Goal: Information Seeking & Learning: Learn about a topic

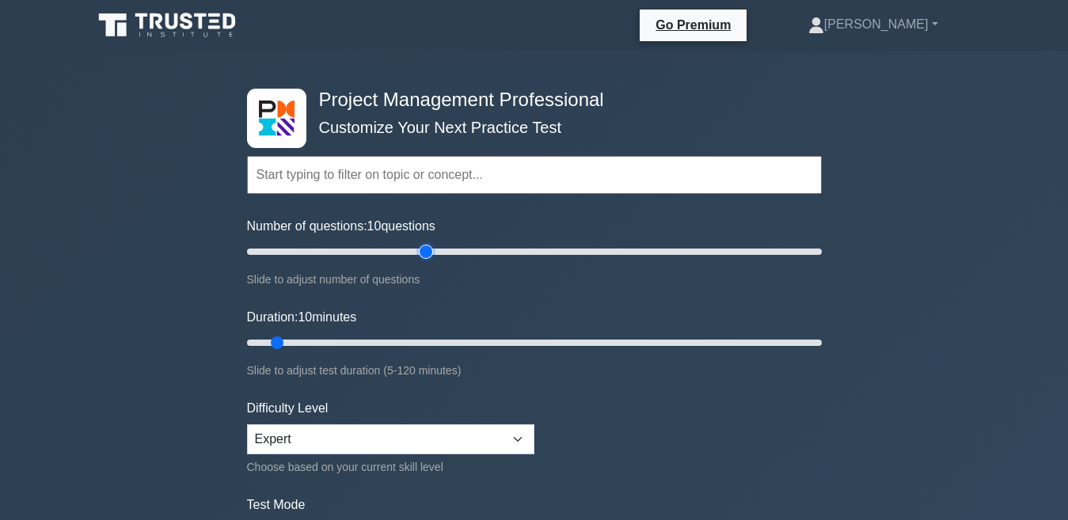
click at [433, 249] on input "Number of questions: 10 questions" at bounding box center [534, 251] width 575 height 19
click at [391, 250] on input "Number of questions: 65 questions" at bounding box center [534, 251] width 575 height 19
type input "50"
click at [384, 250] on input "Number of questions: 55 questions" at bounding box center [534, 251] width 575 height 19
click at [316, 341] on input "Duration: 10 minutes" at bounding box center [534, 342] width 575 height 19
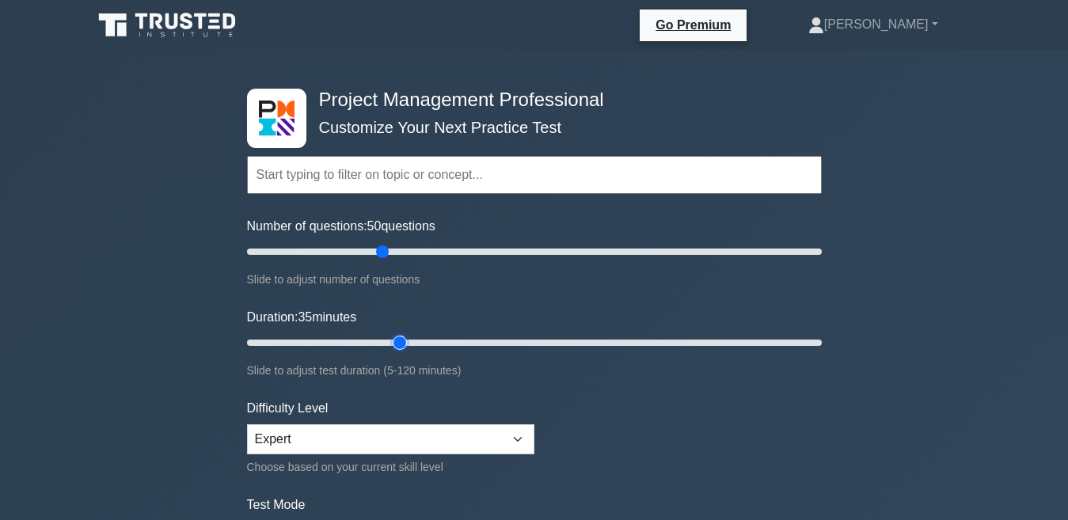
click at [397, 342] on input "Duration: 35 minutes" at bounding box center [534, 342] width 575 height 19
click at [469, 343] on input "Duration: 50 minutes" at bounding box center [534, 342] width 575 height 19
type input "40"
click at [420, 344] on input "Duration: 40 minutes" at bounding box center [534, 342] width 575 height 19
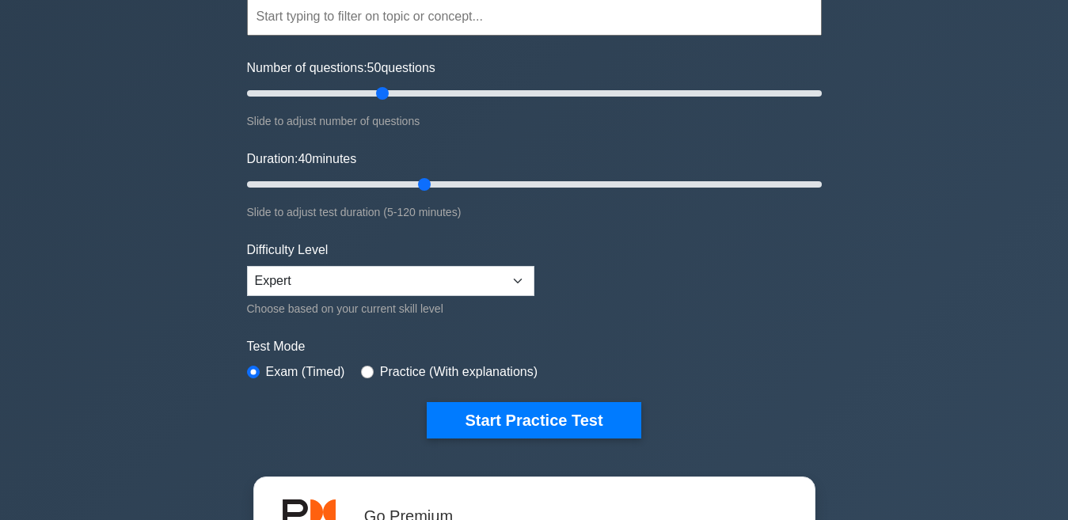
scroll to position [190, 0]
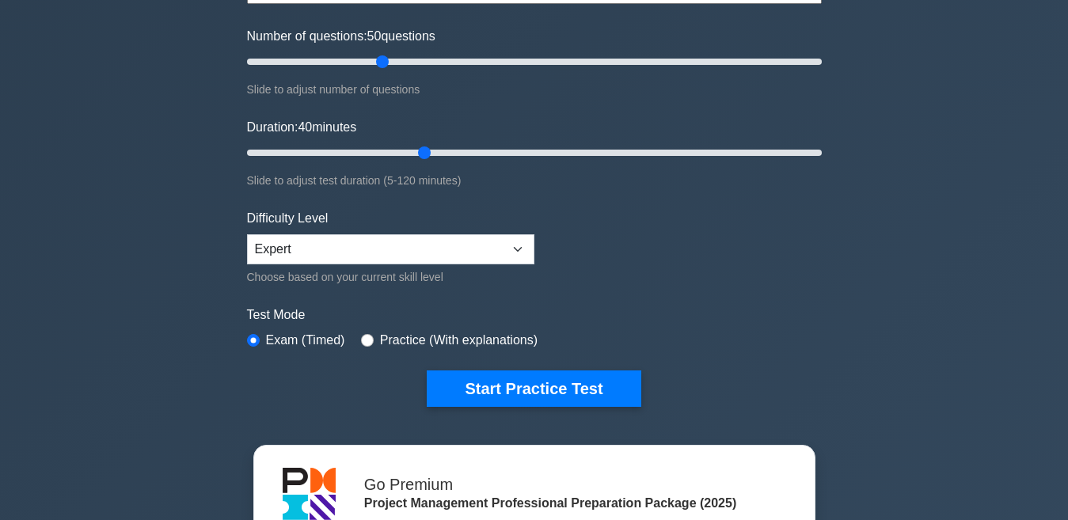
click at [57, 321] on div "Project Management Professional Customize Your Next Practice Test Topics Scope …" at bounding box center [534, 359] width 1068 height 996
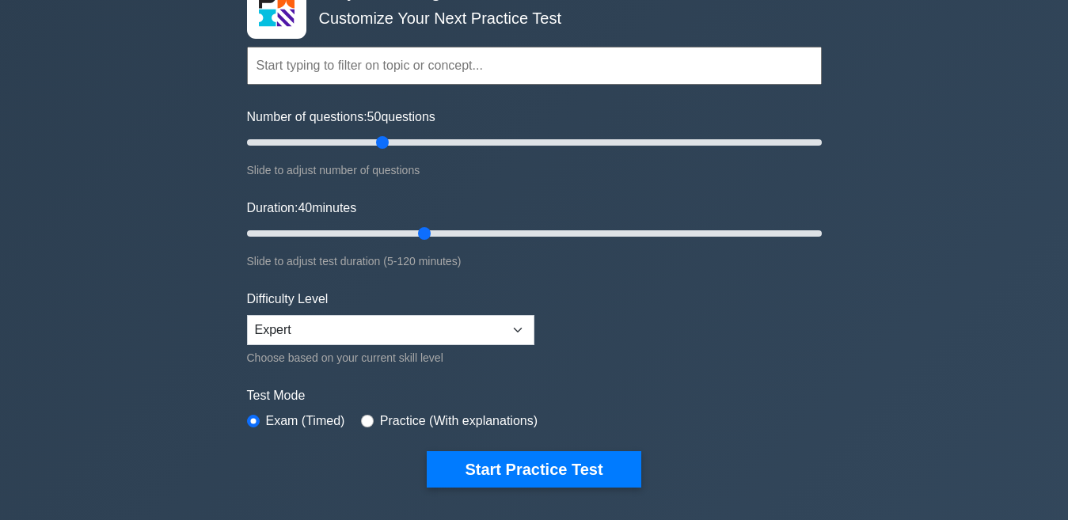
scroll to position [0, 0]
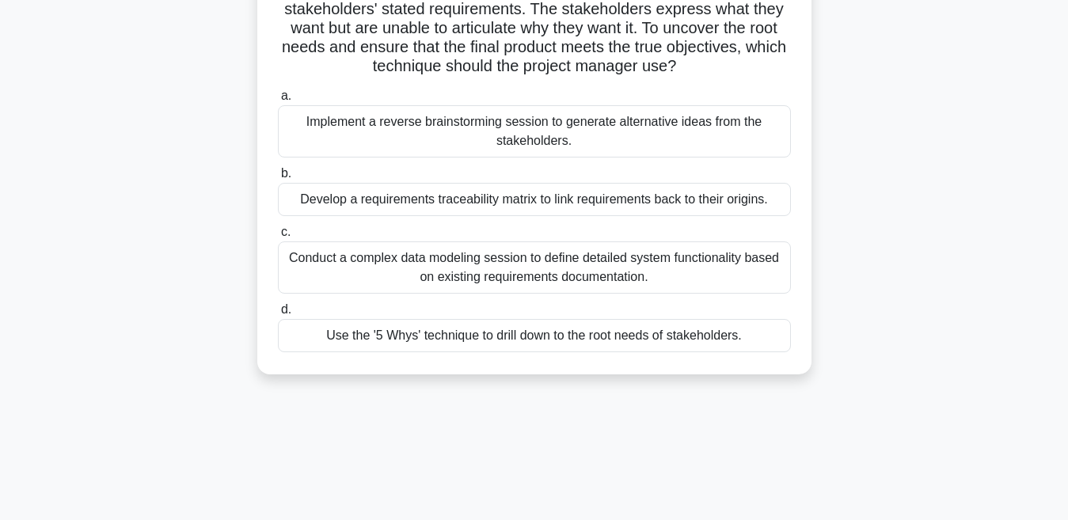
scroll to position [158, 0]
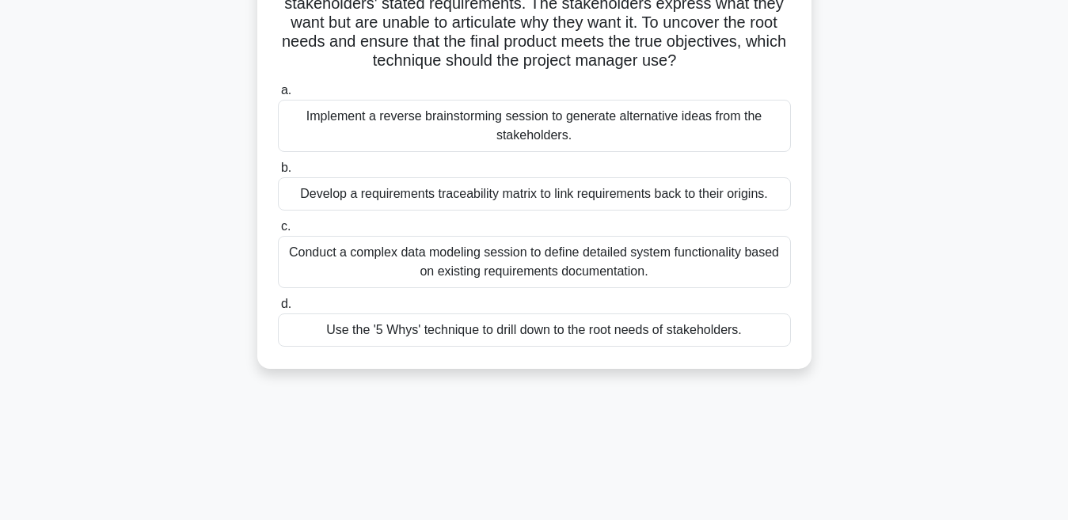
click at [439, 335] on div "Use the '5 Whys' technique to drill down to the root needs of stakeholders." at bounding box center [534, 329] width 513 height 33
click at [278, 310] on input "d. Use the '5 Whys' technique to drill down to the root needs of stakeholders." at bounding box center [278, 304] width 0 height 10
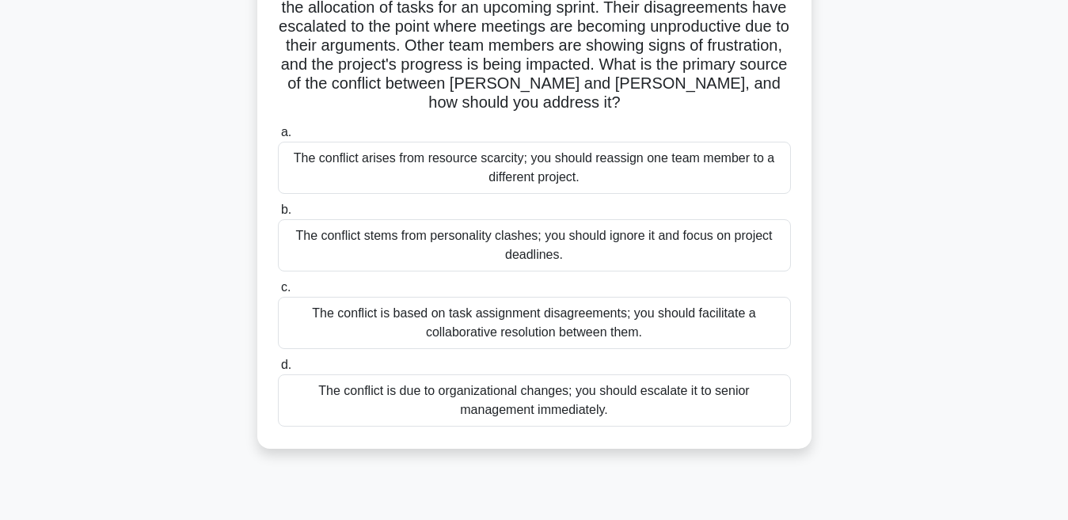
click at [179, 252] on div "As a project manager, you notice that two team members, Lisa and Mark, are freq…" at bounding box center [534, 201] width 902 height 534
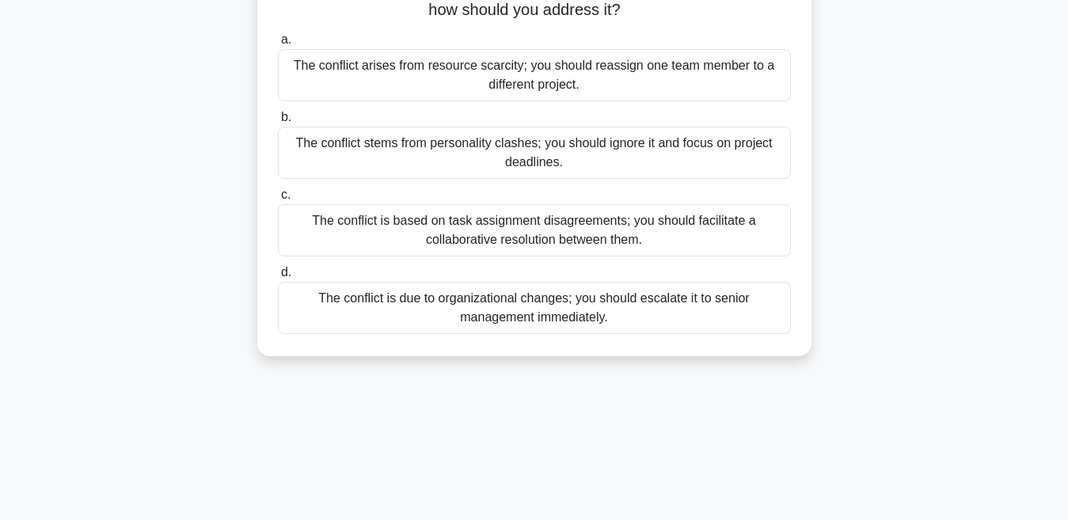
scroll to position [253, 0]
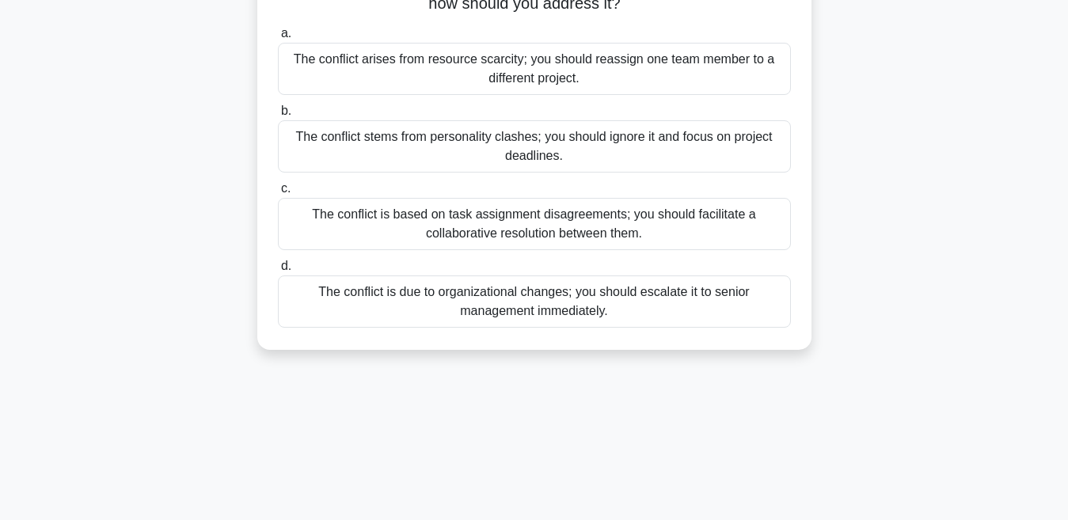
click at [419, 199] on div "The conflict is based on task assignment disagreements; you should facilitate a…" at bounding box center [534, 224] width 513 height 52
click at [278, 194] on input "c. The conflict is based on task assignment disagreements; you should facilitat…" at bounding box center [278, 189] width 0 height 10
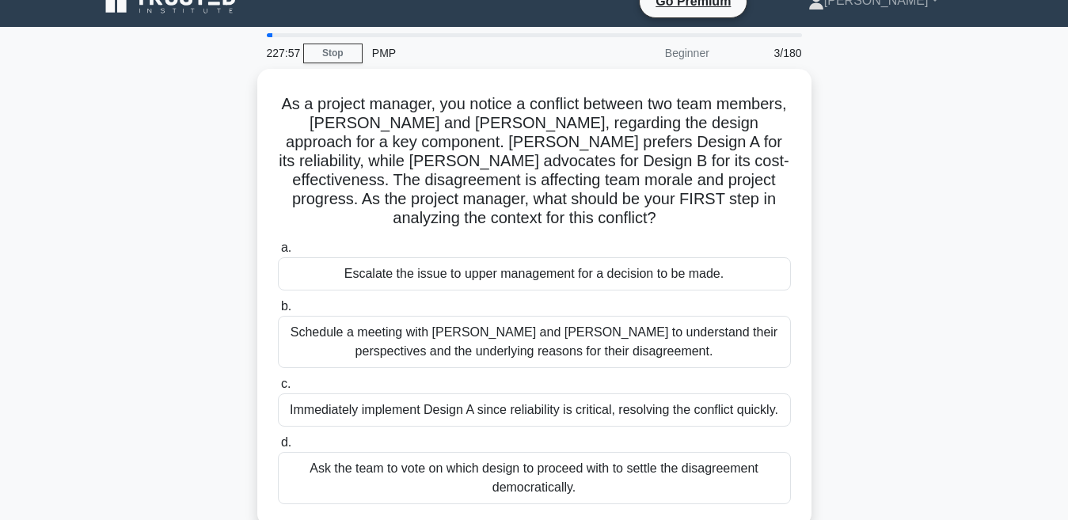
scroll to position [0, 0]
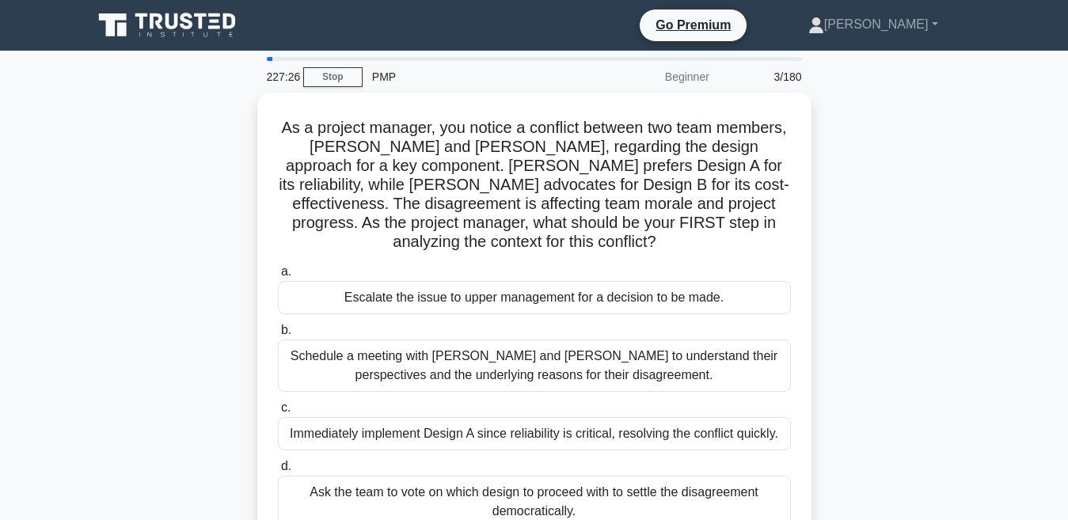
click at [200, 340] on div "As a project manager, you notice a conflict between two team members, Sarah and…" at bounding box center [534, 331] width 902 height 477
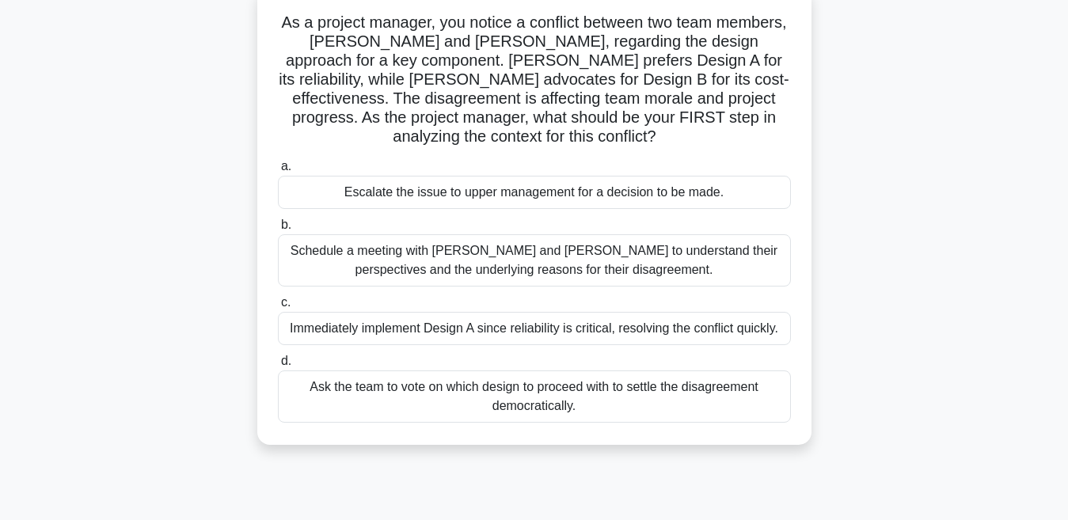
scroll to position [127, 0]
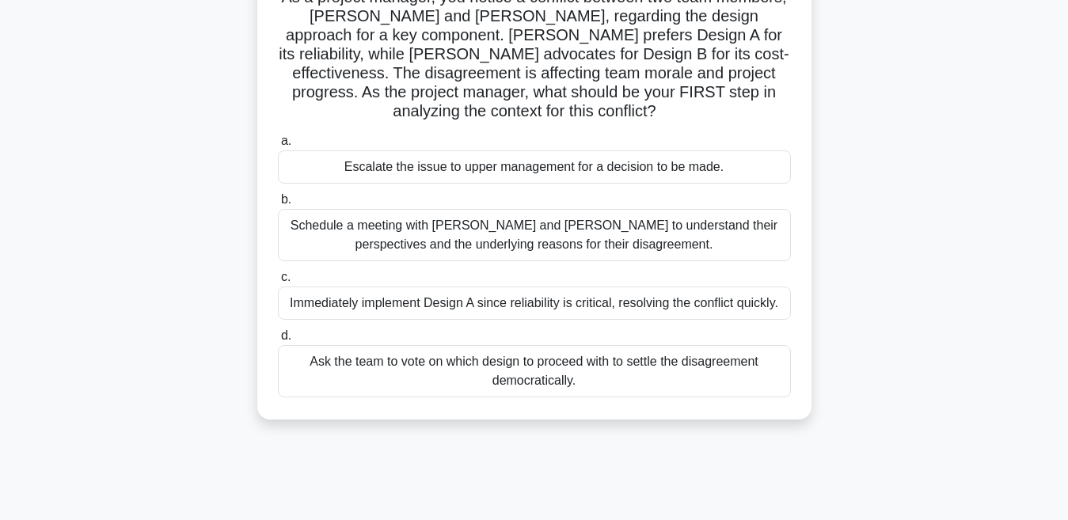
click at [447, 226] on div "Schedule a meeting with Sarah and John to understand their perspectives and the…" at bounding box center [534, 235] width 513 height 52
click at [278, 205] on input "b. Schedule a meeting with Sarah and John to understand their perspectives and …" at bounding box center [278, 200] width 0 height 10
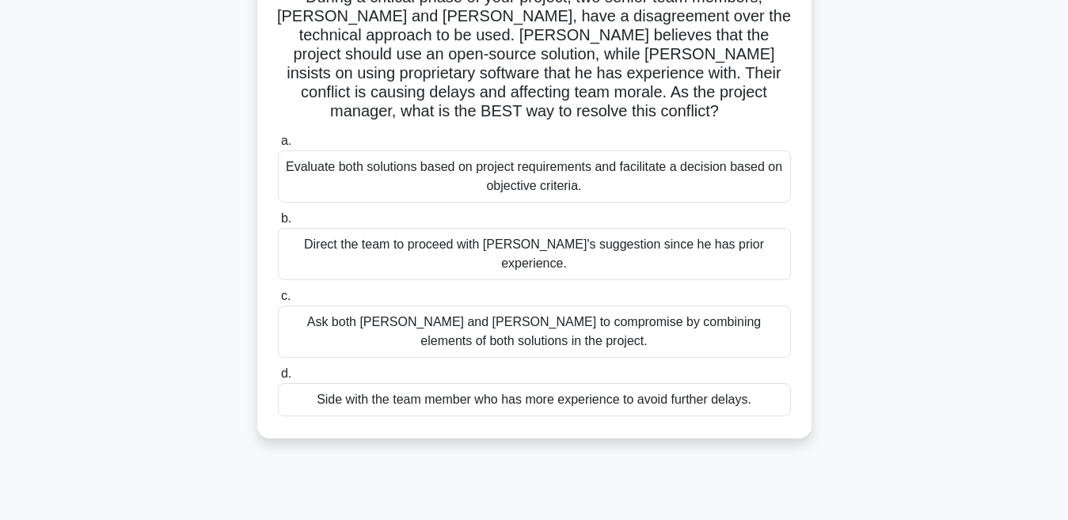
click at [348, 158] on div "Evaluate both solutions based on project requirements and facilitate a decision…" at bounding box center [534, 176] width 513 height 52
click at [278, 146] on input "a. Evaluate both solutions based on project requirements and facilitate a decis…" at bounding box center [278, 141] width 0 height 10
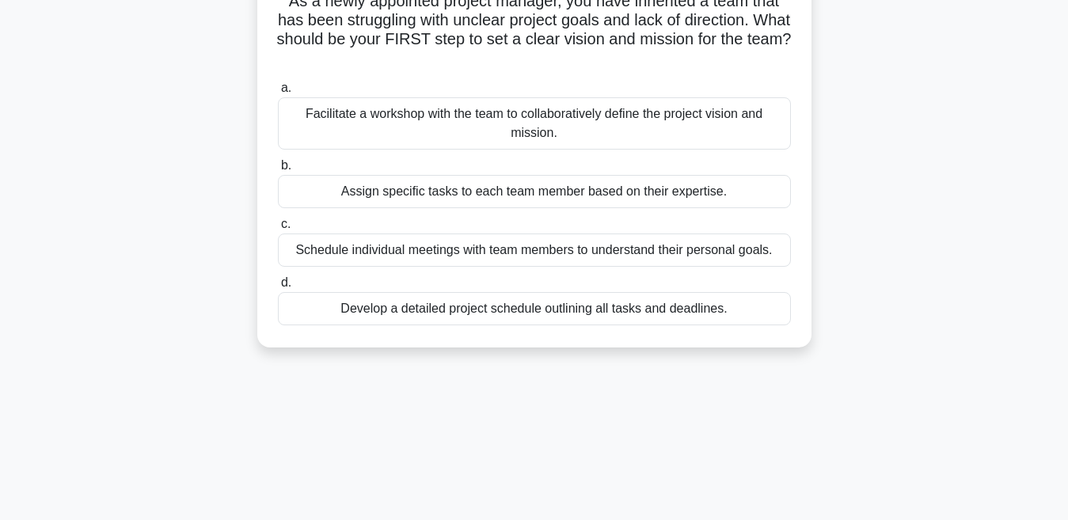
scroll to position [0, 0]
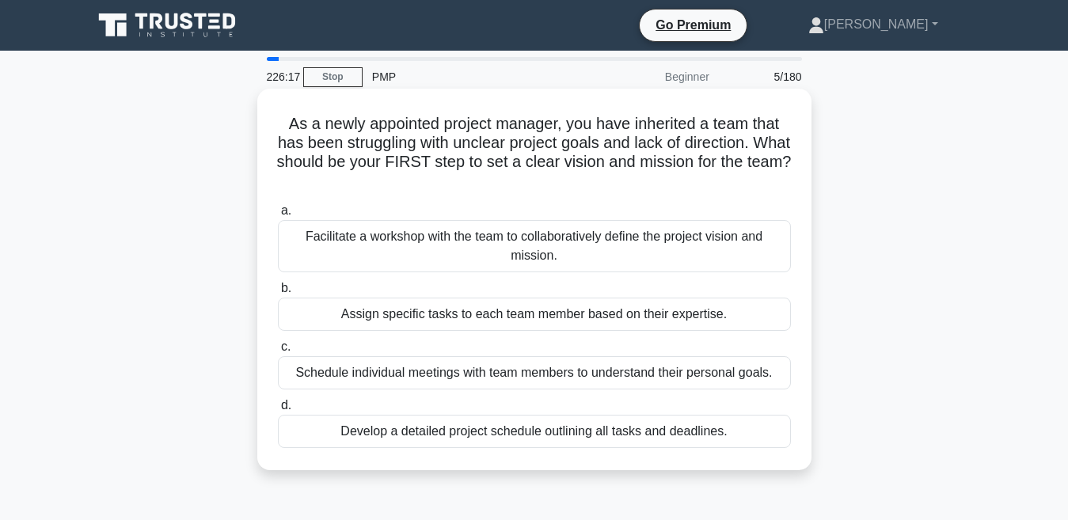
click at [393, 241] on div "Facilitate a workshop with the team to collaboratively define the project visio…" at bounding box center [534, 246] width 513 height 52
click at [278, 216] on input "a. Facilitate a workshop with the team to collaboratively define the project vi…" at bounding box center [278, 211] width 0 height 10
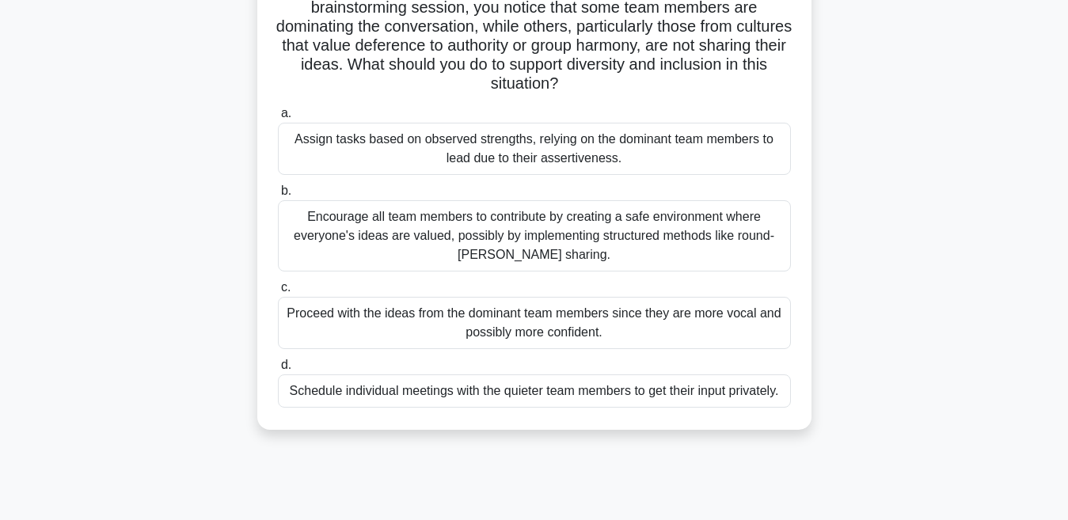
scroll to position [158, 0]
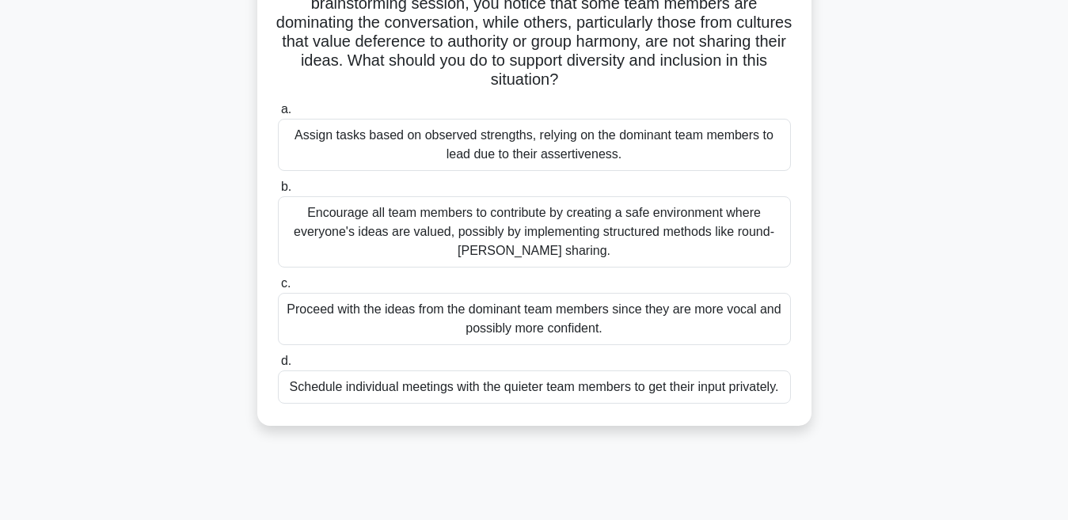
click at [370, 219] on div "Encourage all team members to contribute by creating a safe environment where e…" at bounding box center [534, 231] width 513 height 71
click at [278, 192] on input "b. Encourage all team members to contribute by creating a safe environment wher…" at bounding box center [278, 187] width 0 height 10
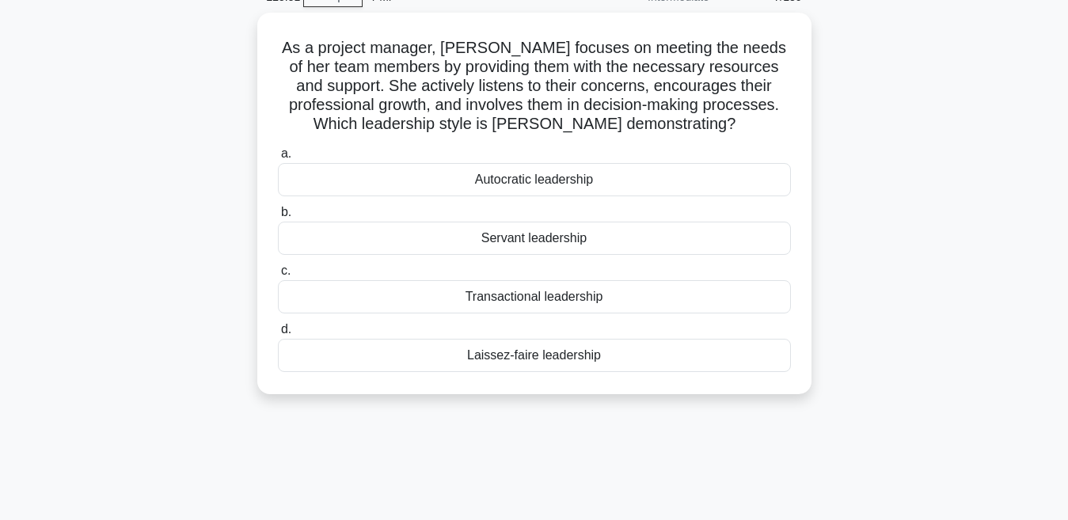
scroll to position [0, 0]
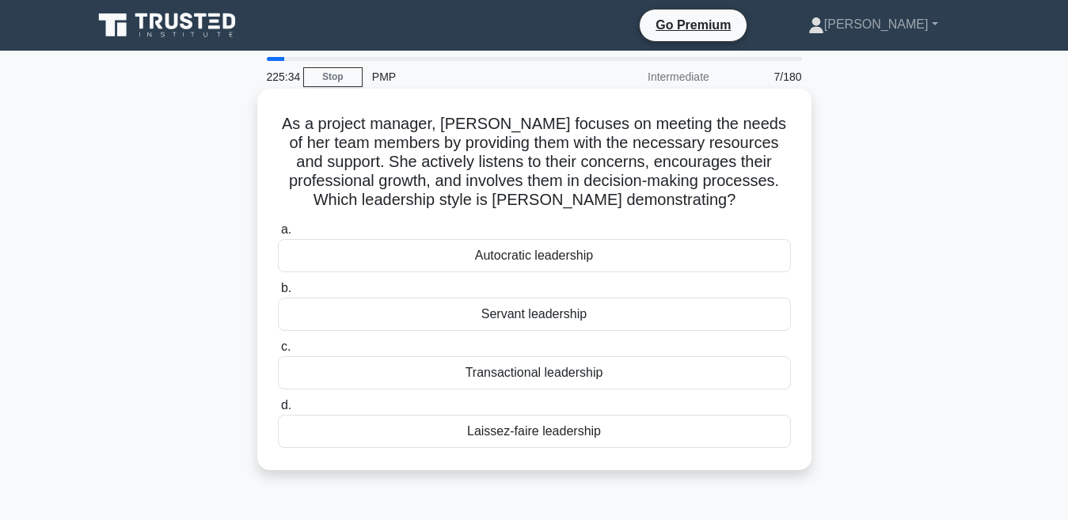
click at [460, 305] on div "Servant leadership" at bounding box center [534, 314] width 513 height 33
click at [278, 294] on input "b. Servant leadership" at bounding box center [278, 288] width 0 height 10
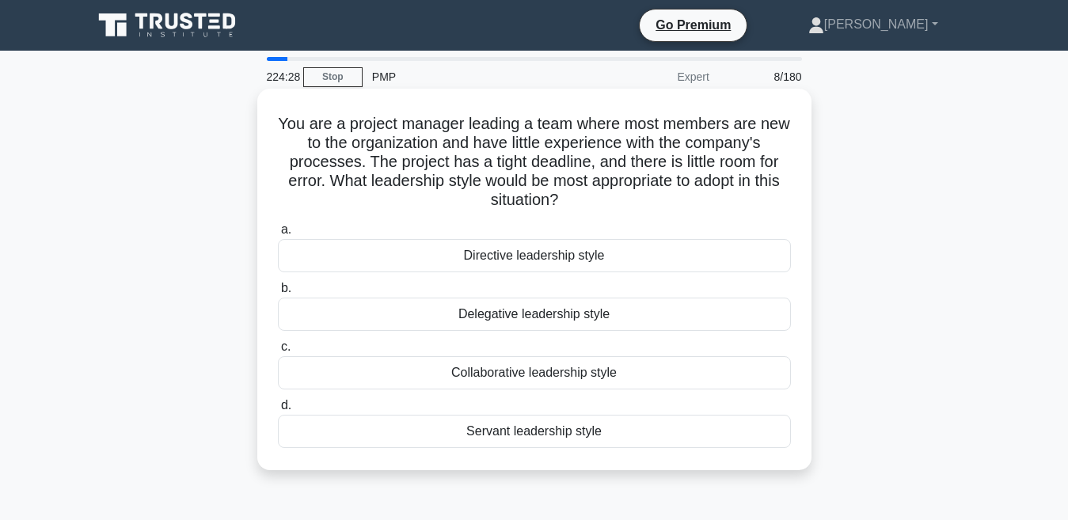
click at [450, 256] on div "Directive leadership style" at bounding box center [534, 255] width 513 height 33
click at [278, 235] on input "a. Directive leadership style" at bounding box center [278, 230] width 0 height 10
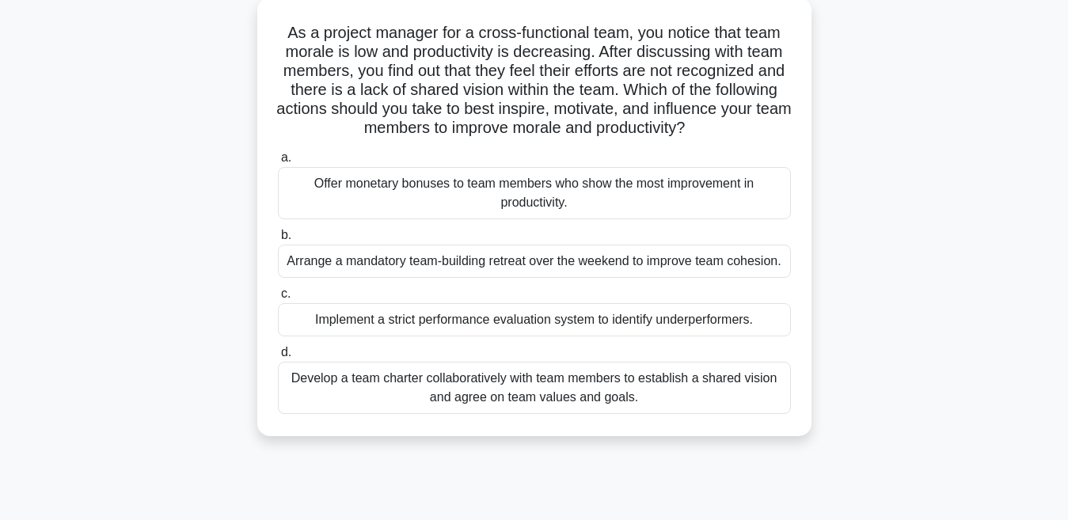
scroll to position [127, 0]
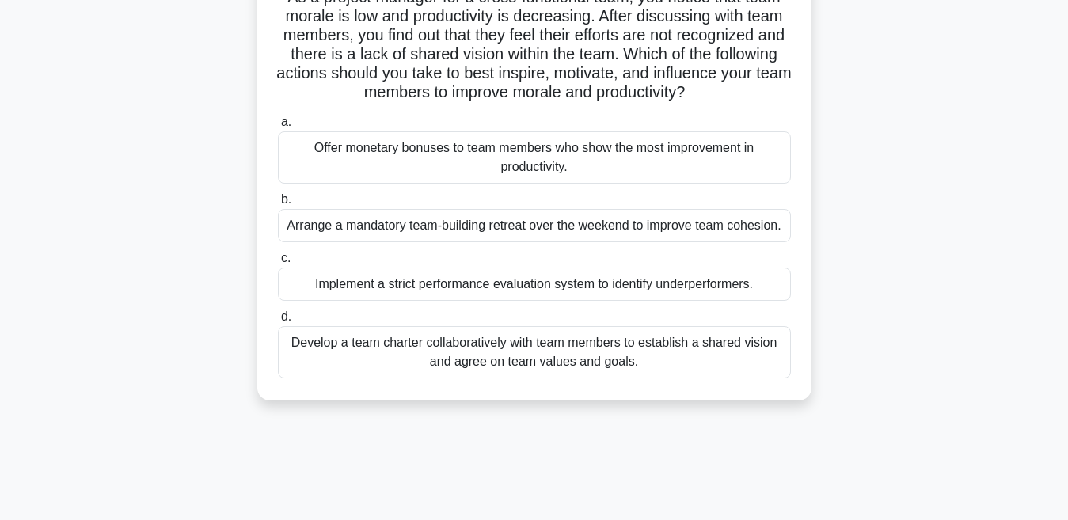
click at [485, 371] on div "Develop a team charter collaboratively with team members to establish a shared …" at bounding box center [534, 352] width 513 height 52
click at [278, 322] on input "d. Develop a team charter collaboratively with team members to establish a shar…" at bounding box center [278, 317] width 0 height 10
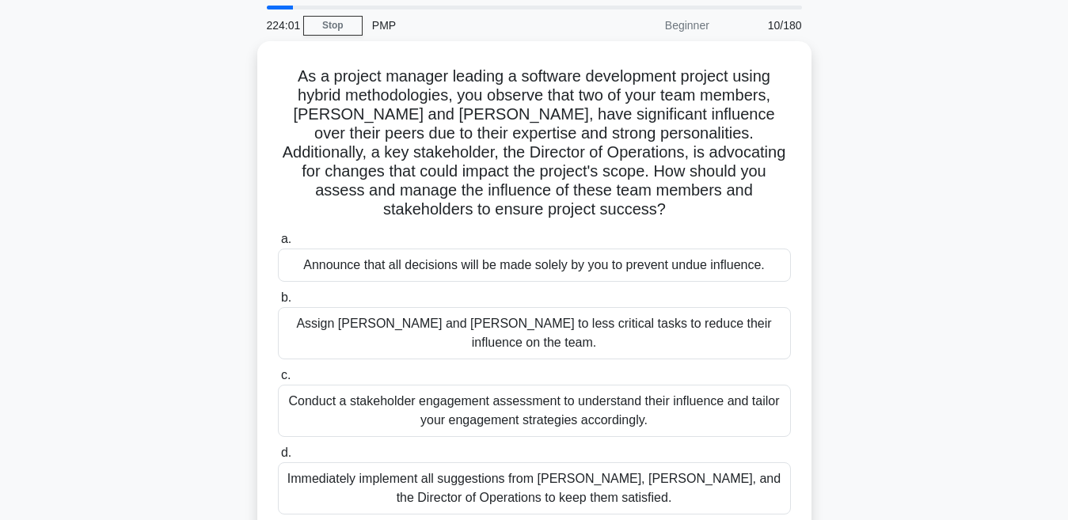
scroll to position [0, 0]
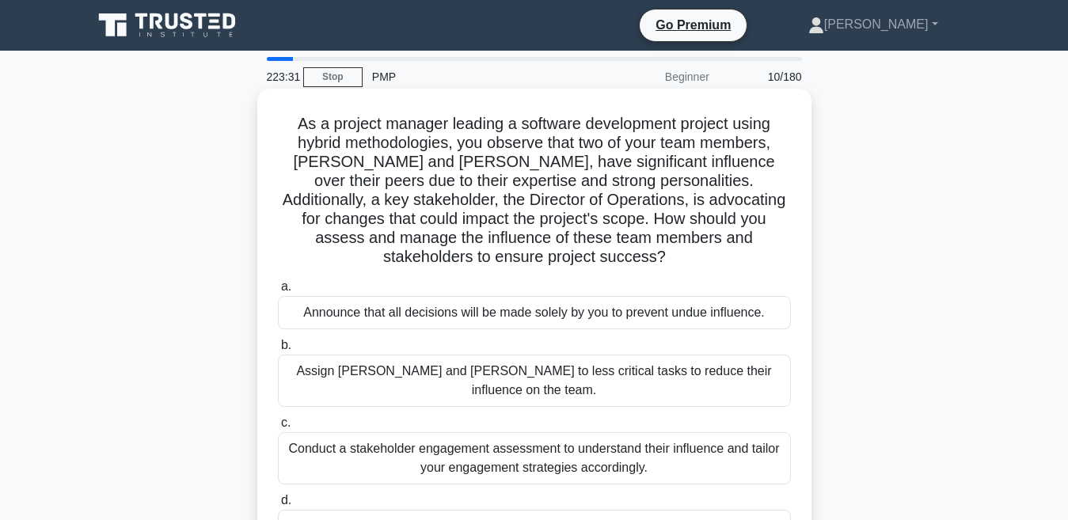
click at [394, 432] on div "Conduct a stakeholder engagement assessment to understand their influence and t…" at bounding box center [534, 458] width 513 height 52
click at [278, 418] on input "c. Conduct a stakeholder engagement assessment to understand their influence an…" at bounding box center [278, 423] width 0 height 10
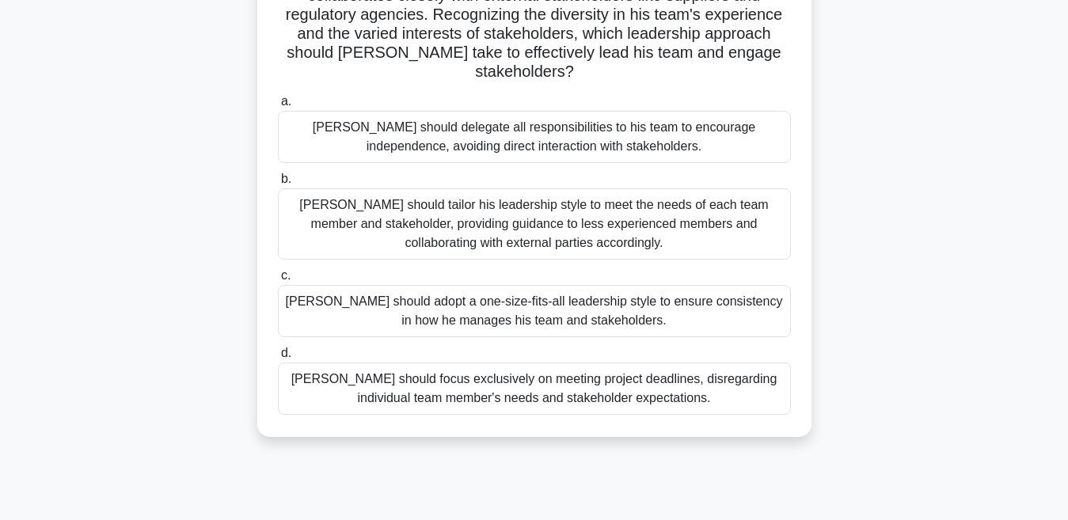
scroll to position [190, 0]
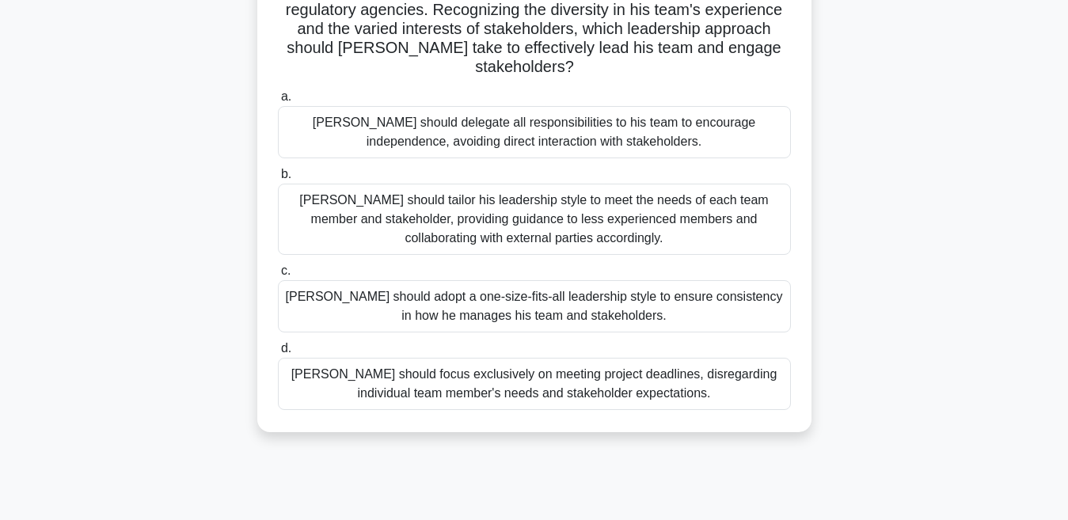
click at [386, 190] on div "John should tailor his leadership style to meet the needs of each team member a…" at bounding box center [534, 219] width 513 height 71
click at [278, 180] on input "b. John should tailor his leadership style to meet the needs of each team membe…" at bounding box center [278, 174] width 0 height 10
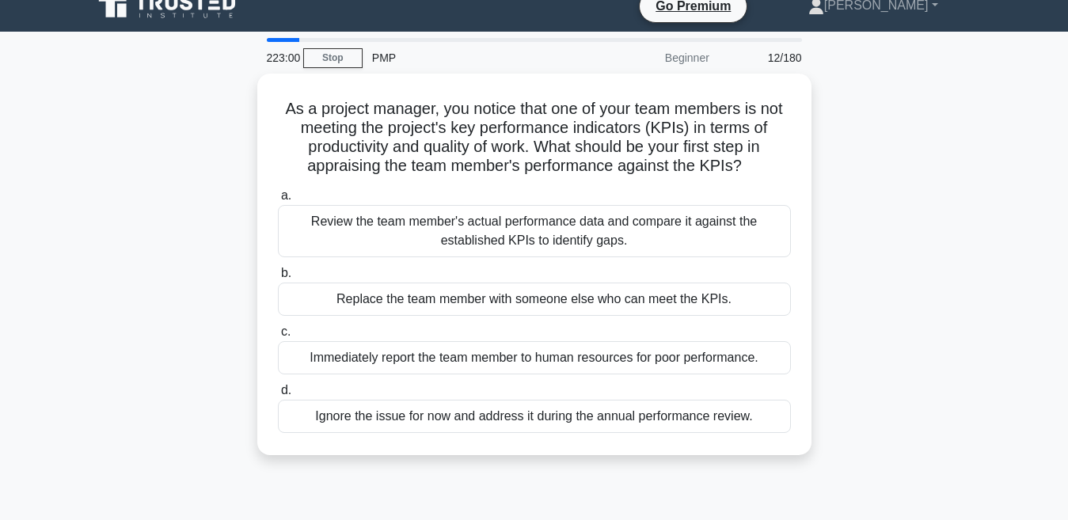
scroll to position [0, 0]
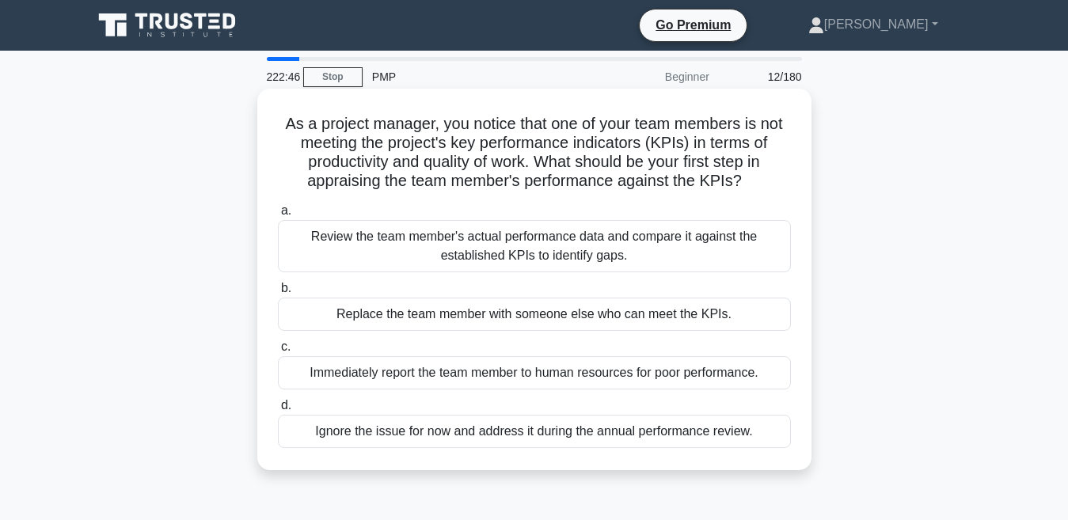
click at [380, 232] on div "Review the team member's actual performance data and compare it against the est…" at bounding box center [534, 246] width 513 height 52
click at [278, 216] on input "a. Review the team member's actual performance data and compare it against the …" at bounding box center [278, 211] width 0 height 10
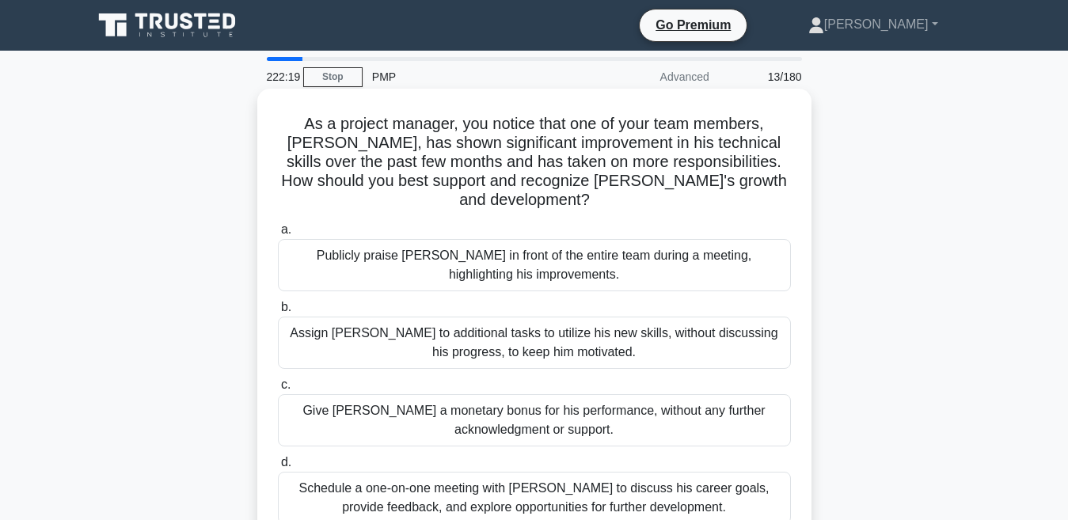
click at [416, 259] on div "Publicly praise Alex in front of the entire team during a meeting, highlighting…" at bounding box center [534, 265] width 513 height 52
click at [278, 235] on input "a. Publicly praise Alex in front of the entire team during a meeting, highlight…" at bounding box center [278, 230] width 0 height 10
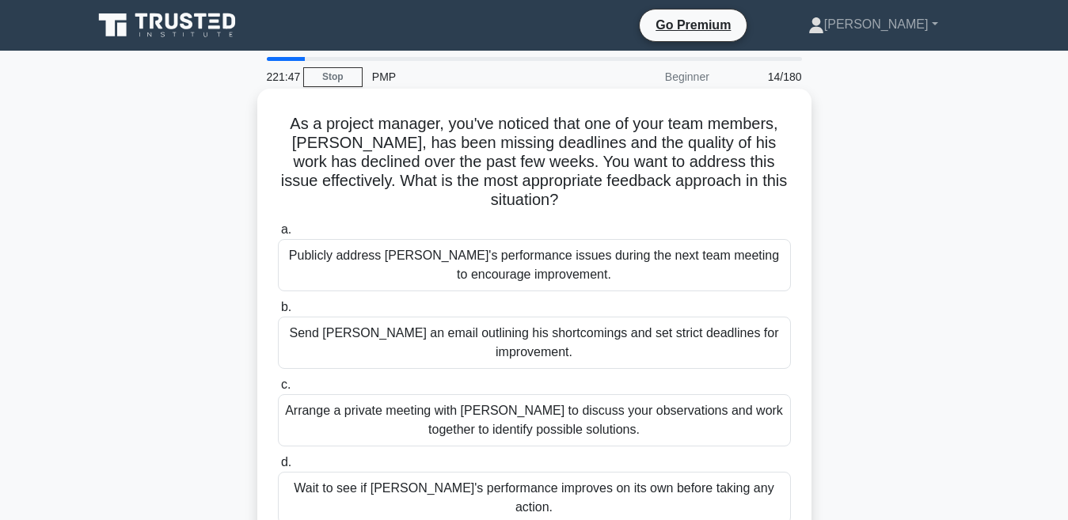
click at [430, 394] on div "Arrange a private meeting with Alex to discuss your observations and work toget…" at bounding box center [534, 420] width 513 height 52
click at [278, 389] on input "c. Arrange a private meeting with Alex to discuss your observations and work to…" at bounding box center [278, 385] width 0 height 10
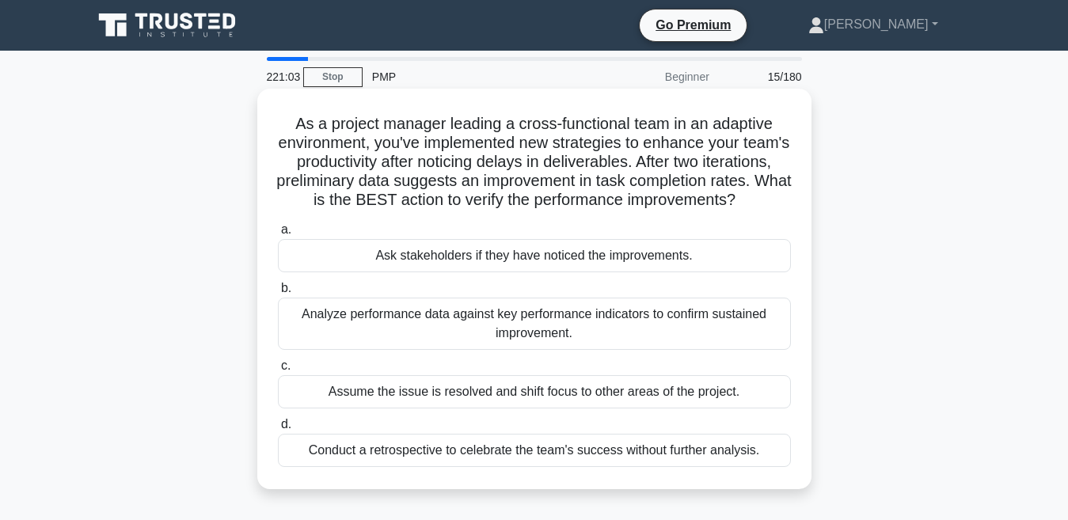
click at [455, 342] on div "Analyze performance data against key performance indicators to confirm sustaine…" at bounding box center [534, 324] width 513 height 52
click at [278, 294] on input "b. Analyze performance data against key performance indicators to confirm susta…" at bounding box center [278, 288] width 0 height 10
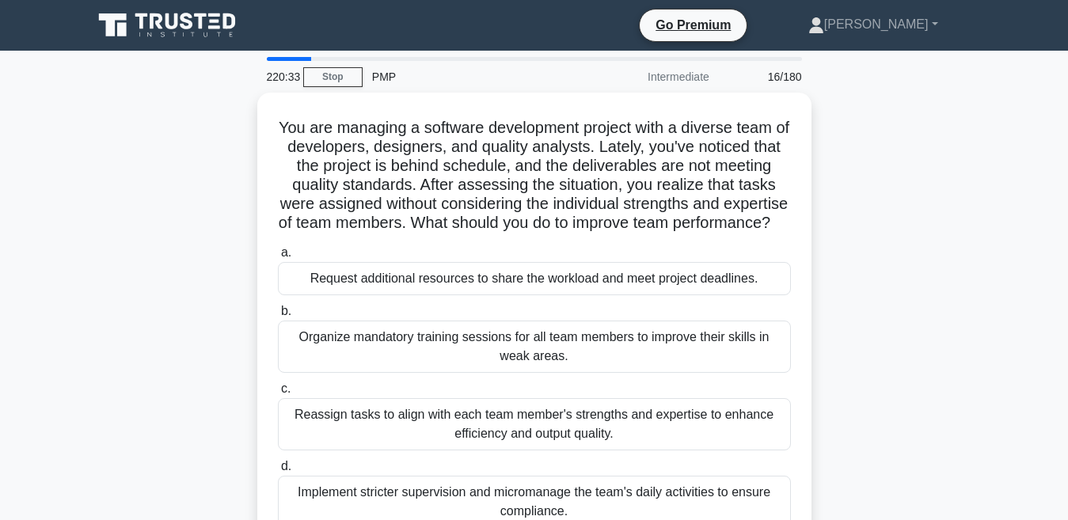
click at [197, 282] on div "You are managing a software development project with a diverse team of develope…" at bounding box center [534, 331] width 902 height 477
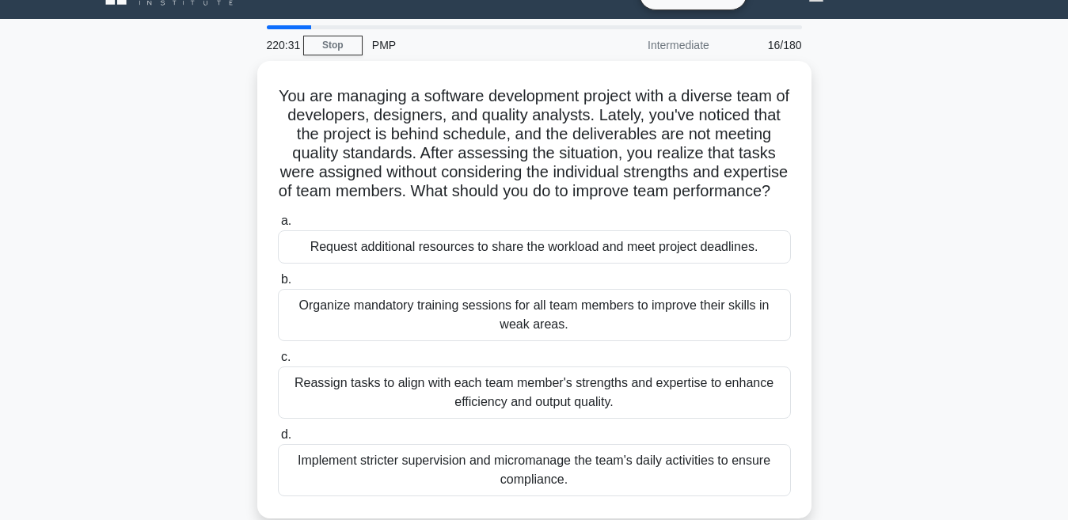
scroll to position [63, 0]
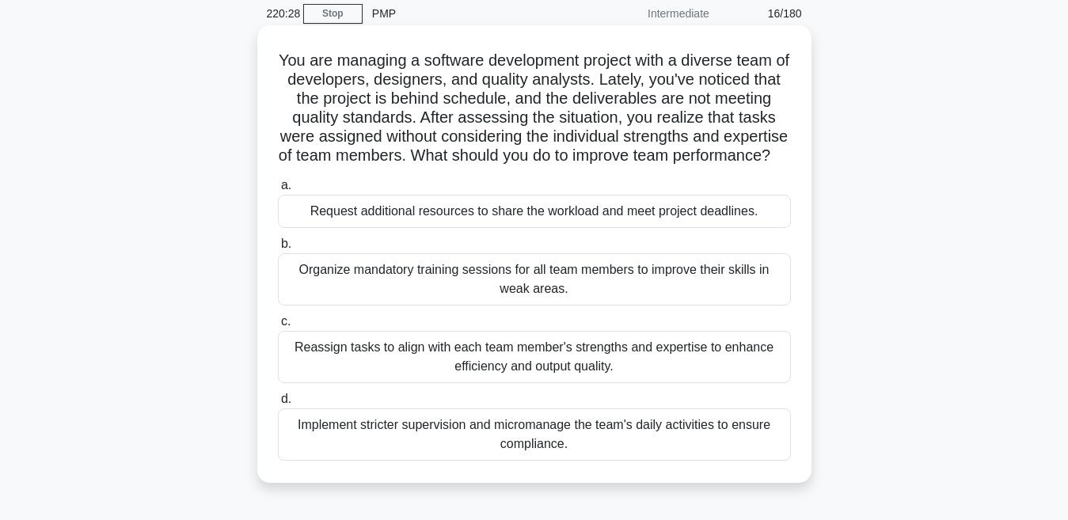
click at [435, 383] on div "Reassign tasks to align with each team member's strengths and expertise to enha…" at bounding box center [534, 357] width 513 height 52
click at [278, 327] on input "c. Reassign tasks to align with each team member's strengths and expertise to e…" at bounding box center [278, 322] width 0 height 10
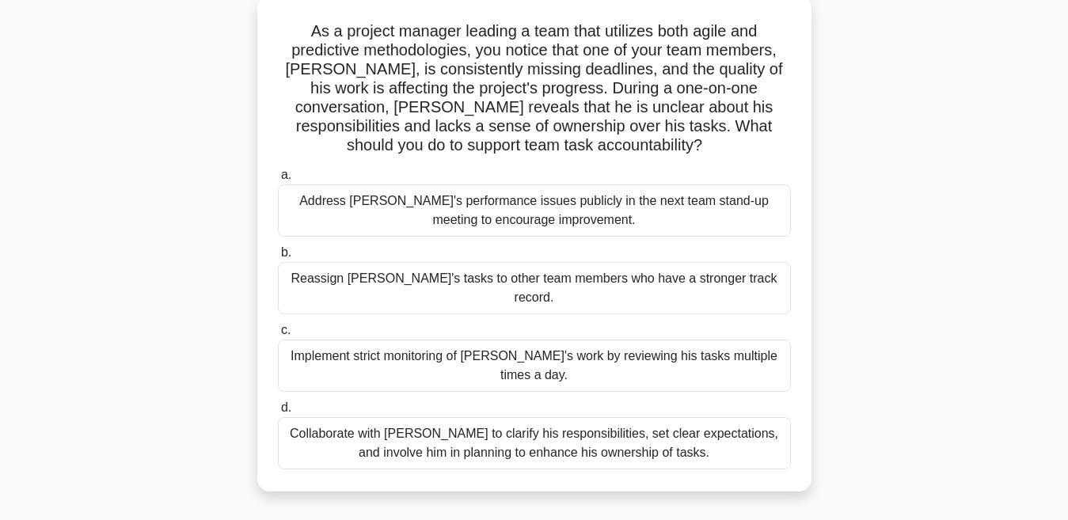
scroll to position [95, 0]
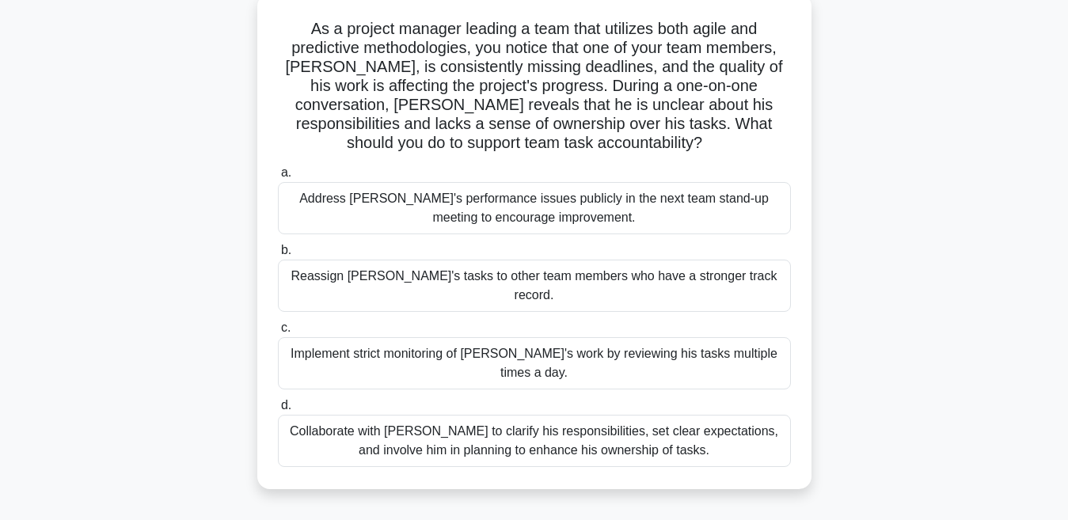
click at [527, 415] on div "Collaborate with Alex to clarify his responsibilities, set clear expectations, …" at bounding box center [534, 441] width 513 height 52
click at [278, 402] on input "d. Collaborate with Alex to clarify his responsibilities, set clear expectation…" at bounding box center [278, 406] width 0 height 10
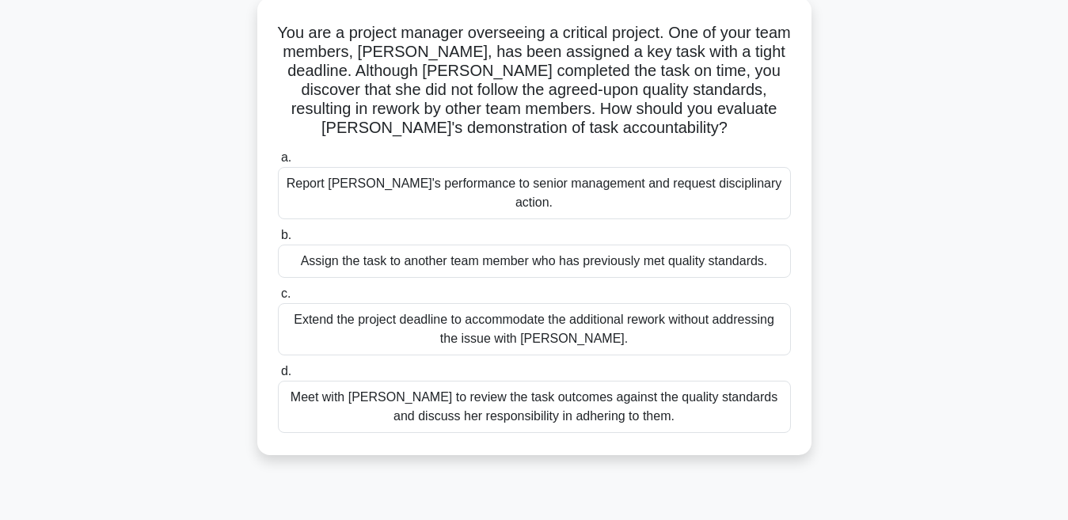
scroll to position [0, 0]
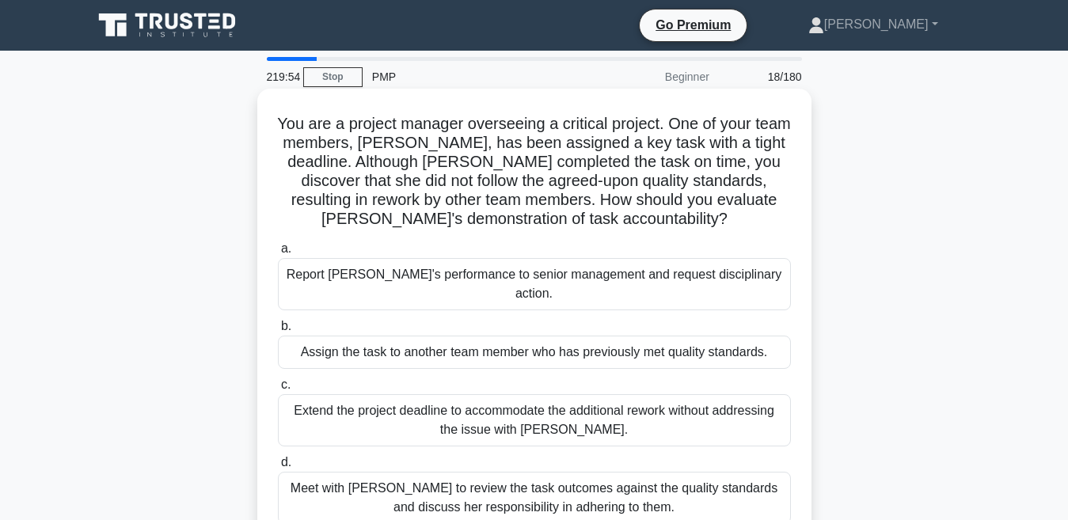
click at [462, 490] on div "Meet with Priya to review the task outcomes against the quality standards and d…" at bounding box center [534, 498] width 513 height 52
click at [278, 468] on input "d. Meet with Priya to review the task outcomes against the quality standards an…" at bounding box center [278, 463] width 0 height 10
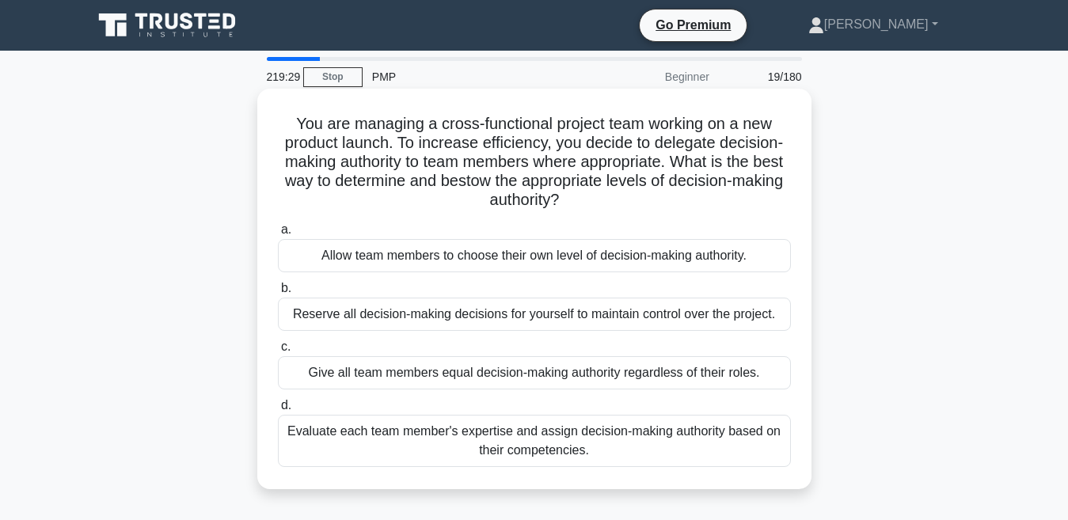
click at [563, 454] on div "Evaluate each team member's expertise and assign decision-making authority base…" at bounding box center [534, 441] width 513 height 52
click at [278, 411] on input "d. Evaluate each team member's expertise and assign decision-making authority b…" at bounding box center [278, 406] width 0 height 10
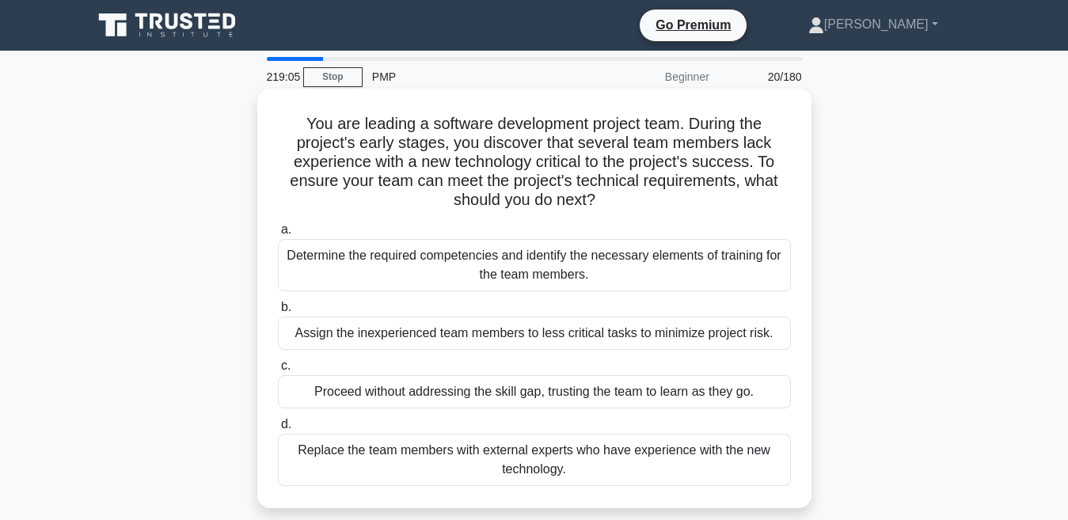
click at [359, 277] on div "Determine the required competencies and identify the necessary elements of trai…" at bounding box center [534, 265] width 513 height 52
click at [278, 235] on input "a. Determine the required competencies and identify the necessary elements of t…" at bounding box center [278, 230] width 0 height 10
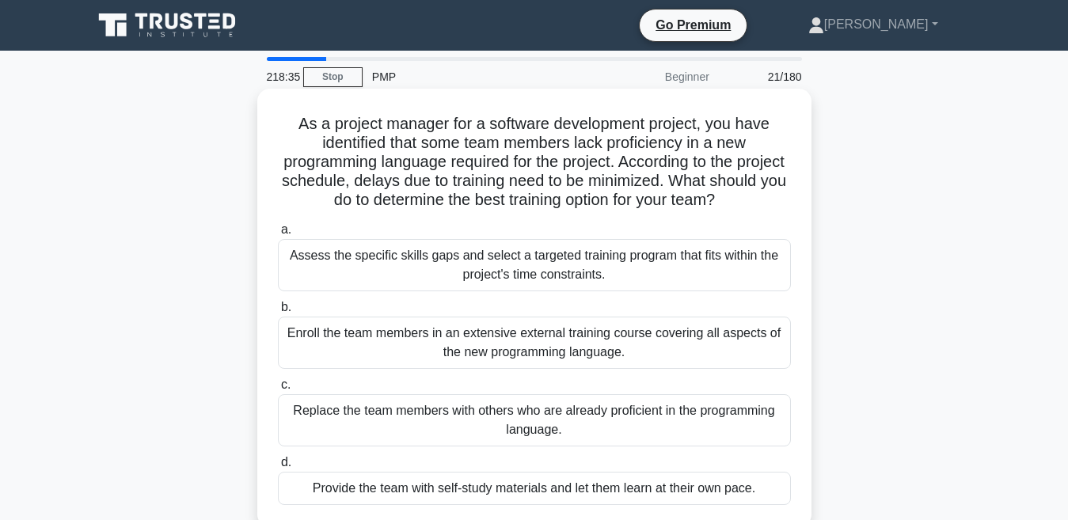
click at [365, 271] on div "Assess the specific skills gaps and select a targeted training program that fit…" at bounding box center [534, 265] width 513 height 52
click at [278, 235] on input "a. Assess the specific skills gaps and select a targeted training program that …" at bounding box center [278, 230] width 0 height 10
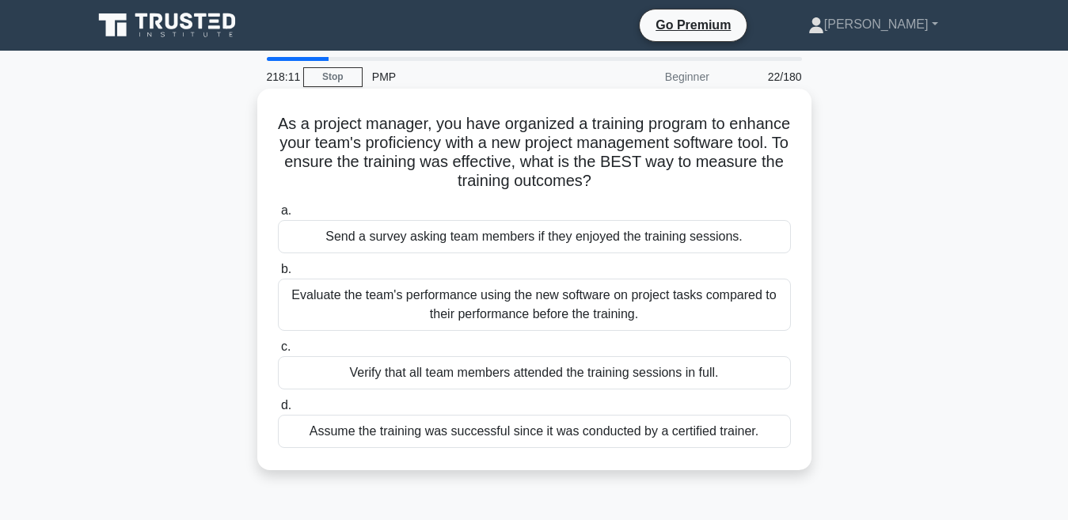
click at [496, 306] on div "Evaluate the team's performance using the new software on project tasks compare…" at bounding box center [534, 305] width 513 height 52
click at [278, 275] on input "b. Evaluate the team's performance using the new software on project tasks comp…" at bounding box center [278, 269] width 0 height 10
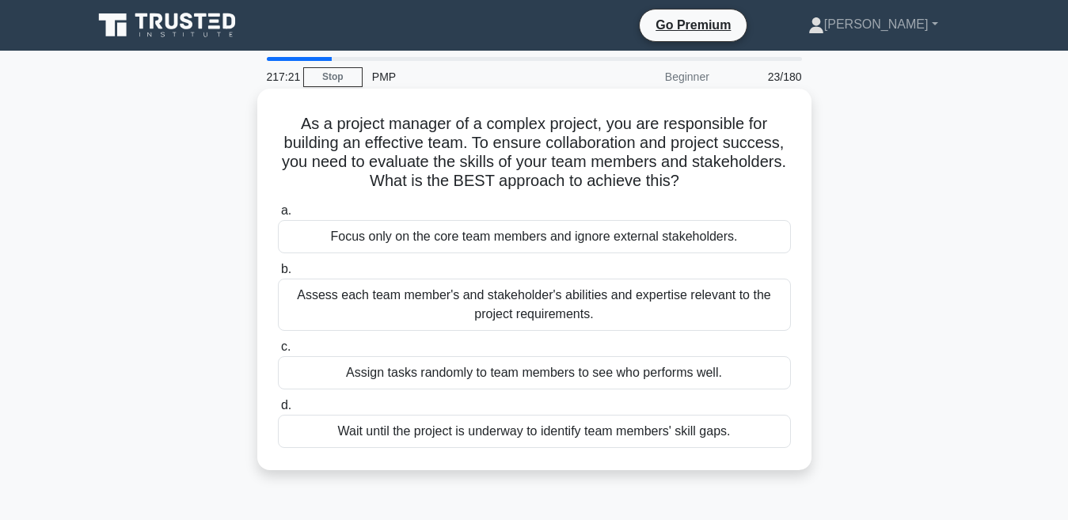
click at [479, 306] on div "Assess each team member's and stakeholder's abilities and expertise relevant to…" at bounding box center [534, 305] width 513 height 52
click at [278, 275] on input "b. Assess each team member's and stakeholder's abilities and expertise relevant…" at bounding box center [278, 269] width 0 height 10
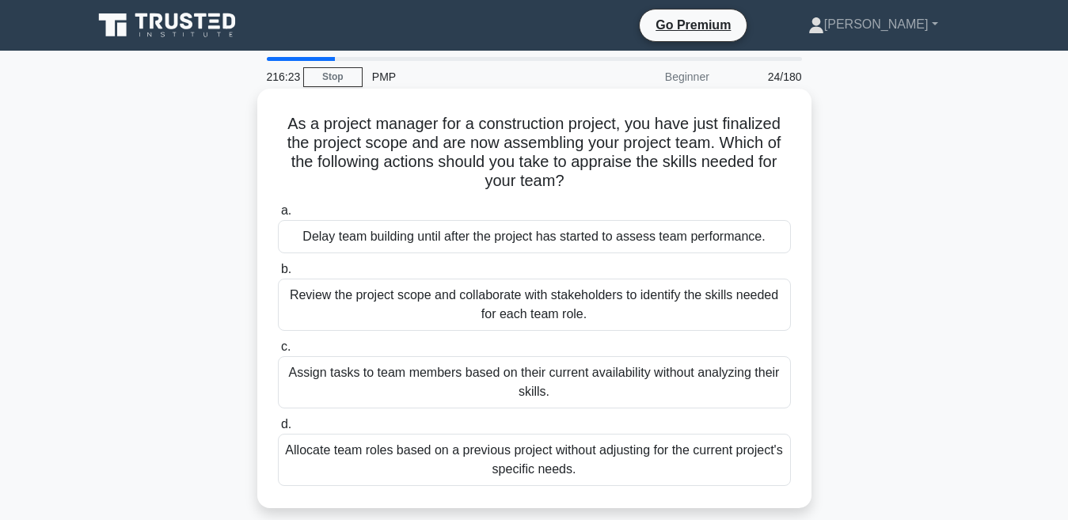
click at [373, 306] on div "Review the project scope and collaborate with stakeholders to identify the skil…" at bounding box center [534, 305] width 513 height 52
click at [278, 275] on input "b. Review the project scope and collaborate with stakeholders to identify the s…" at bounding box center [278, 269] width 0 height 10
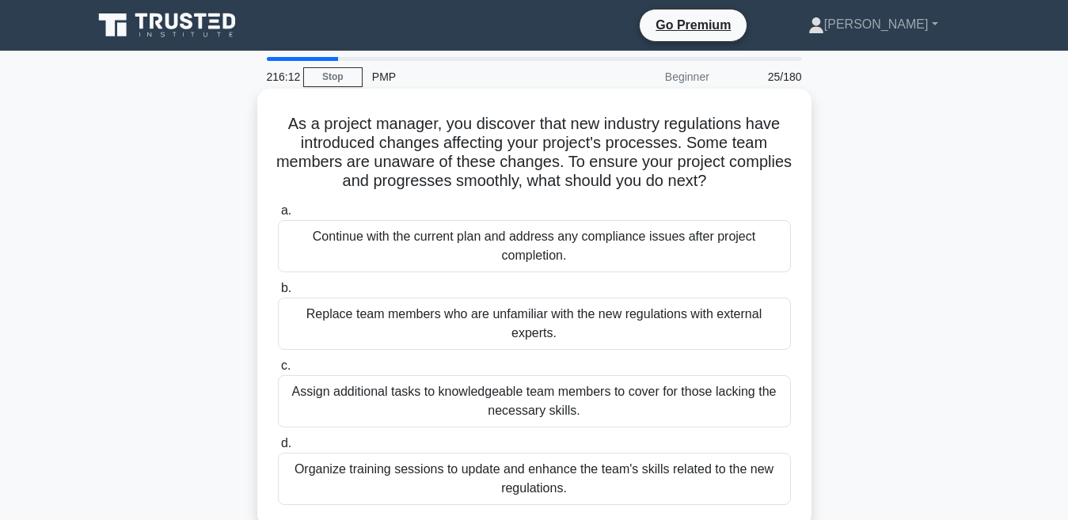
click at [422, 493] on div "Organize training sessions to update and enhance the team's skills related to t…" at bounding box center [534, 479] width 513 height 52
click at [278, 449] on input "d. Organize training sessions to update and enhance the team's skills related t…" at bounding box center [278, 444] width 0 height 10
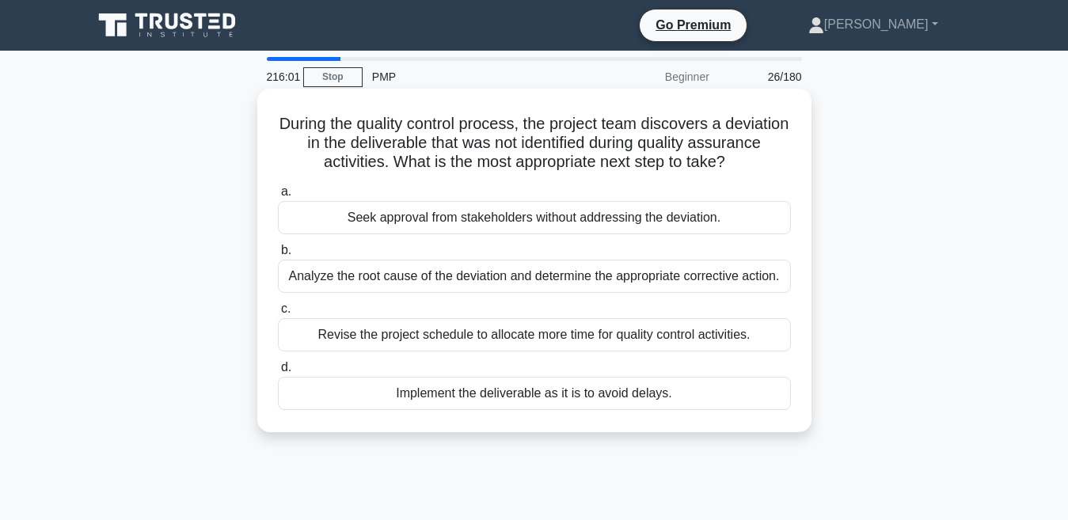
click at [480, 276] on div "Analyze the root cause of the deviation and determine the appropriate correctiv…" at bounding box center [534, 276] width 513 height 33
click at [278, 256] on input "b. Analyze the root cause of the deviation and determine the appropriate correc…" at bounding box center [278, 250] width 0 height 10
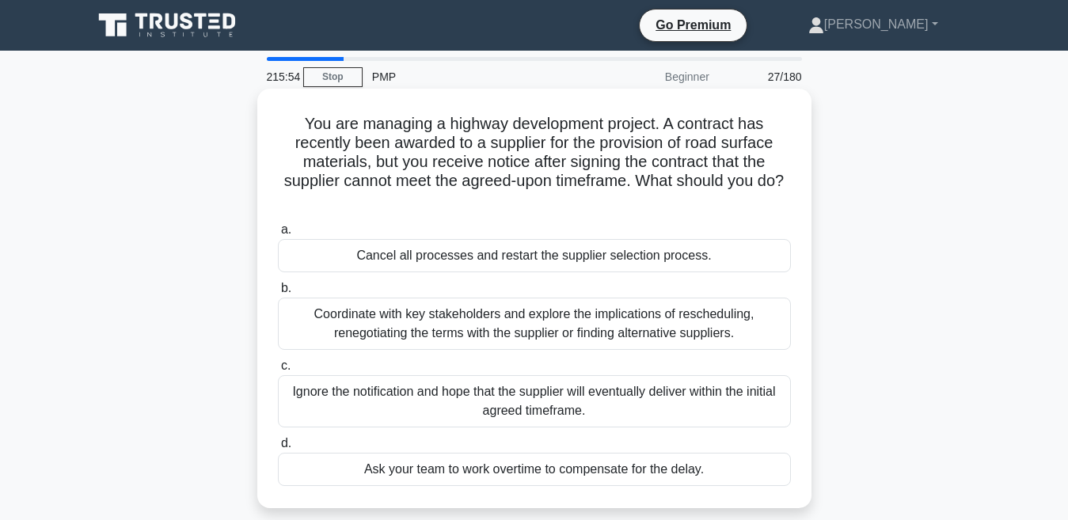
click at [495, 323] on div "Coordinate with key stakeholders and explore the implications of rescheduling, …" at bounding box center [534, 324] width 513 height 52
click at [278, 294] on input "b. Coordinate with key stakeholders and explore the implications of reschedulin…" at bounding box center [278, 288] width 0 height 10
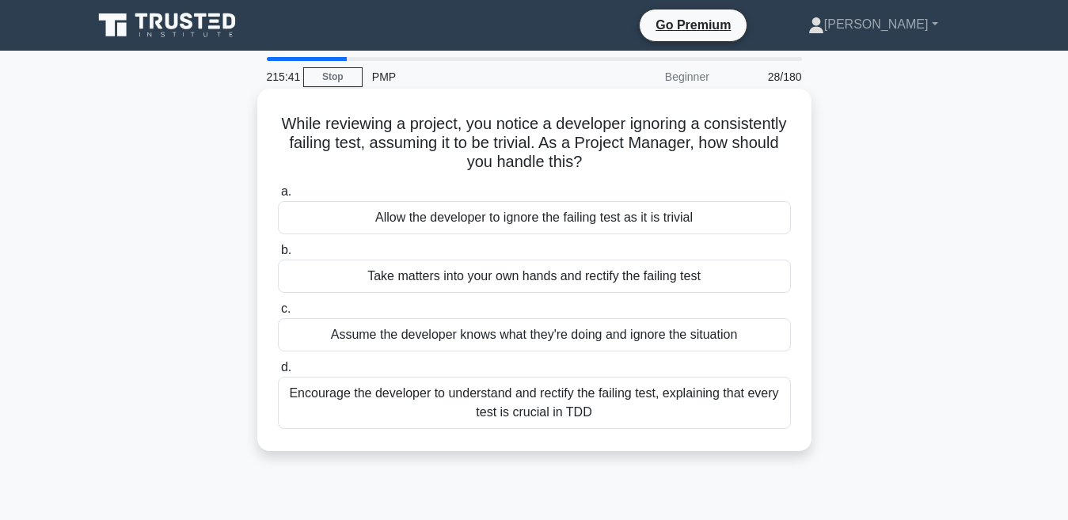
click at [454, 408] on div "Encourage the developer to understand and rectify the failing test, explaining …" at bounding box center [534, 403] width 513 height 52
click at [278, 373] on input "d. Encourage the developer to understand and rectify the failing test, explaini…" at bounding box center [278, 368] width 0 height 10
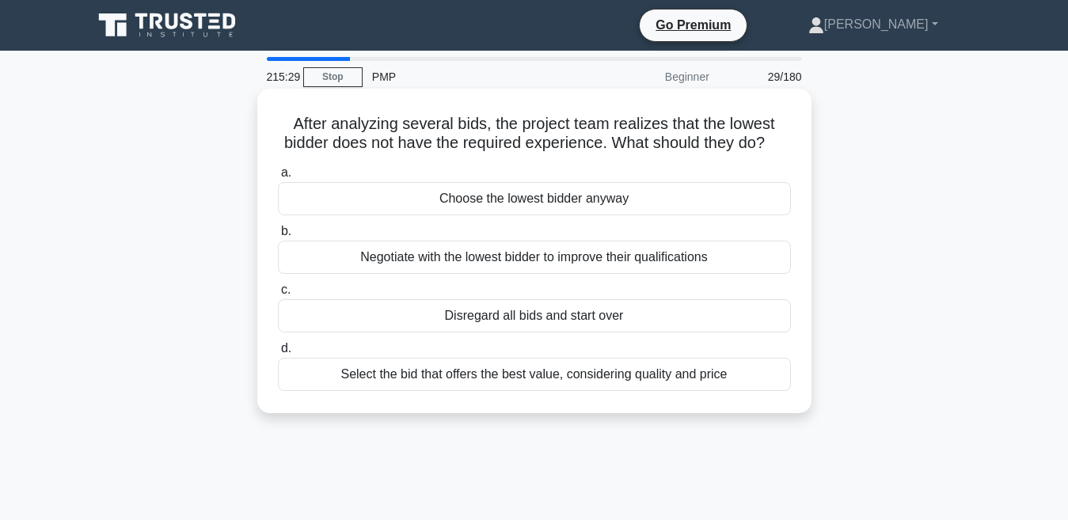
click at [497, 391] on div "Select the bid that offers the best value, considering quality and price" at bounding box center [534, 374] width 513 height 33
click at [278, 354] on input "d. Select the bid that offers the best value, considering quality and price" at bounding box center [278, 349] width 0 height 10
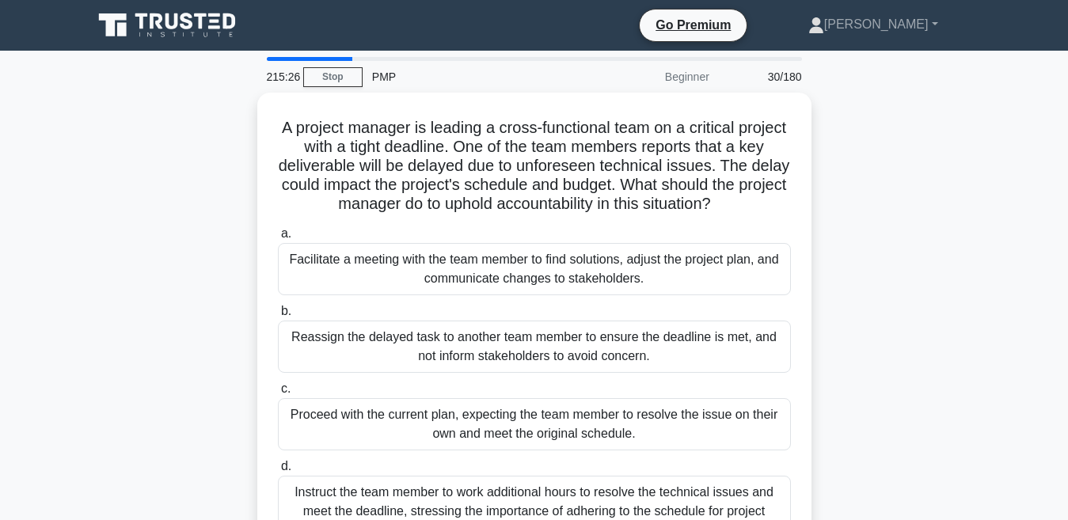
click at [206, 317] on div "A project manager is leading a cross-functional team on a critical project with…" at bounding box center [534, 341] width 902 height 496
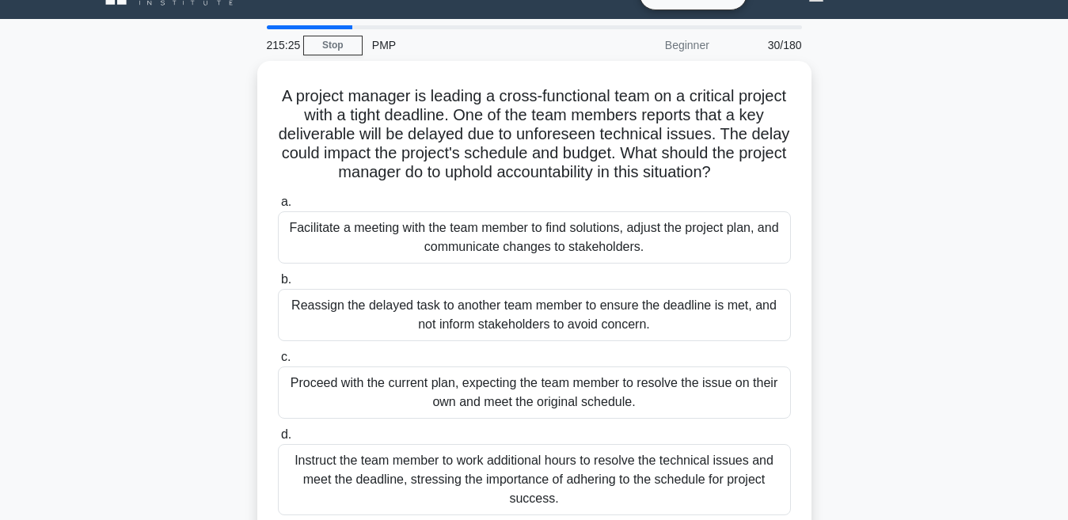
scroll to position [63, 0]
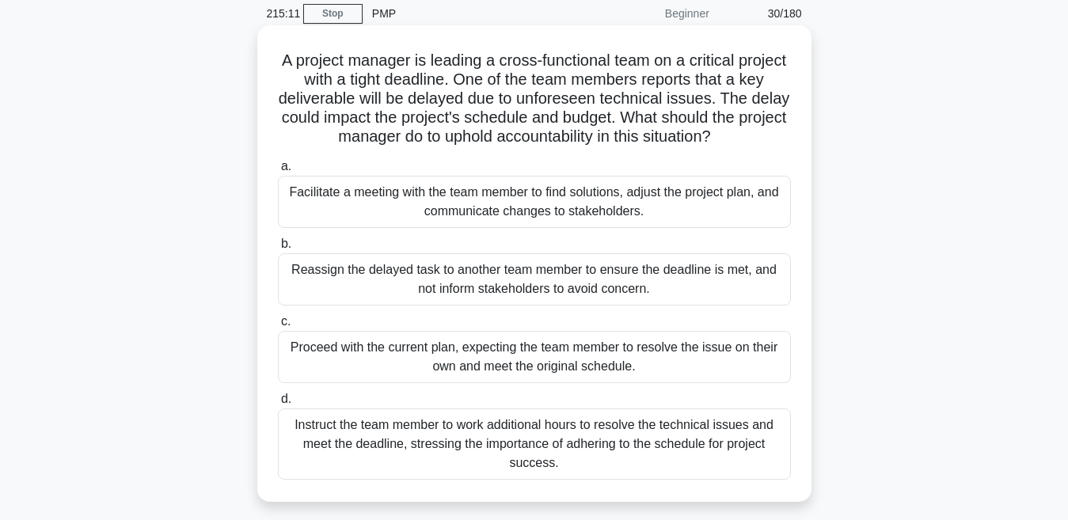
click at [432, 192] on div "Facilitate a meeting with the team member to find solutions, adjust the project…" at bounding box center [534, 202] width 513 height 52
click at [278, 172] on input "a. Facilitate a meeting with the team member to find solutions, adjust the proj…" at bounding box center [278, 166] width 0 height 10
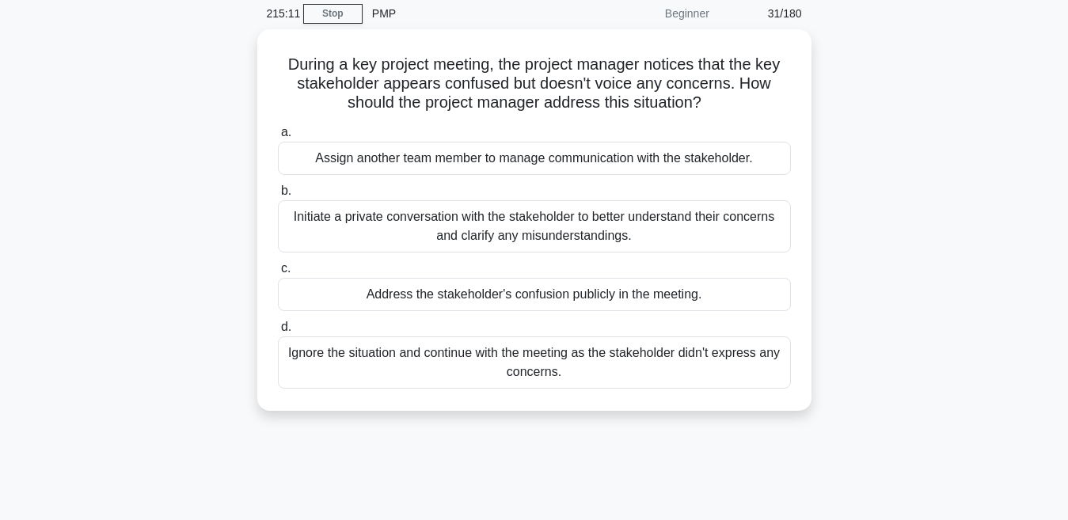
scroll to position [0, 0]
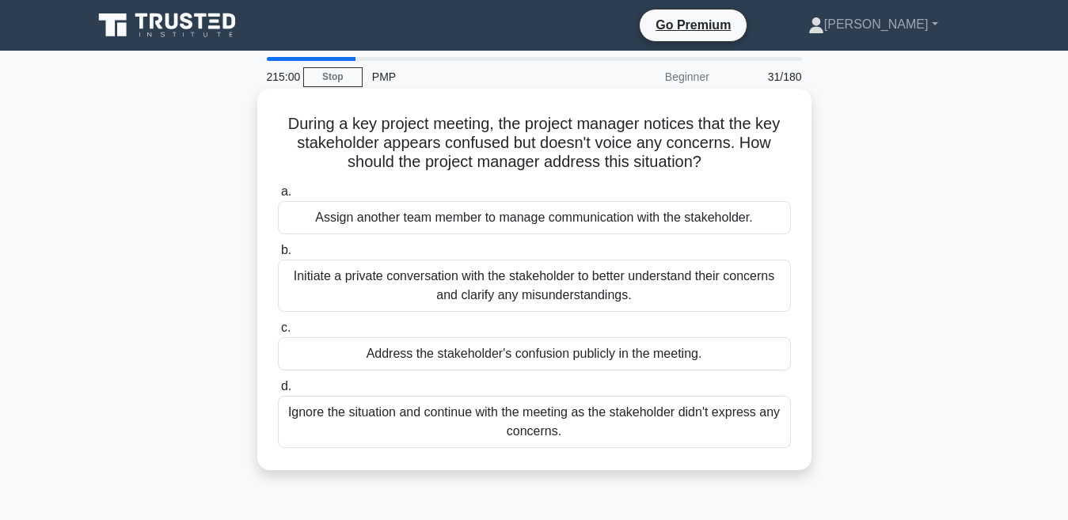
click at [386, 292] on div "Initiate a private conversation with the stakeholder to better understand their…" at bounding box center [534, 286] width 513 height 52
click at [278, 256] on input "b. Initiate a private conversation with the stakeholder to better understand th…" at bounding box center [278, 250] width 0 height 10
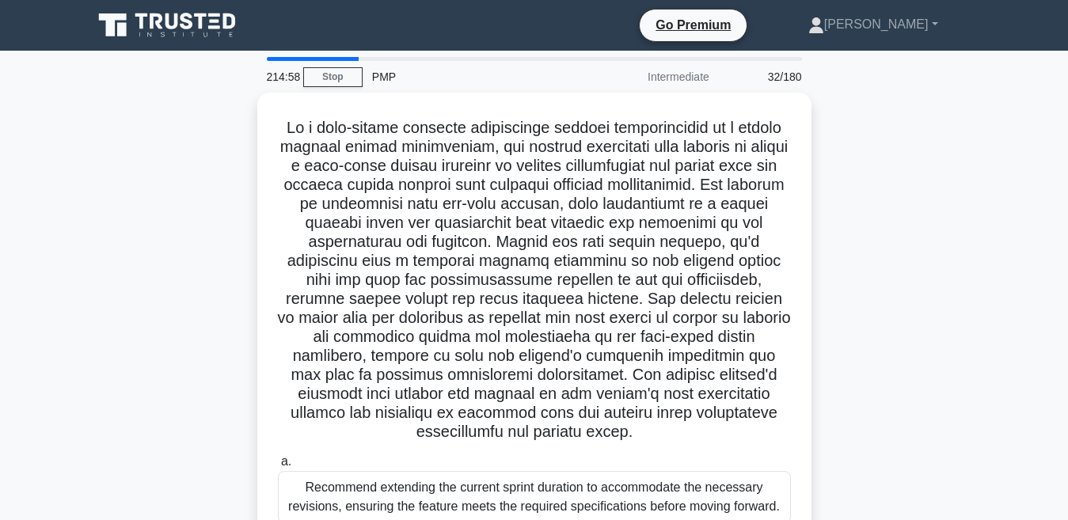
click at [192, 232] on div ".spinner_0XTQ{transform-origin:center;animation:spinner_y6GP .75s linear infini…" at bounding box center [534, 445] width 902 height 705
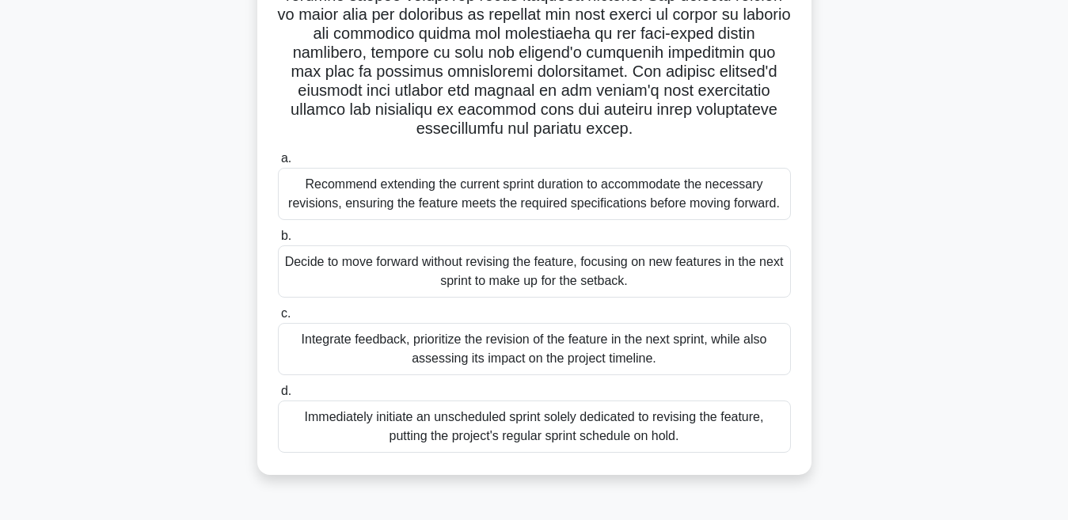
scroll to position [335, 0]
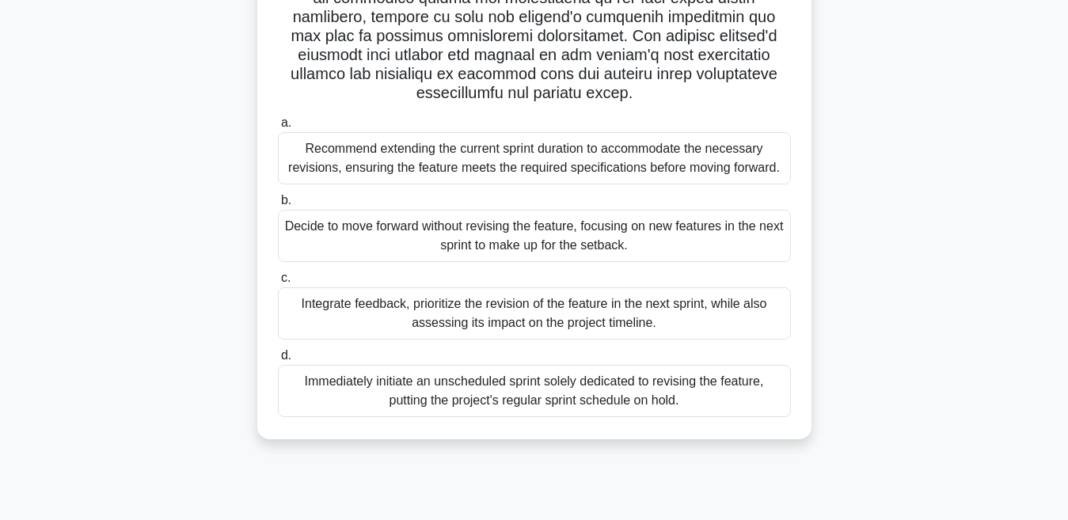
click at [446, 309] on div "Integrate feedback, prioritize the revision of the feature in the next sprint, …" at bounding box center [534, 313] width 513 height 52
click at [278, 283] on input "c. Integrate feedback, prioritize the revision of the feature in the next sprin…" at bounding box center [278, 278] width 0 height 10
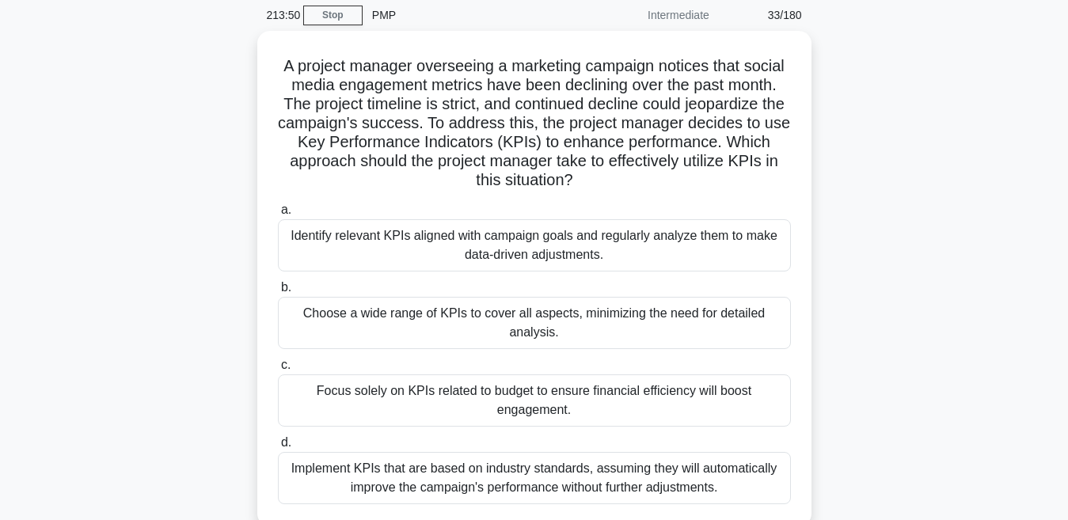
scroll to position [63, 0]
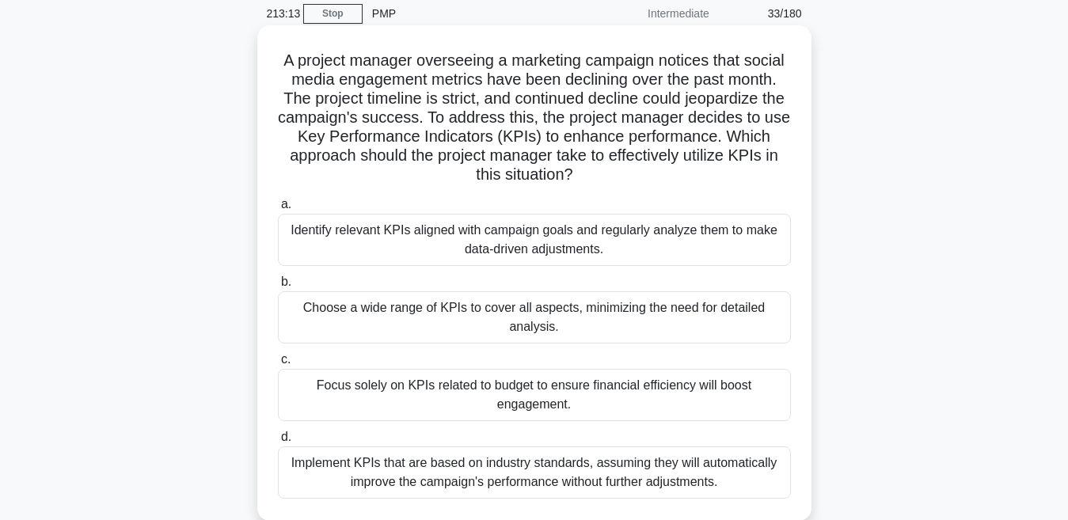
click at [351, 239] on div "Identify relevant KPIs aligned with campaign goals and regularly analyze them t…" at bounding box center [534, 240] width 513 height 52
click at [278, 210] on input "a. Identify relevant KPIs aligned with campaign goals and regularly analyze the…" at bounding box center [278, 204] width 0 height 10
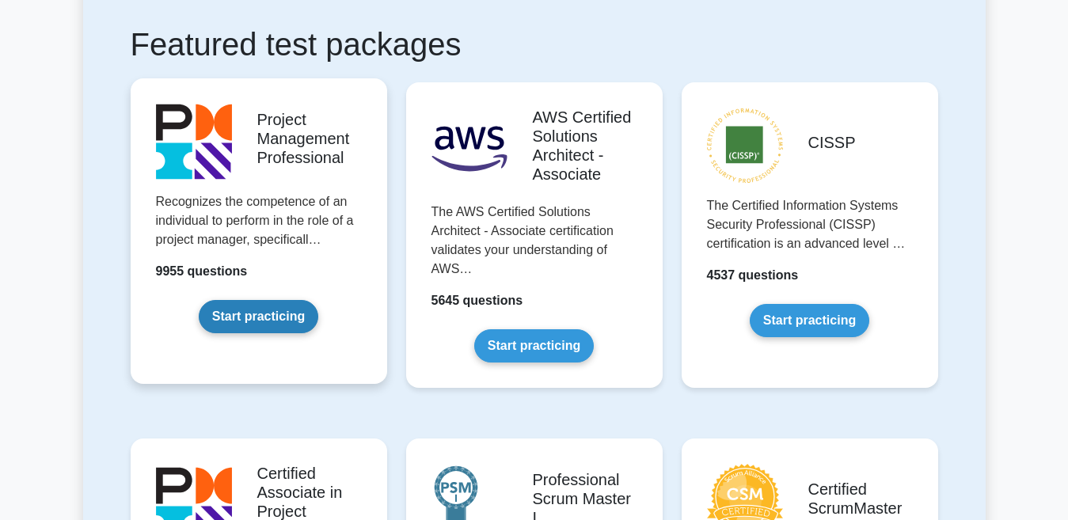
scroll to position [348, 0]
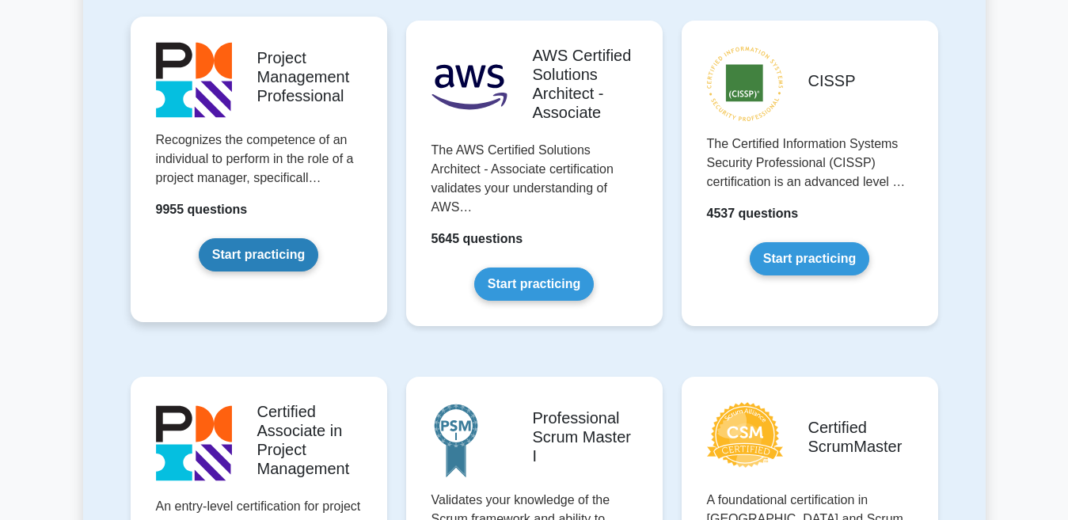
click at [199, 238] on link "Start practicing" at bounding box center [259, 254] width 120 height 33
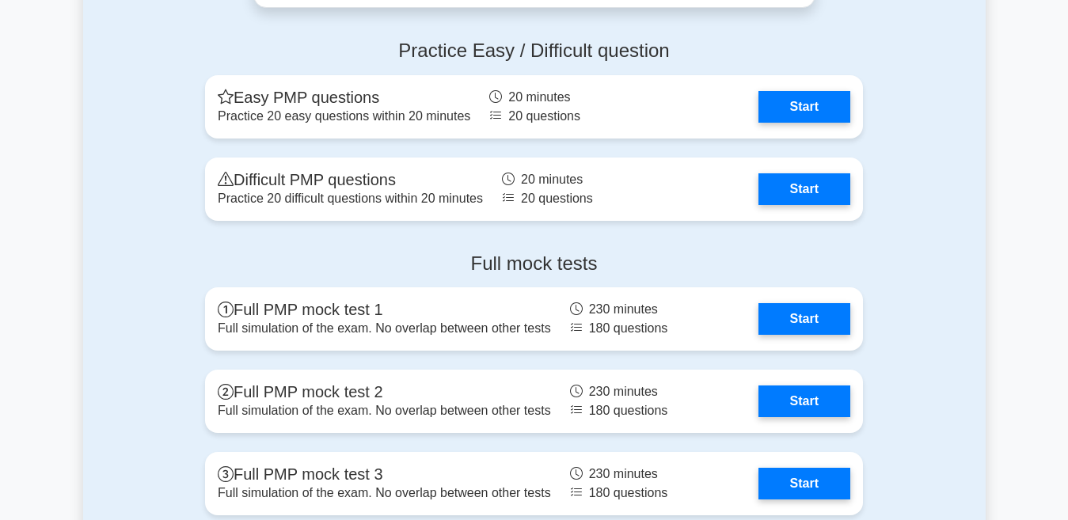
scroll to position [5250, 0]
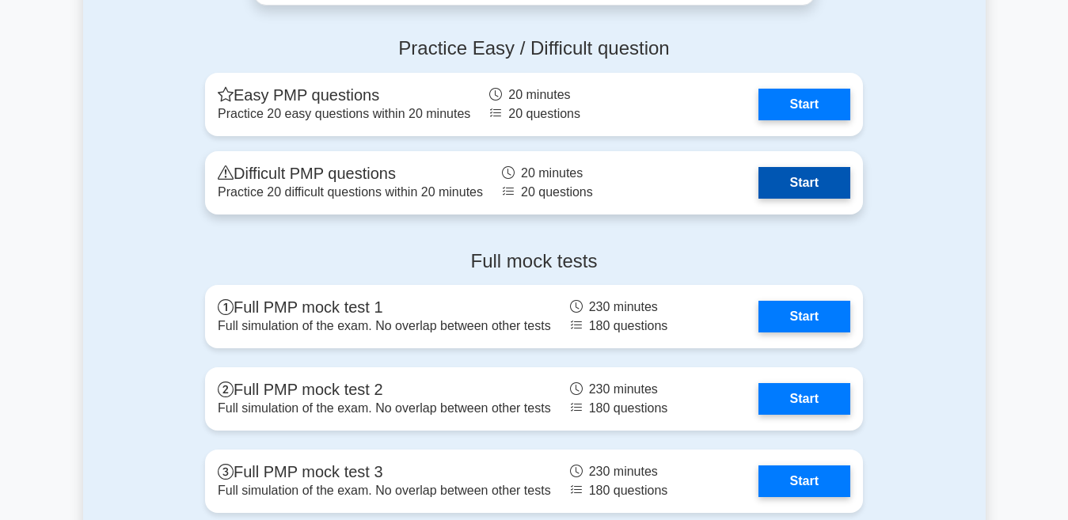
click at [795, 191] on link "Start" at bounding box center [804, 183] width 92 height 32
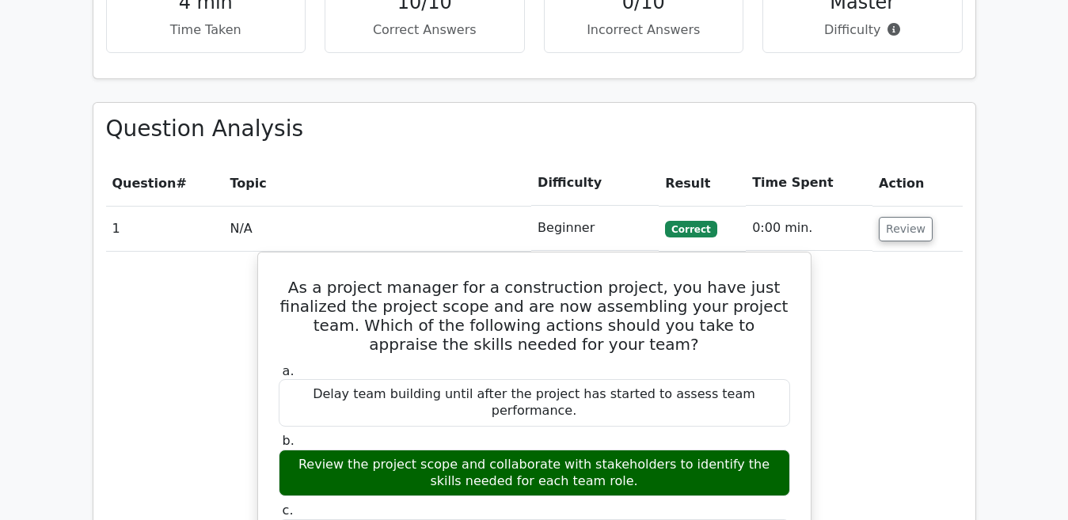
scroll to position [1172, 0]
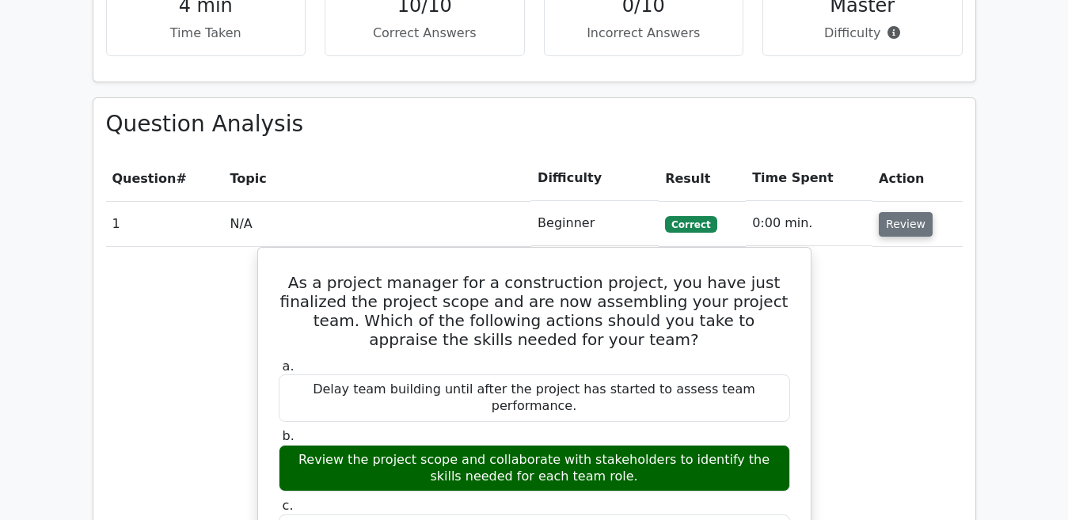
click at [902, 212] on button "Review" at bounding box center [906, 224] width 54 height 25
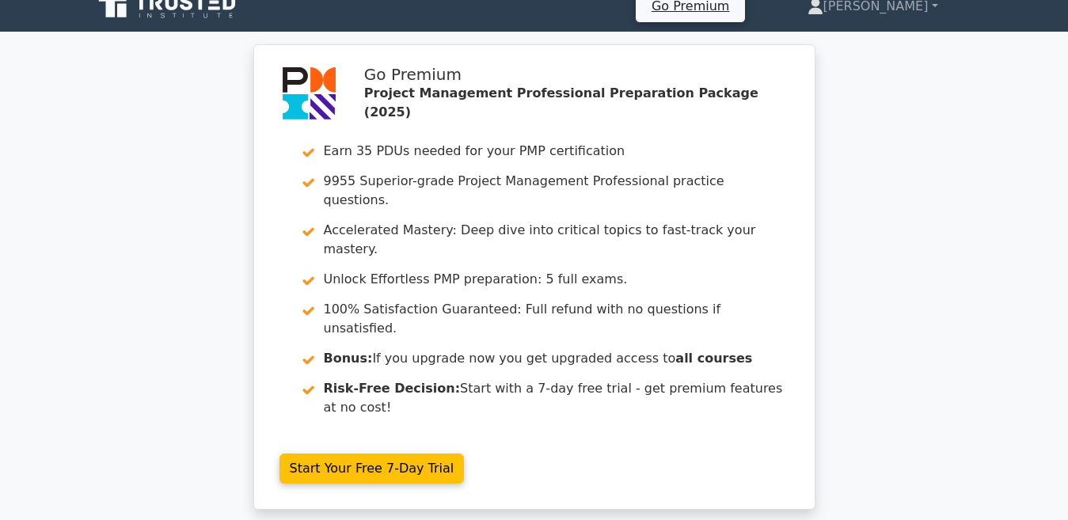
scroll to position [0, 0]
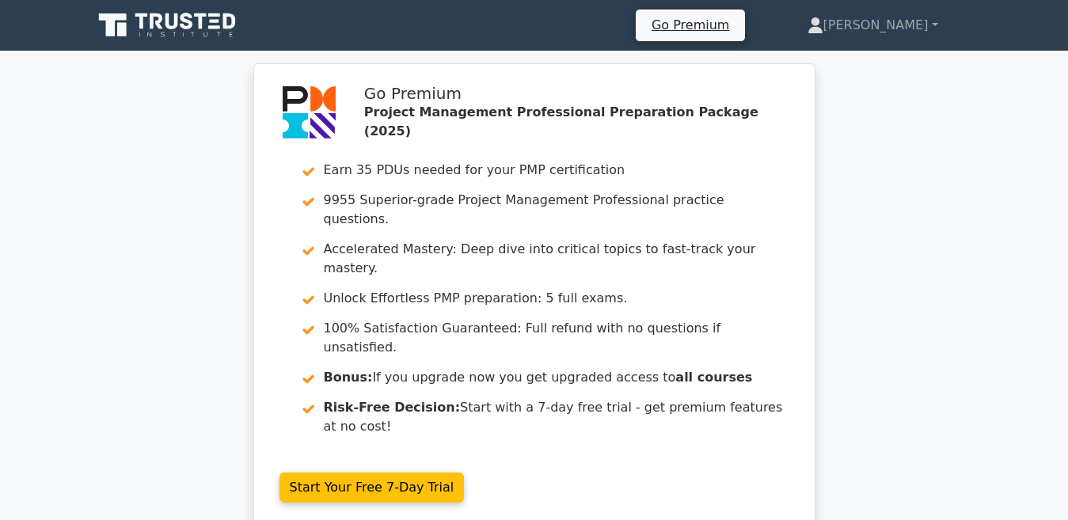
click at [131, 268] on div "Go Premium Project Management Professional Preparation Package (2025) Earn 35 P…" at bounding box center [534, 305] width 1068 height 484
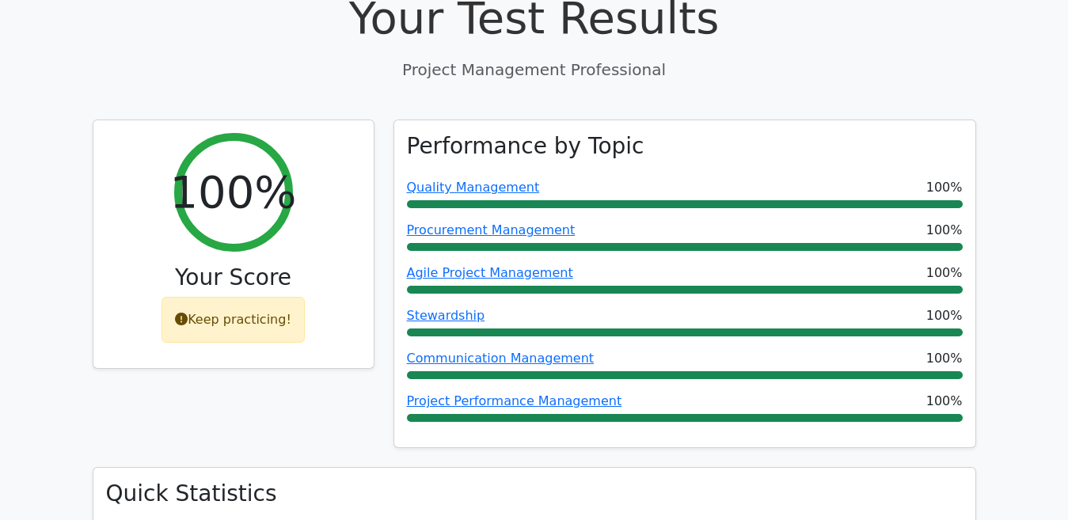
scroll to position [633, 0]
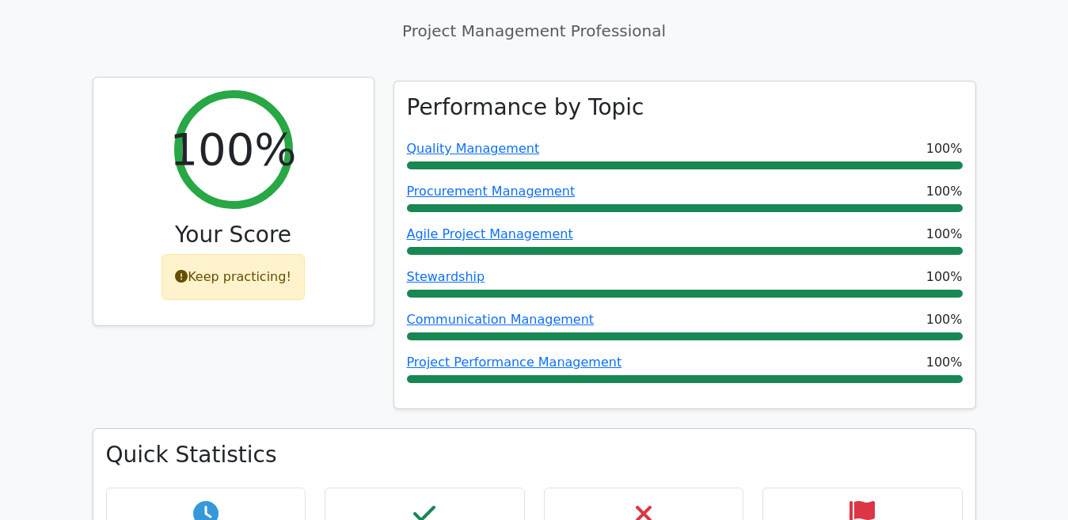
click at [207, 254] on div "Keep practicing!" at bounding box center [232, 277] width 143 height 46
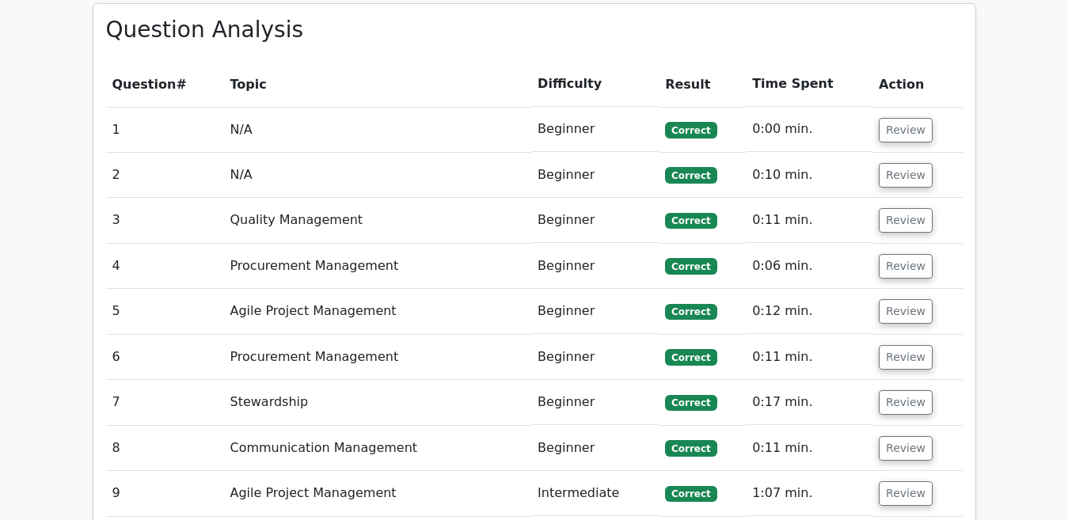
scroll to position [1298, 0]
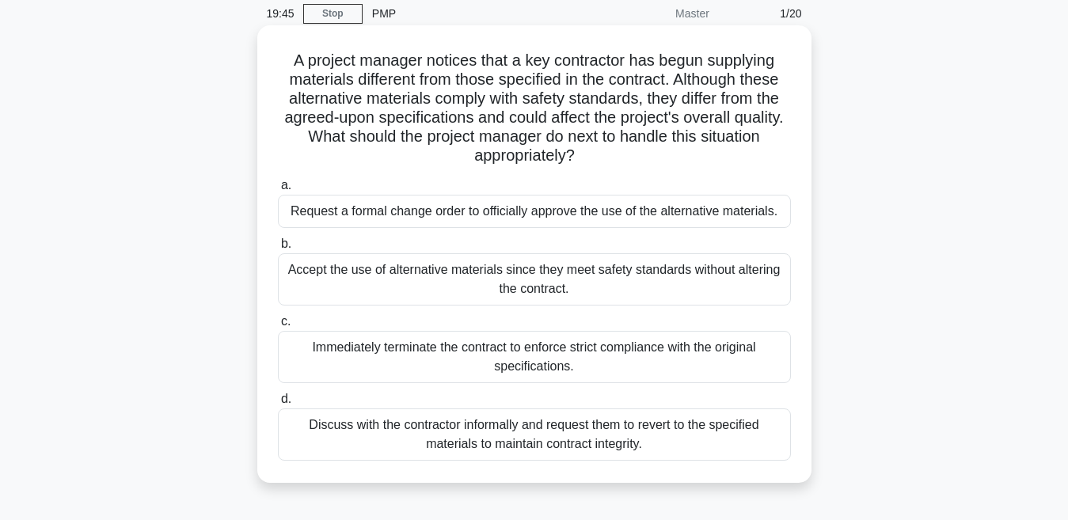
scroll to position [95, 0]
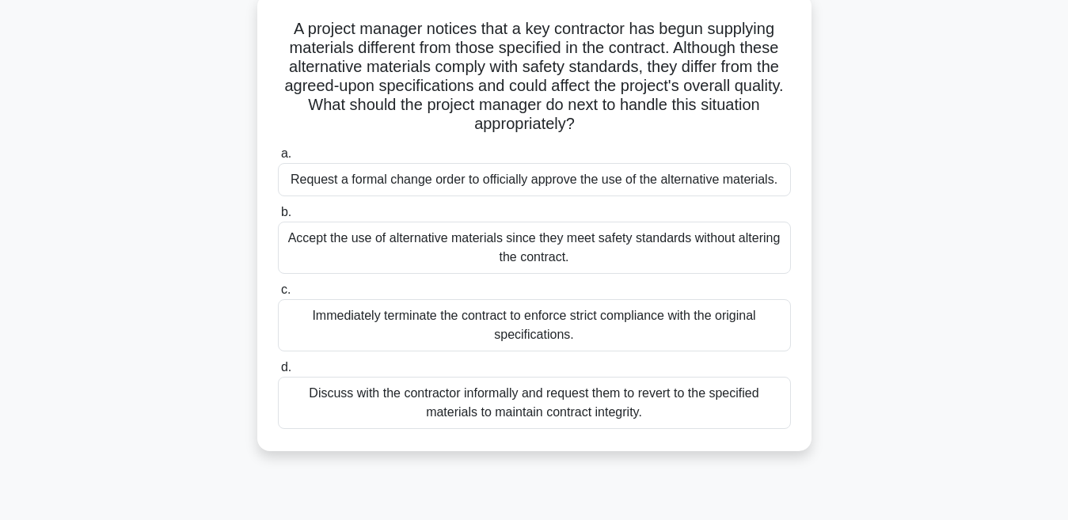
click at [389, 331] on div "Immediately terminate the contract to enforce strict compliance with the origin…" at bounding box center [534, 325] width 513 height 52
click at [278, 295] on input "c. Immediately terminate the contract to enforce strict compliance with the ori…" at bounding box center [278, 290] width 0 height 10
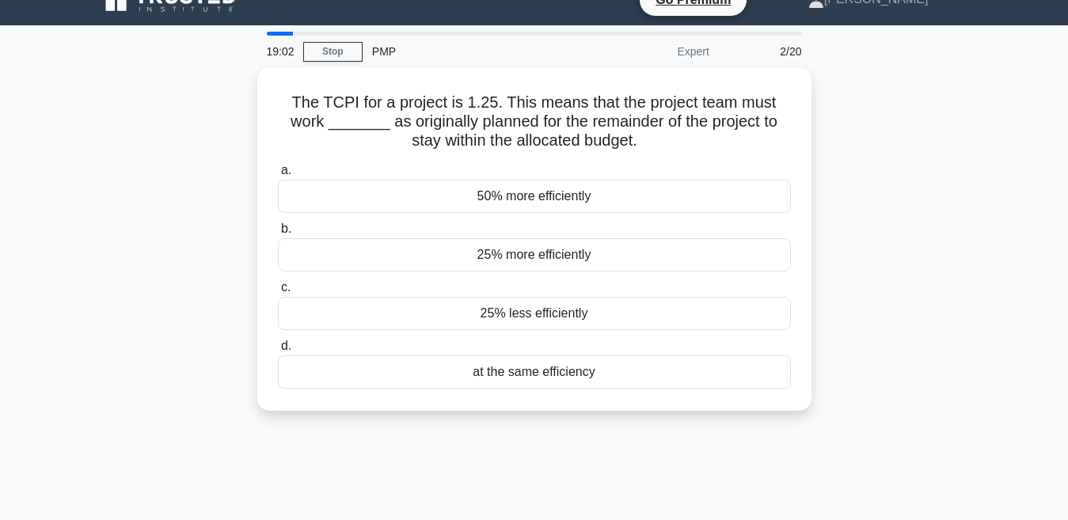
scroll to position [0, 0]
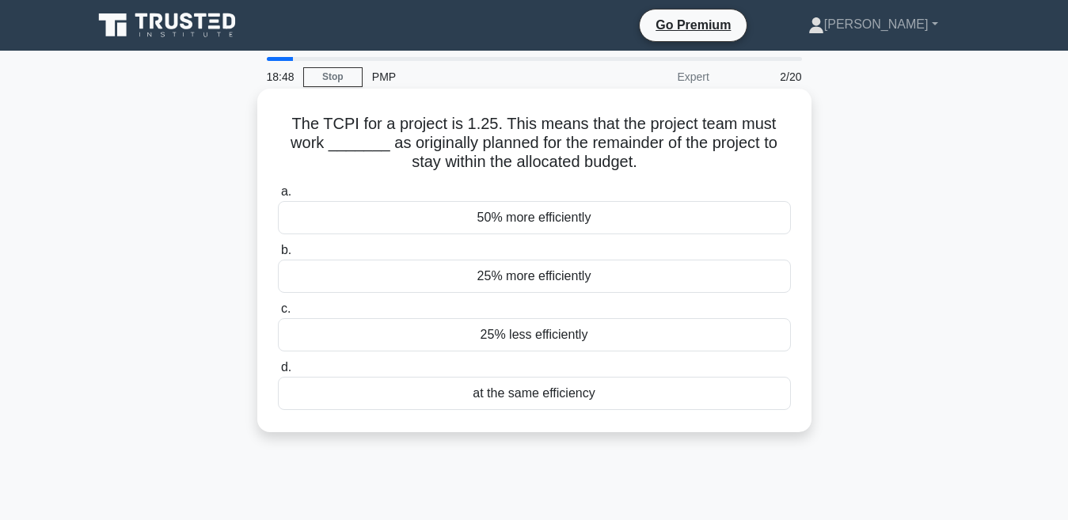
click at [458, 276] on div "25% more efficiently" at bounding box center [534, 276] width 513 height 33
click at [278, 256] on input "b. 25% more efficiently" at bounding box center [278, 250] width 0 height 10
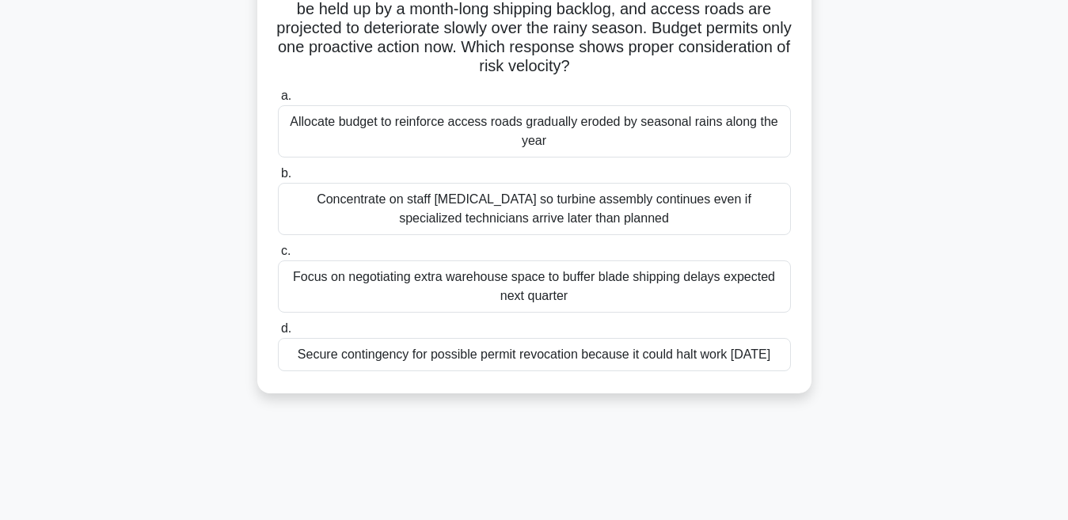
scroll to position [158, 0]
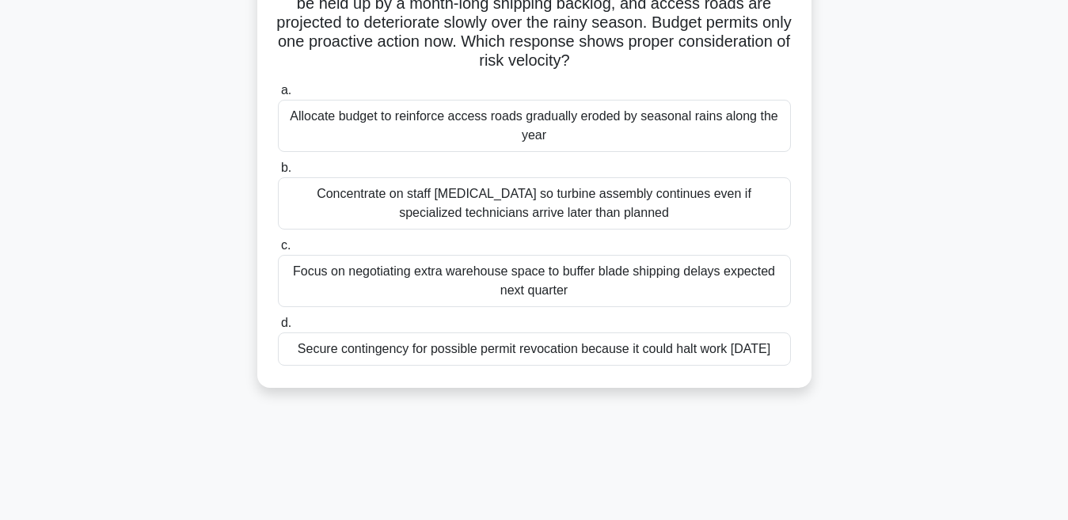
click at [469, 363] on div "Secure contingency for possible permit revocation because it could halt work [D…" at bounding box center [534, 348] width 513 height 33
click at [278, 329] on input "d. Secure contingency for possible permit revocation because it could halt work…" at bounding box center [278, 323] width 0 height 10
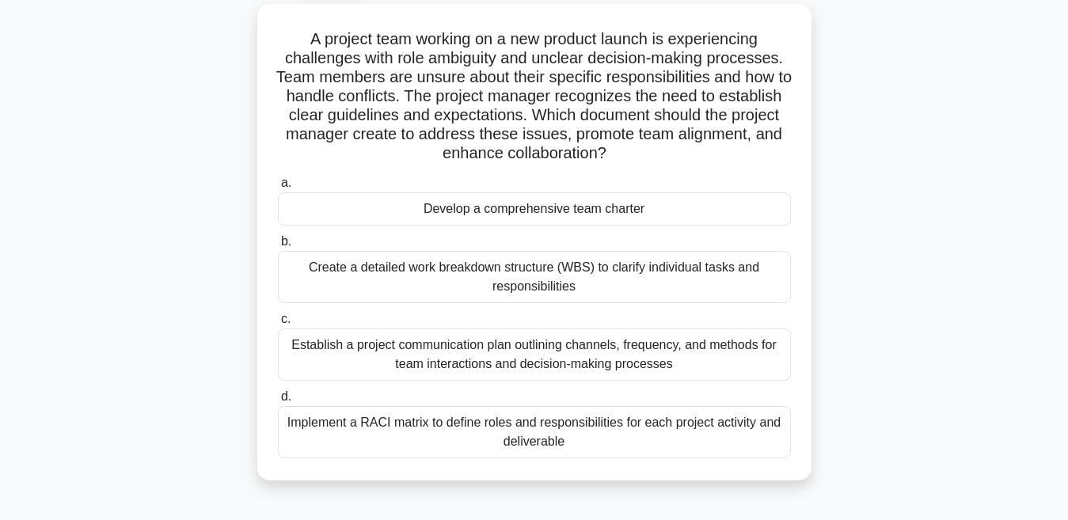
scroll to position [95, 0]
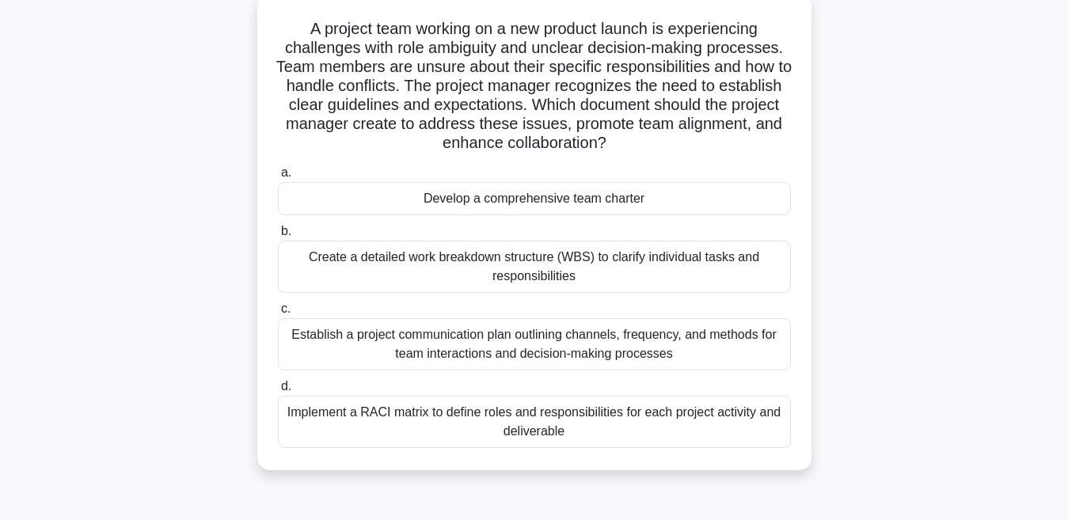
click at [428, 206] on div "Develop a comprehensive team charter" at bounding box center [534, 198] width 513 height 33
click at [278, 178] on input "a. Develop a comprehensive team charter" at bounding box center [278, 173] width 0 height 10
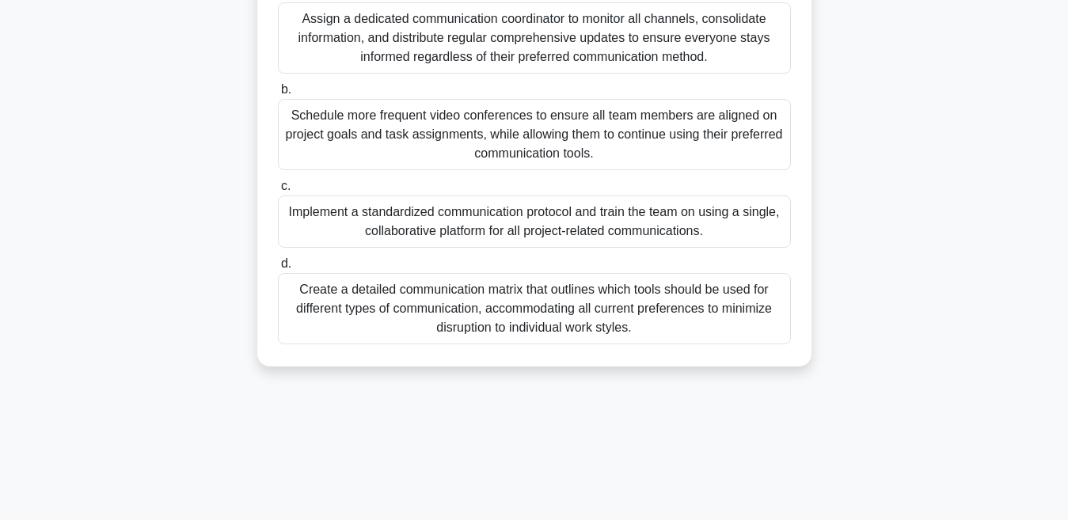
scroll to position [335, 0]
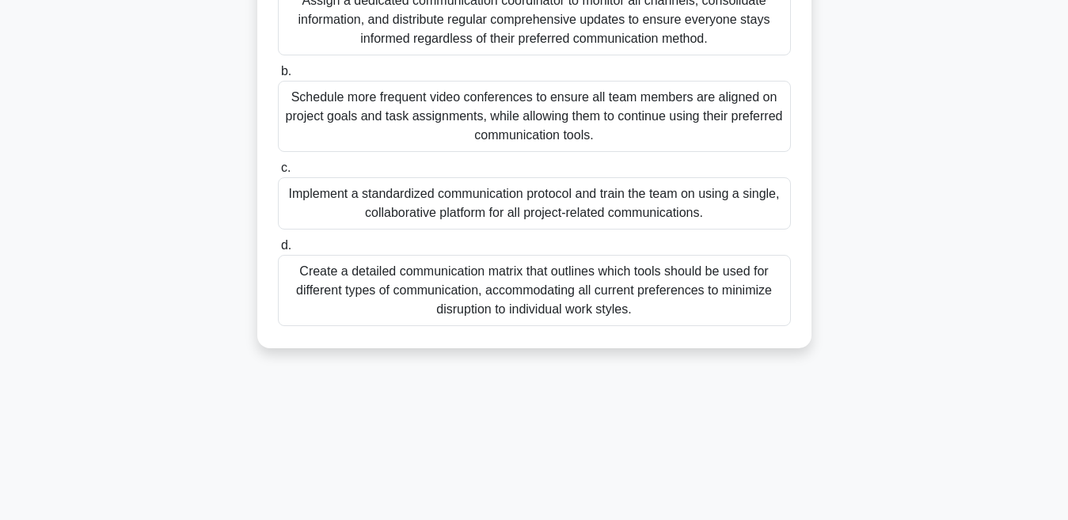
click at [145, 237] on div "You are managing a software development project with a team distributed across …" at bounding box center [534, 63] width 902 height 610
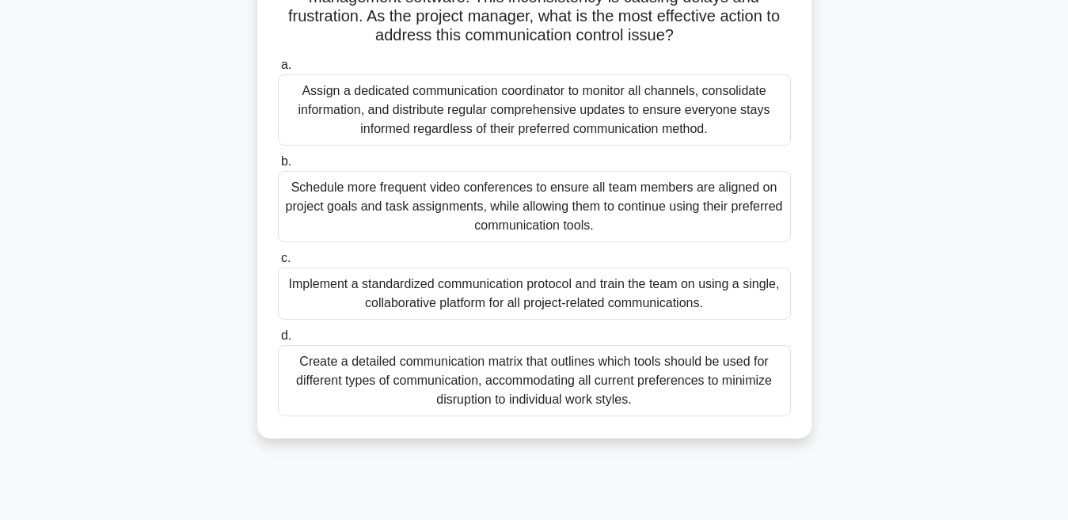
scroll to position [240, 0]
click at [451, 381] on div "Create a detailed communication matrix that outlines which tools should be used…" at bounding box center [534, 381] width 513 height 71
click at [278, 342] on input "d. Create a detailed communication matrix that outlines which tools should be u…" at bounding box center [278, 337] width 0 height 10
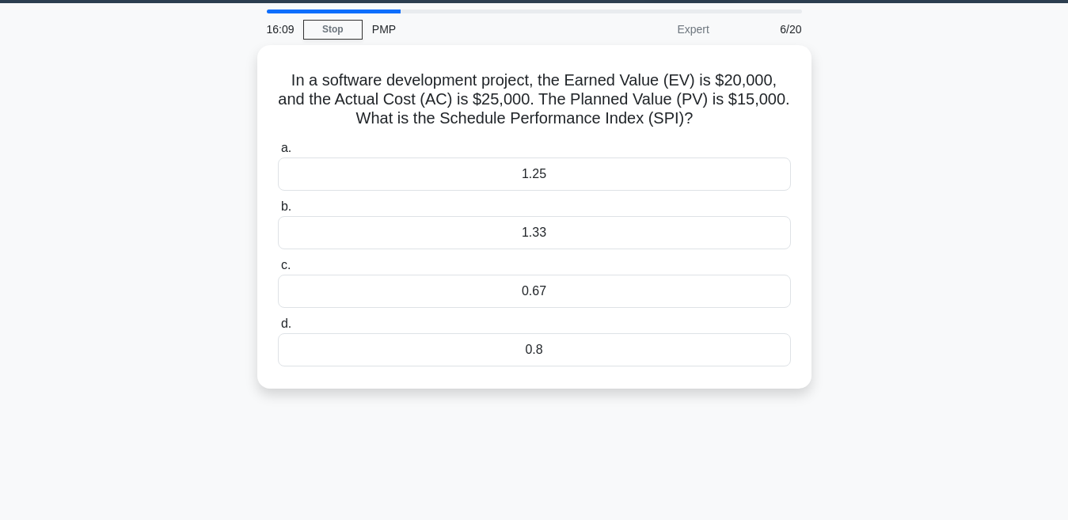
scroll to position [0, 0]
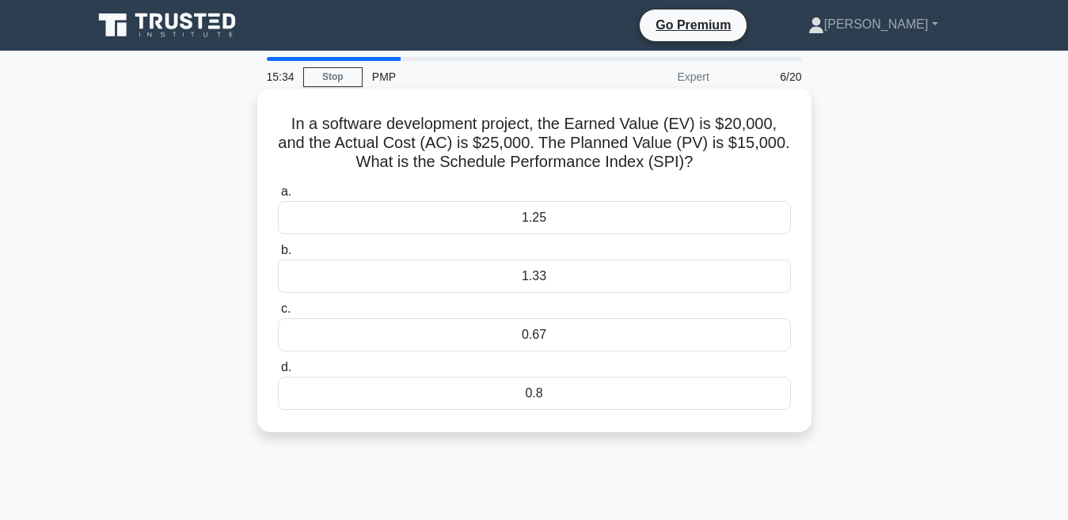
click at [473, 270] on div "1.33" at bounding box center [534, 276] width 513 height 33
click at [278, 256] on input "b. 1.33" at bounding box center [278, 250] width 0 height 10
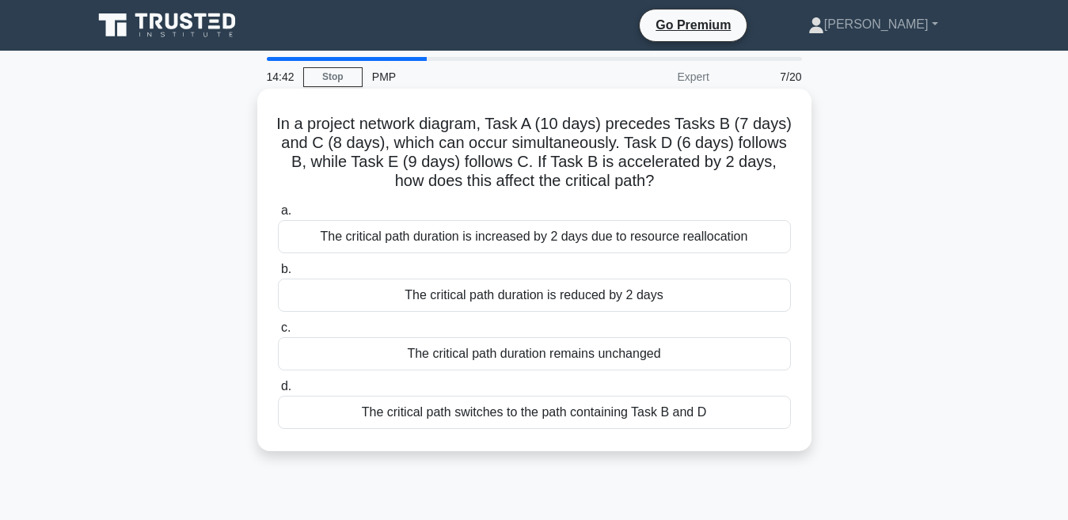
click at [386, 302] on div "The critical path duration is reduced by 2 days" at bounding box center [534, 295] width 513 height 33
click at [278, 275] on input "b. The critical path duration is reduced by 2 days" at bounding box center [278, 269] width 0 height 10
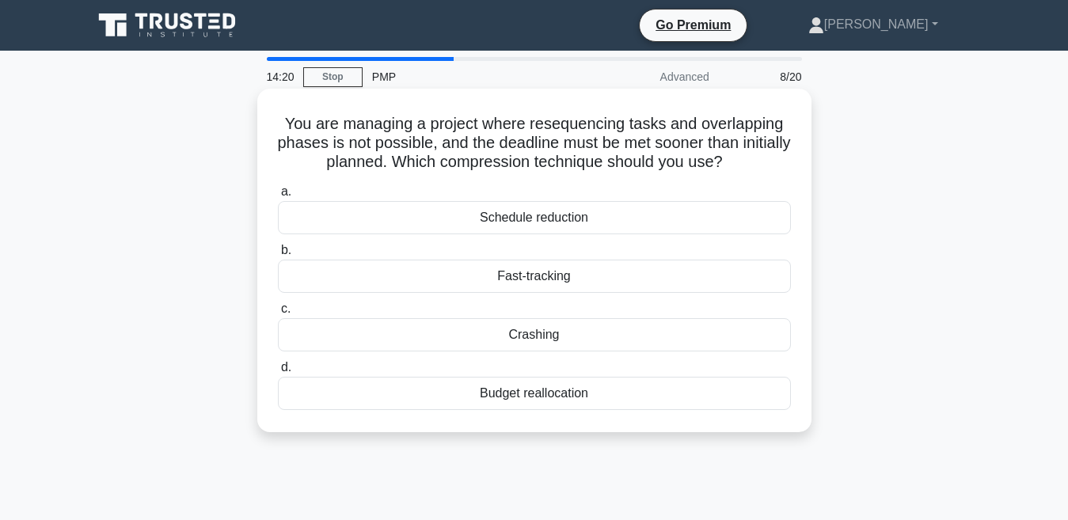
click at [516, 334] on div "Crashing" at bounding box center [534, 334] width 513 height 33
click at [278, 314] on input "c. Crashing" at bounding box center [278, 309] width 0 height 10
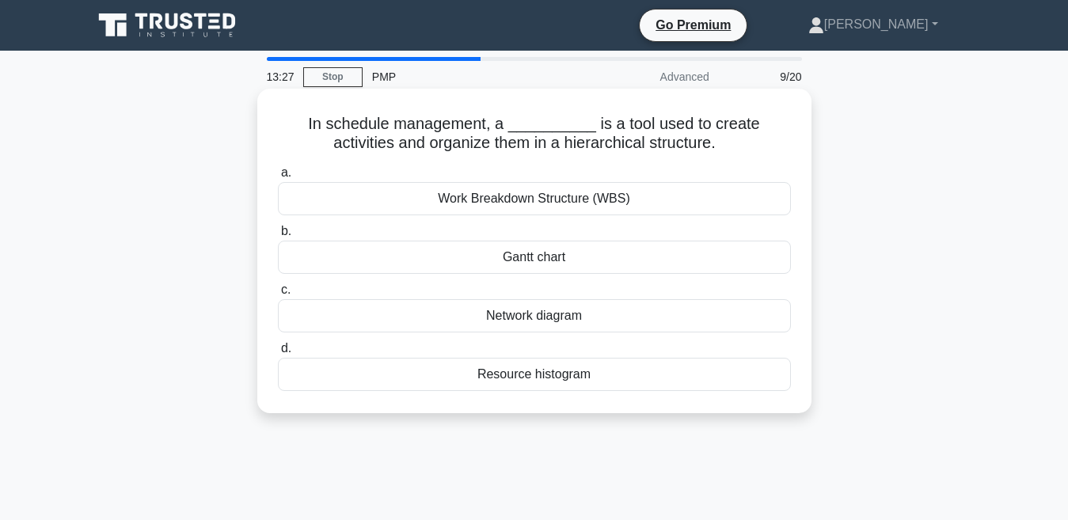
click at [498, 321] on div "Network diagram" at bounding box center [534, 315] width 513 height 33
click at [278, 295] on input "c. Network diagram" at bounding box center [278, 290] width 0 height 10
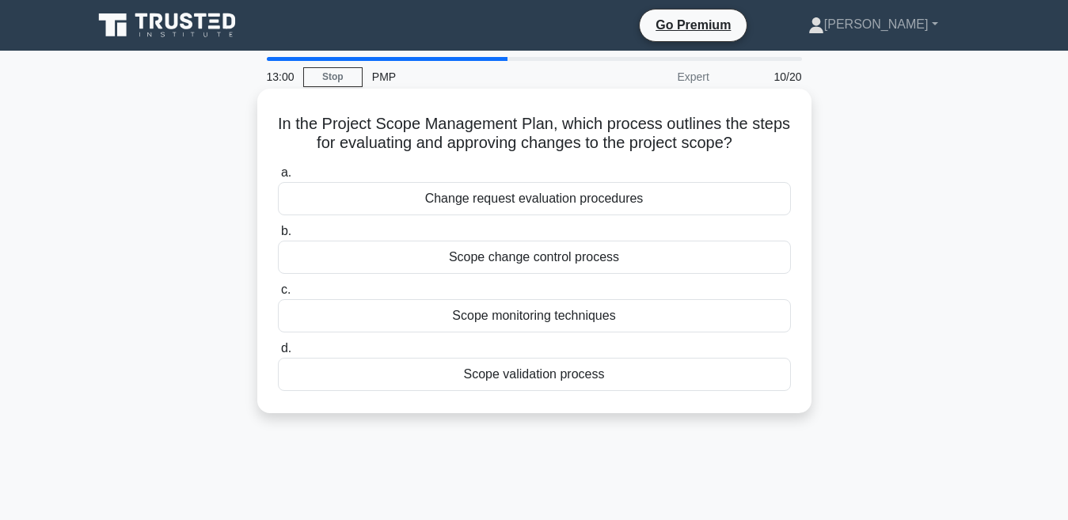
click at [447, 203] on div "Change request evaluation procedures" at bounding box center [534, 198] width 513 height 33
click at [278, 178] on input "a. Change request evaluation procedures" at bounding box center [278, 173] width 0 height 10
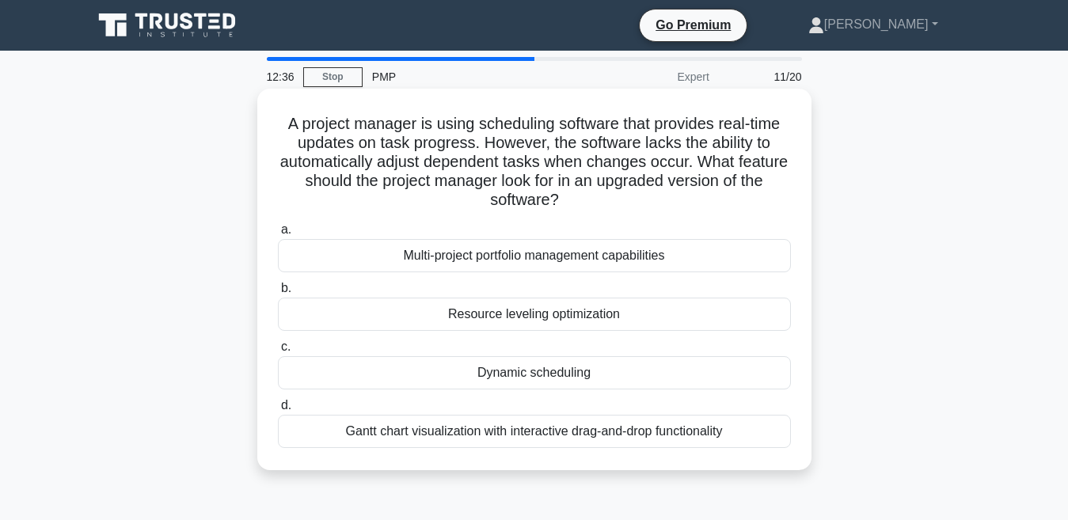
click at [462, 432] on div "Gantt chart visualization with interactive drag-and-drop functionality" at bounding box center [534, 431] width 513 height 33
click at [278, 411] on input "d. Gantt chart visualization with interactive drag-and-drop functionality" at bounding box center [278, 406] width 0 height 10
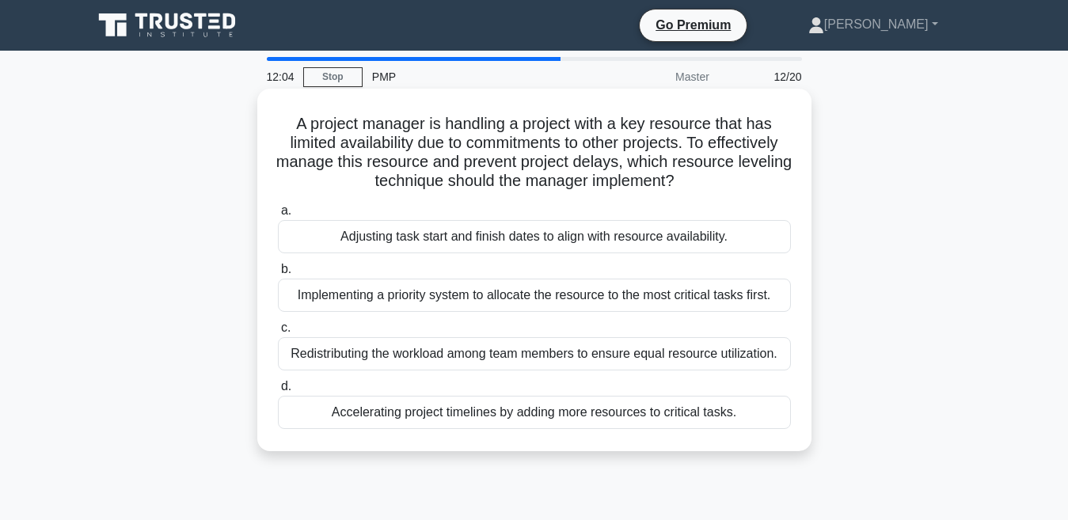
click at [531, 296] on div "Implementing a priority system to allocate the resource to the most critical ta…" at bounding box center [534, 295] width 513 height 33
click at [278, 275] on input "b. Implementing a priority system to allocate the resource to the most critical…" at bounding box center [278, 269] width 0 height 10
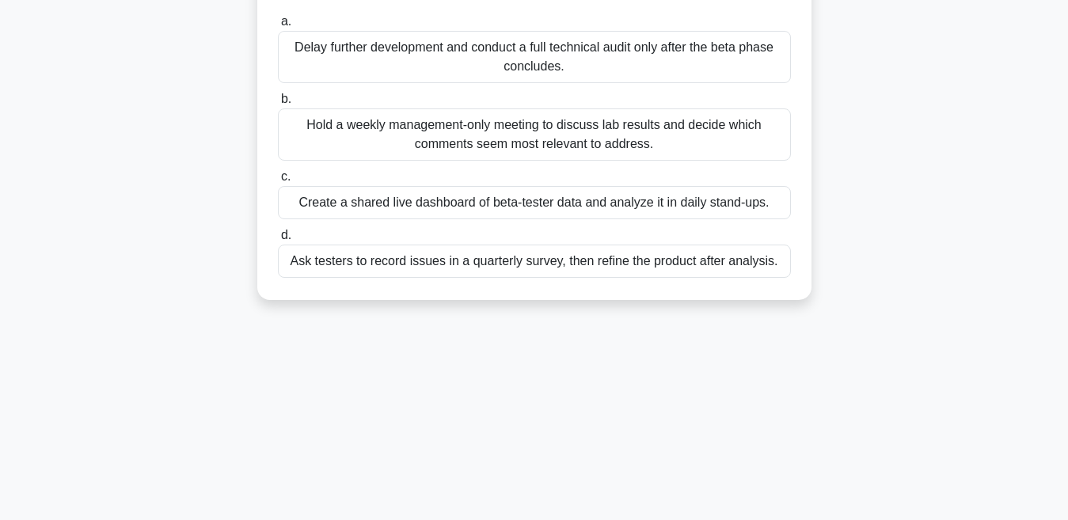
scroll to position [253, 0]
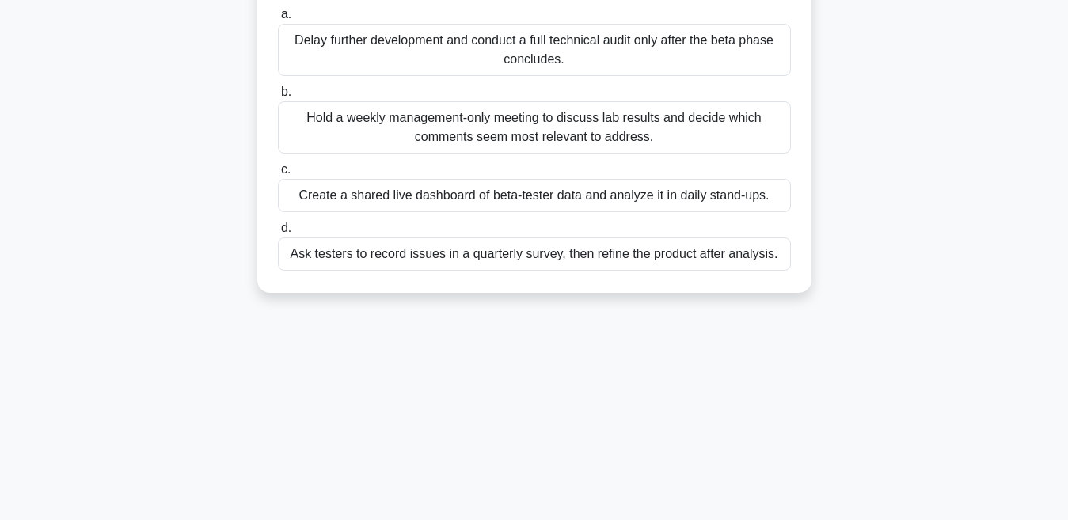
click at [435, 190] on div "Create a shared live dashboard of beta-tester data and analyze it in daily stan…" at bounding box center [534, 195] width 513 height 33
click at [278, 175] on input "c. Create a shared live dashboard of beta-tester data and analyze it in daily s…" at bounding box center [278, 170] width 0 height 10
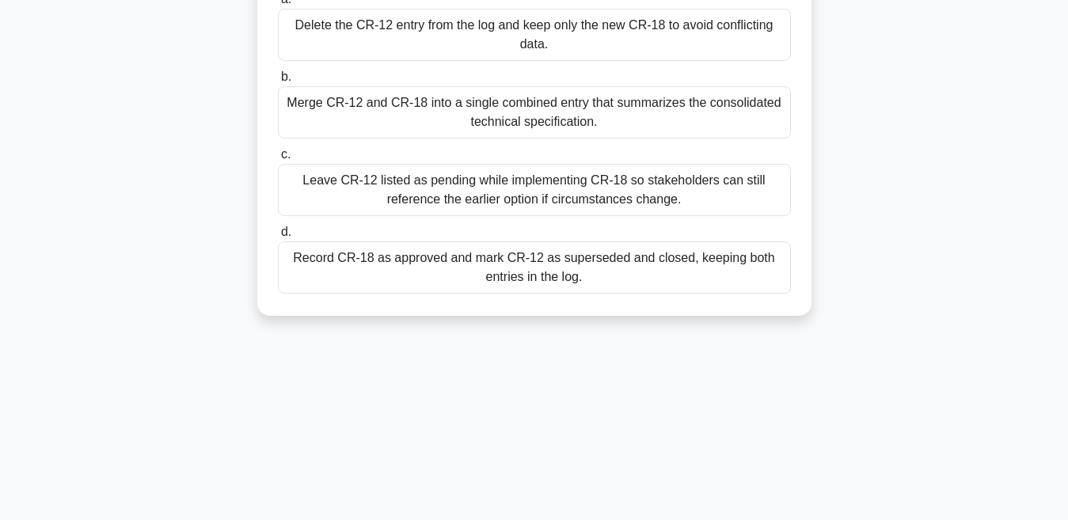
click at [169, 232] on div "The electrical upgrade project’s Change Log shows change request CR-12 approved…" at bounding box center [534, 87] width 902 height 496
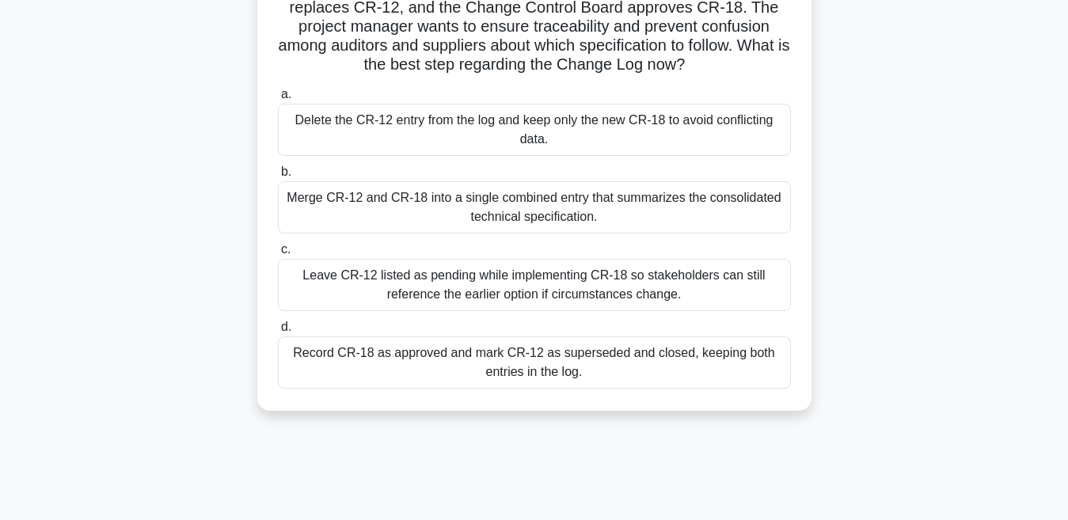
scroll to position [190, 0]
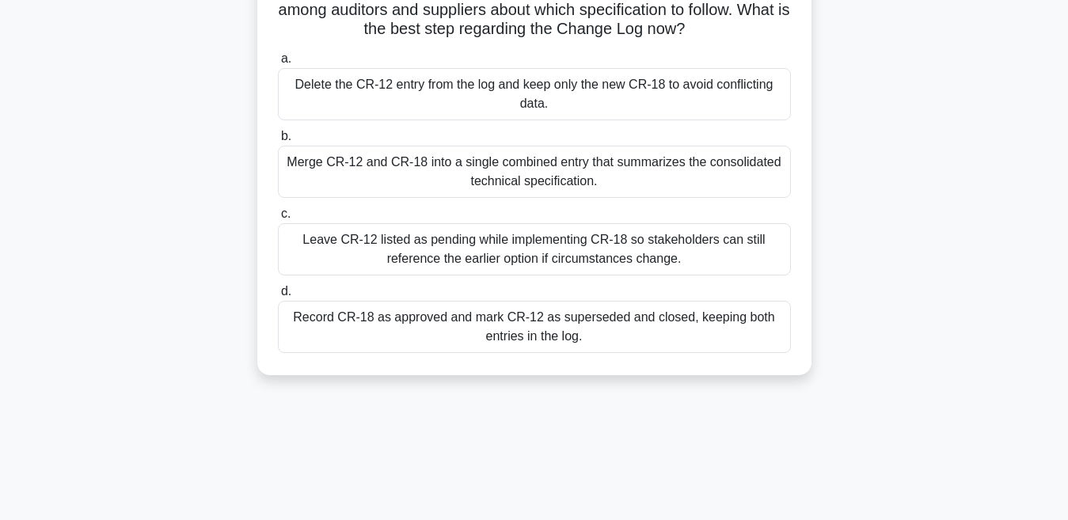
click at [408, 338] on div "Record CR-18 as approved and mark CR-12 as superseded and closed, keeping both …" at bounding box center [534, 327] width 513 height 52
click at [278, 297] on input "d. Record CR-18 as approved and mark CR-12 as superseded and closed, keeping bo…" at bounding box center [278, 292] width 0 height 10
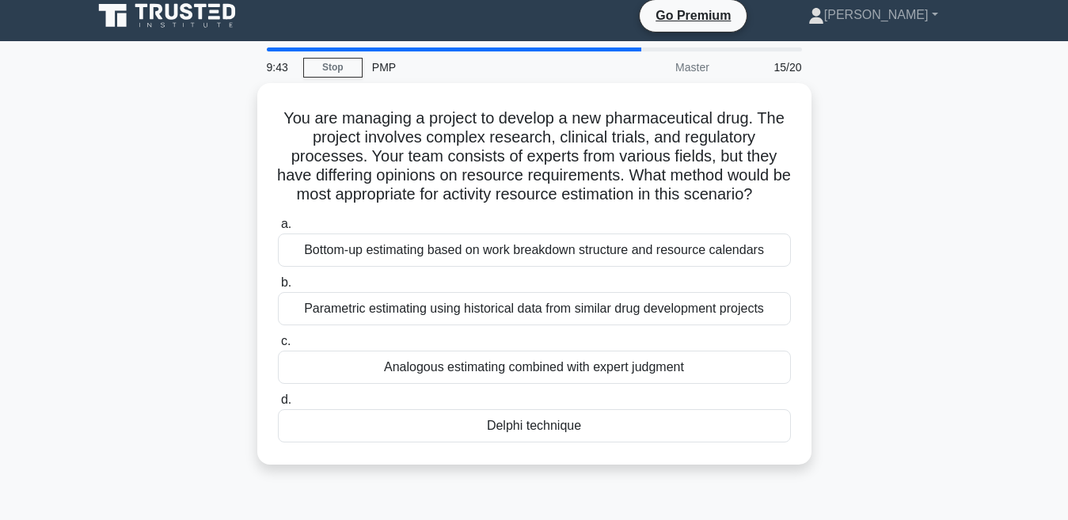
scroll to position [0, 0]
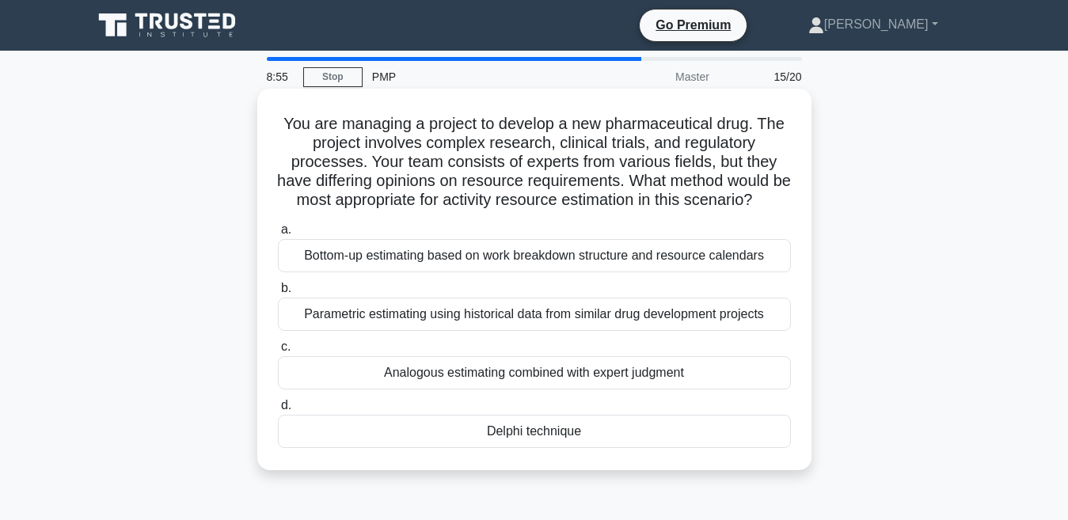
click at [431, 389] on div "Analogous estimating combined with expert judgment" at bounding box center [534, 372] width 513 height 33
click at [278, 352] on input "c. Analogous estimating combined with expert judgment" at bounding box center [278, 347] width 0 height 10
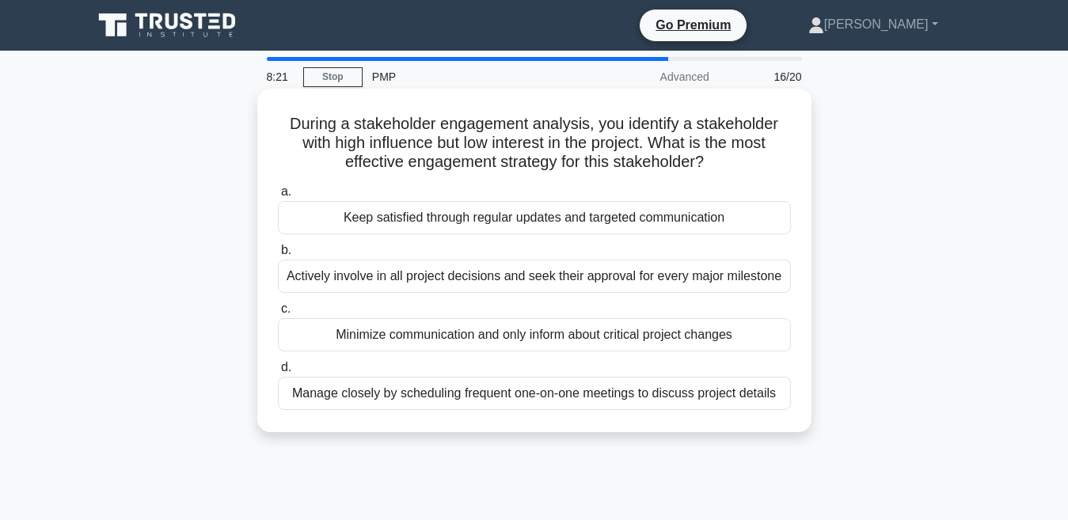
click at [395, 215] on div "Keep satisfied through regular updates and targeted communication" at bounding box center [534, 217] width 513 height 33
click at [278, 197] on input "a. Keep satisfied through regular updates and targeted communication" at bounding box center [278, 192] width 0 height 10
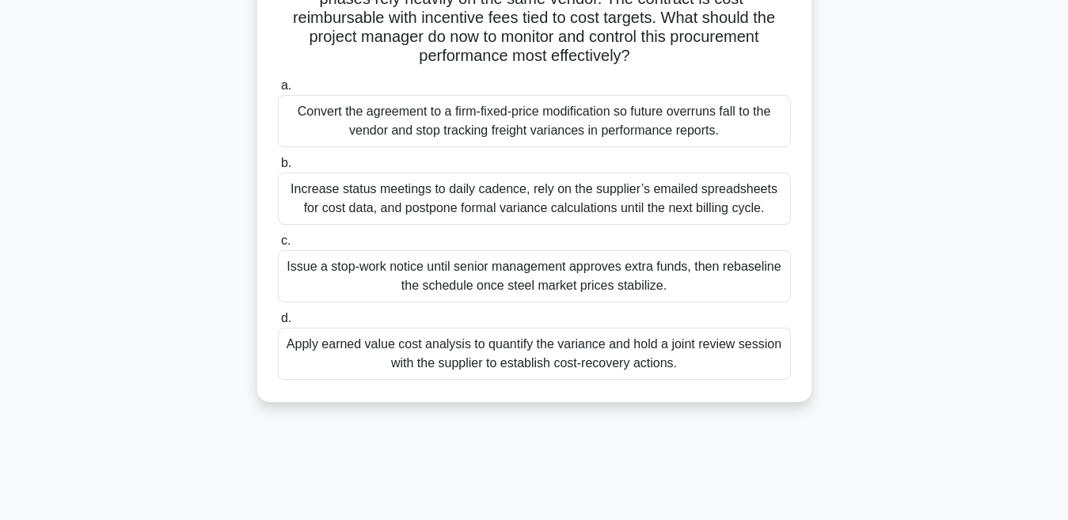
scroll to position [190, 0]
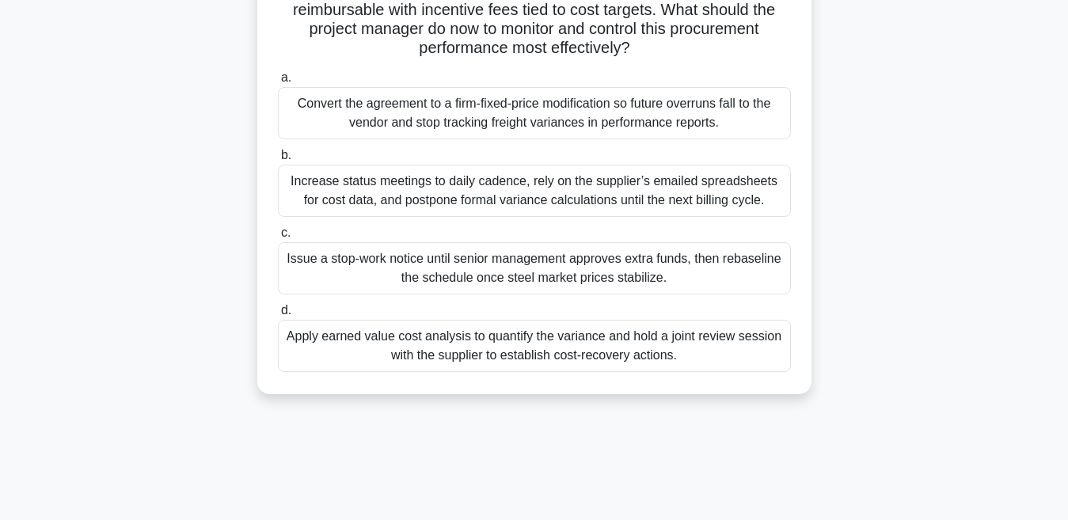
click at [501, 362] on div "Apply earned value cost analysis to quantify the variance and hold a joint revi…" at bounding box center [534, 346] width 513 height 52
click at [278, 316] on input "d. Apply earned value cost analysis to quantify the variance and hold a joint r…" at bounding box center [278, 311] width 0 height 10
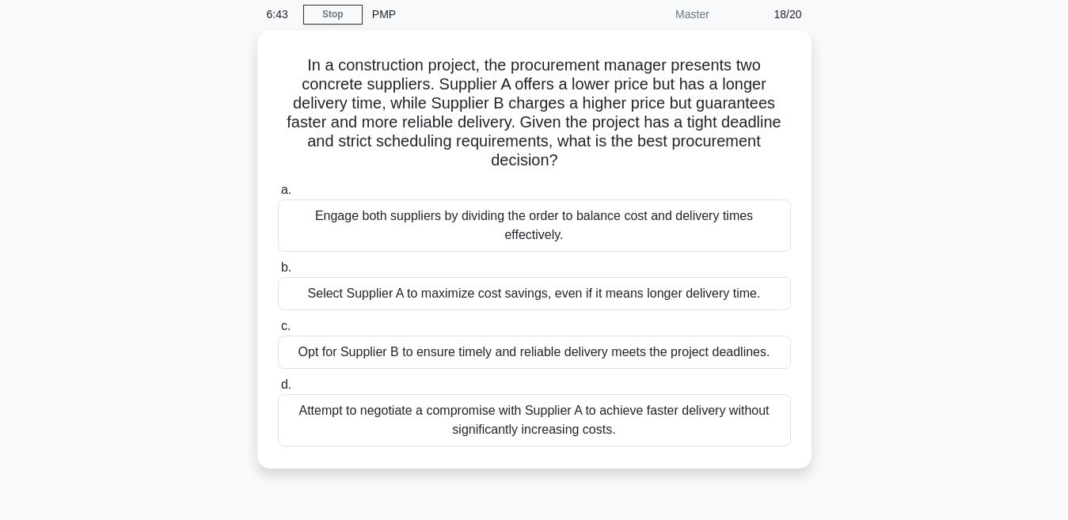
scroll to position [63, 0]
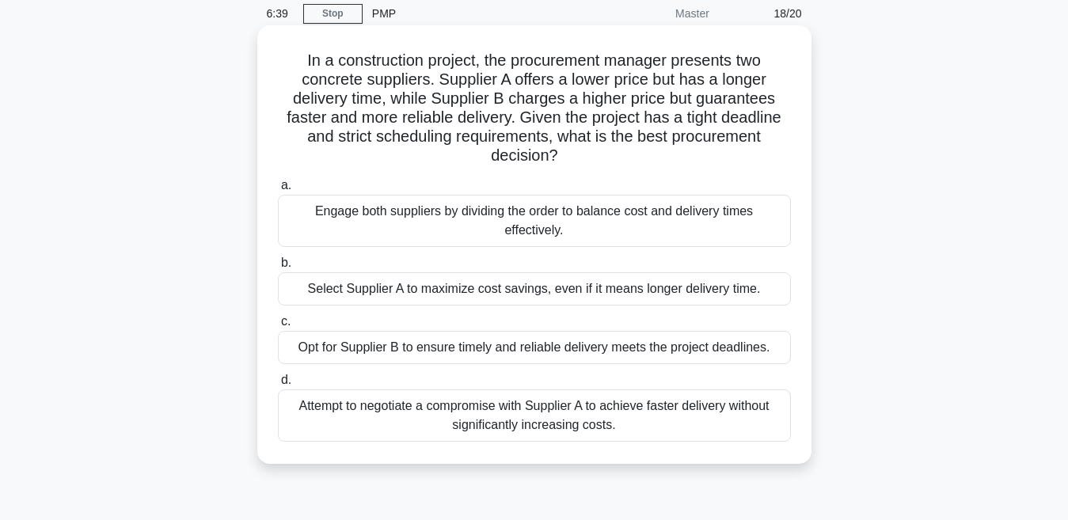
click at [515, 420] on div "Attempt to negotiate a compromise with Supplier A to achieve faster delivery wi…" at bounding box center [534, 415] width 513 height 52
click at [278, 386] on input "d. Attempt to negotiate a compromise with Supplier A to achieve faster delivery…" at bounding box center [278, 380] width 0 height 10
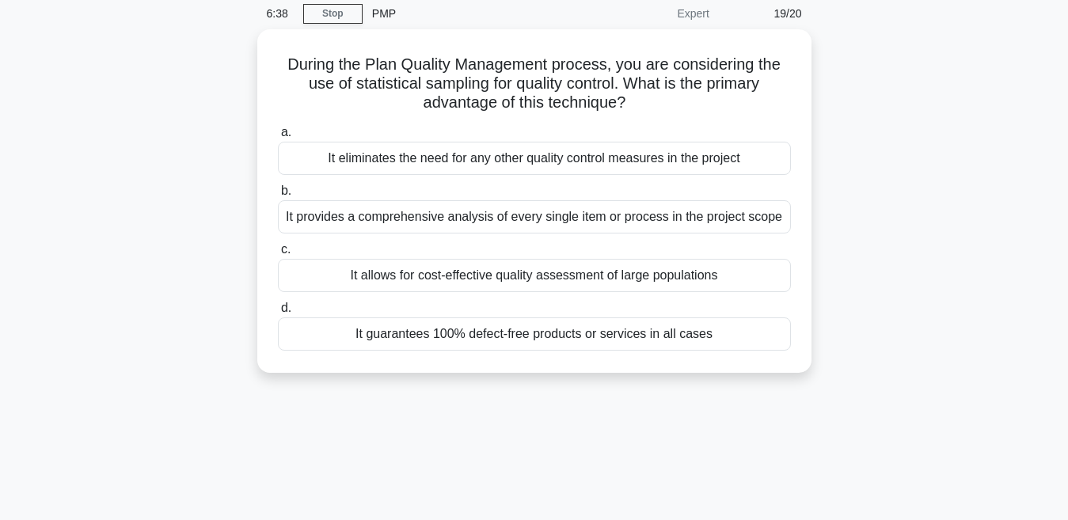
scroll to position [0, 0]
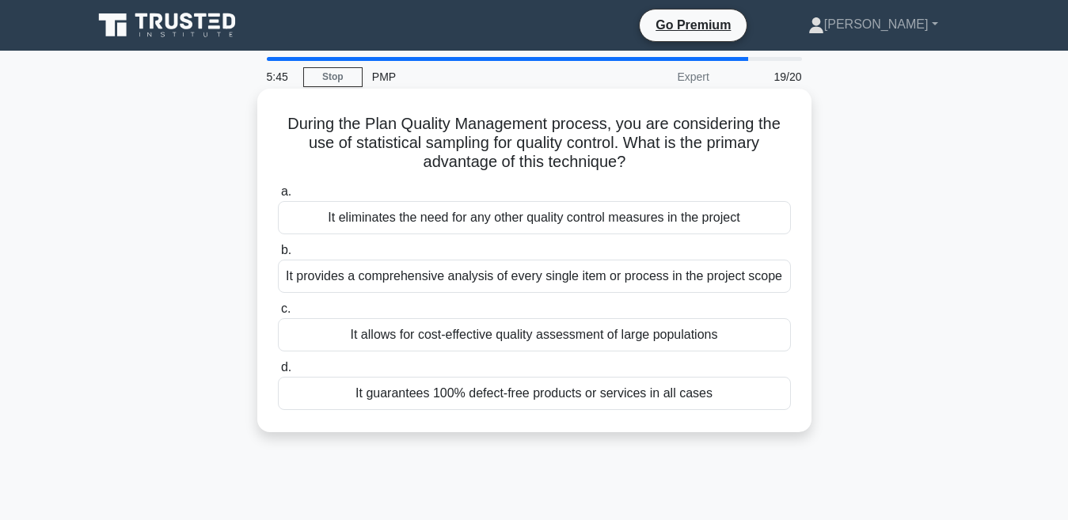
click at [519, 337] on div "It allows for cost-effective quality assessment of large populations" at bounding box center [534, 334] width 513 height 33
click at [278, 314] on input "c. It allows for cost-effective quality assessment of large populations" at bounding box center [278, 309] width 0 height 10
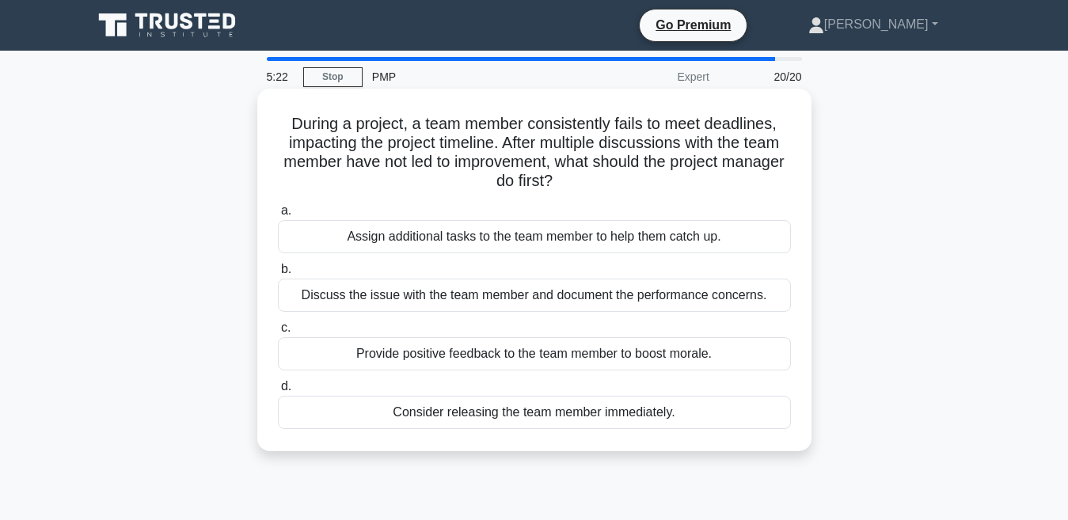
click at [437, 296] on div "Discuss the issue with the team member and document the performance concerns." at bounding box center [534, 295] width 513 height 33
click at [278, 275] on input "b. Discuss the issue with the team member and document the performance concerns." at bounding box center [278, 269] width 0 height 10
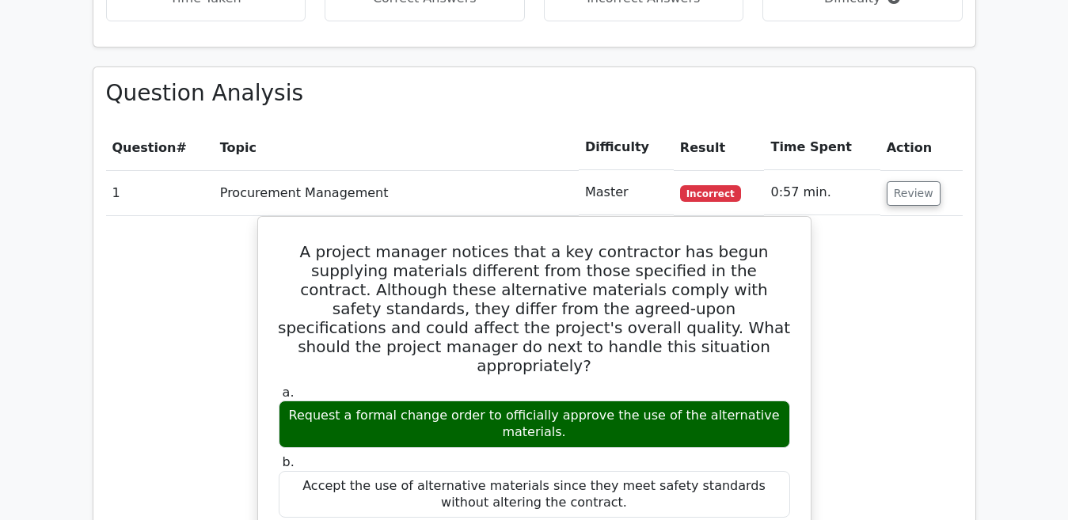
scroll to position [1678, 0]
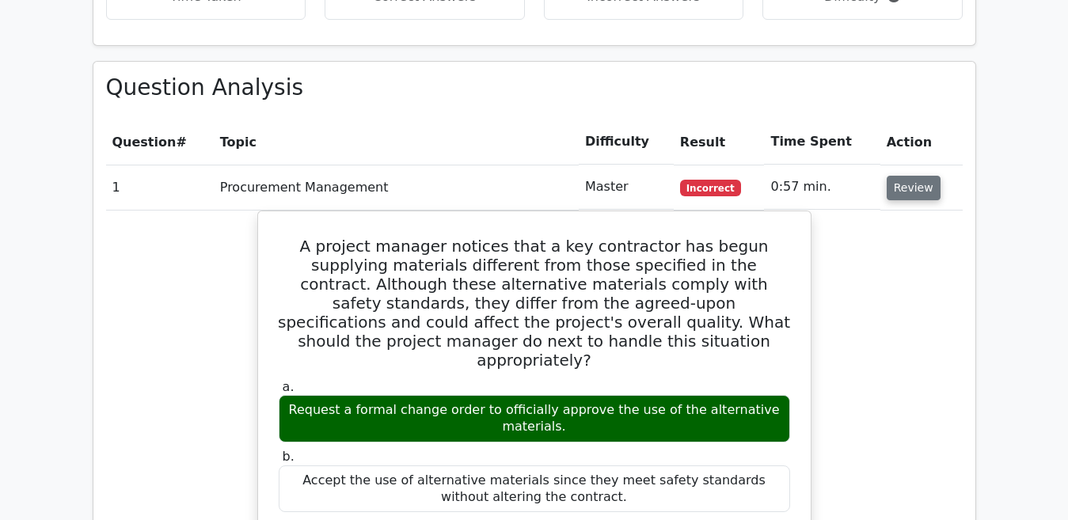
click at [896, 176] on button "Review" at bounding box center [914, 188] width 54 height 25
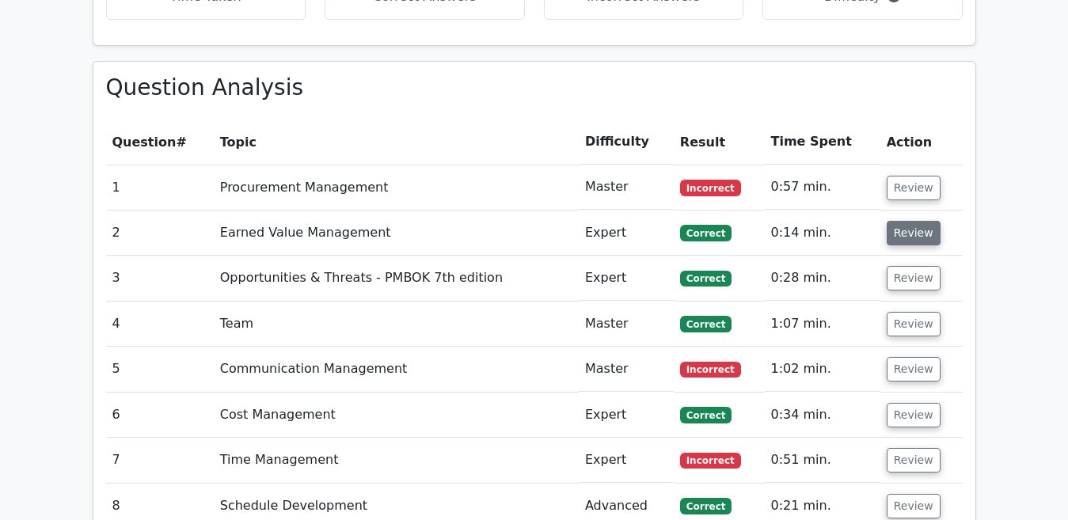
click at [898, 221] on button "Review" at bounding box center [914, 233] width 54 height 25
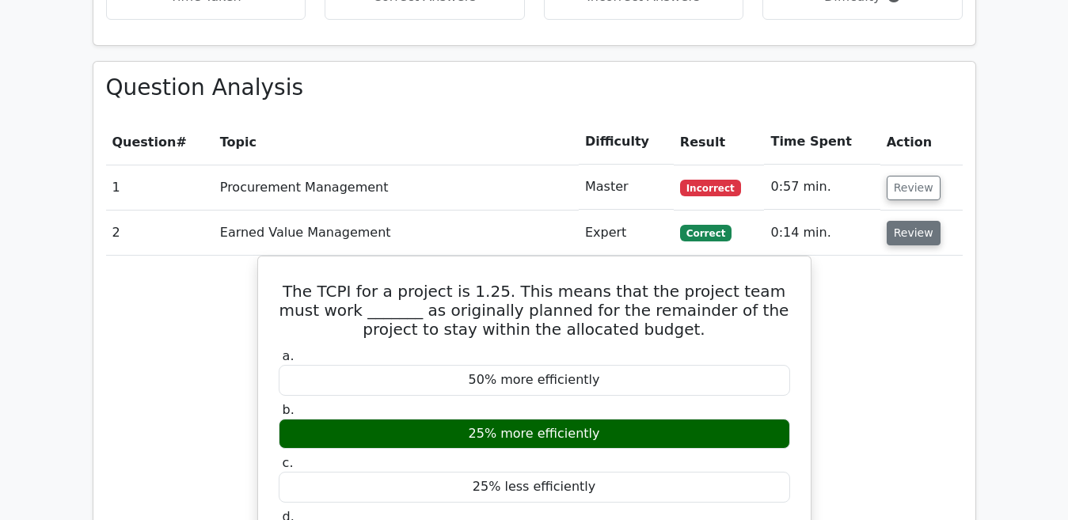
click at [903, 221] on button "Review" at bounding box center [914, 233] width 54 height 25
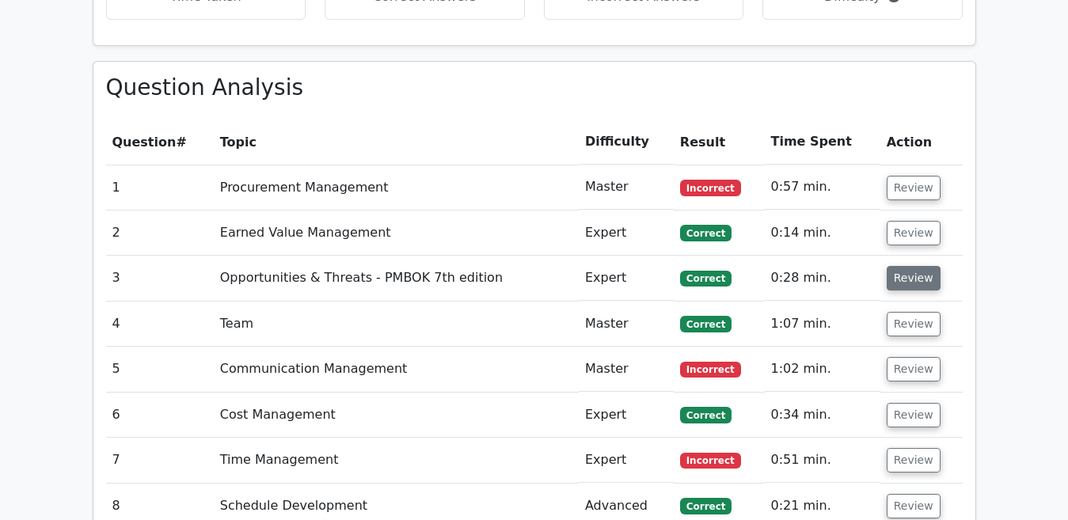
click at [910, 266] on button "Review" at bounding box center [914, 278] width 54 height 25
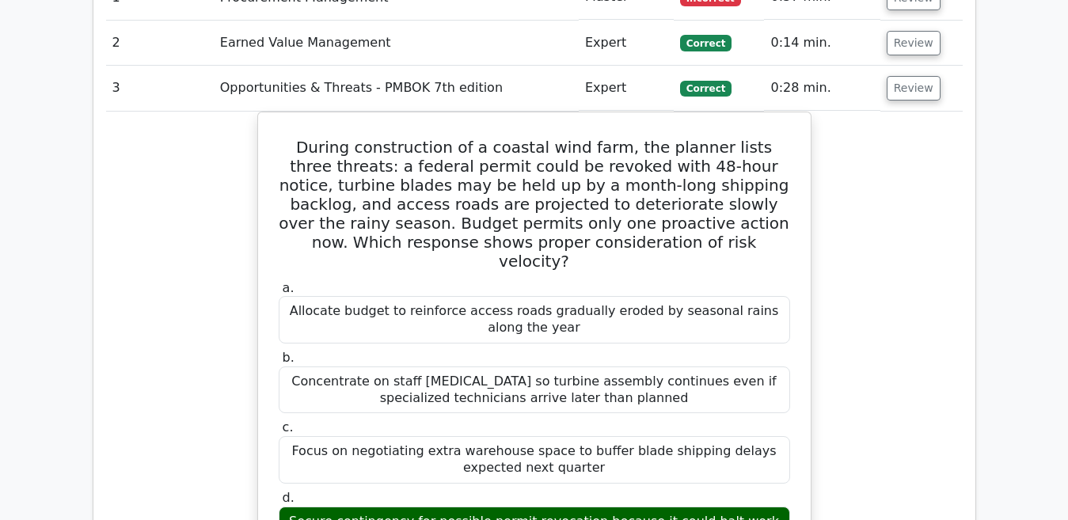
scroll to position [1837, 0]
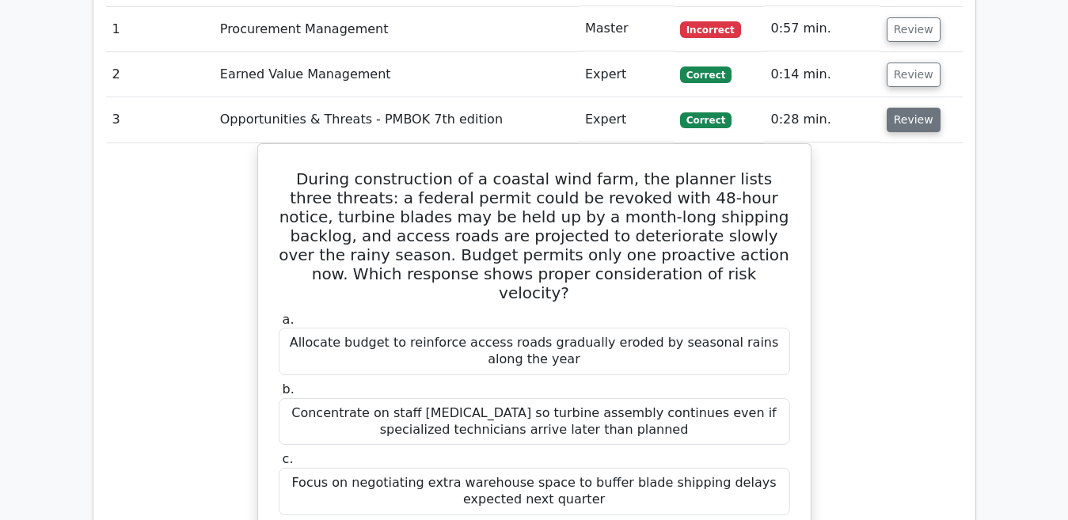
click at [891, 108] on button "Review" at bounding box center [914, 120] width 54 height 25
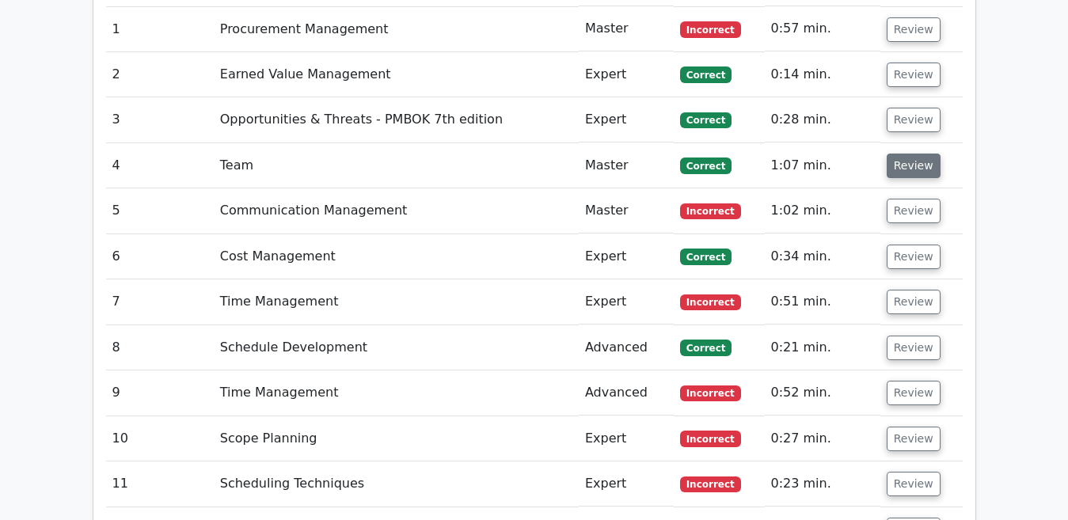
click at [902, 154] on button "Review" at bounding box center [914, 166] width 54 height 25
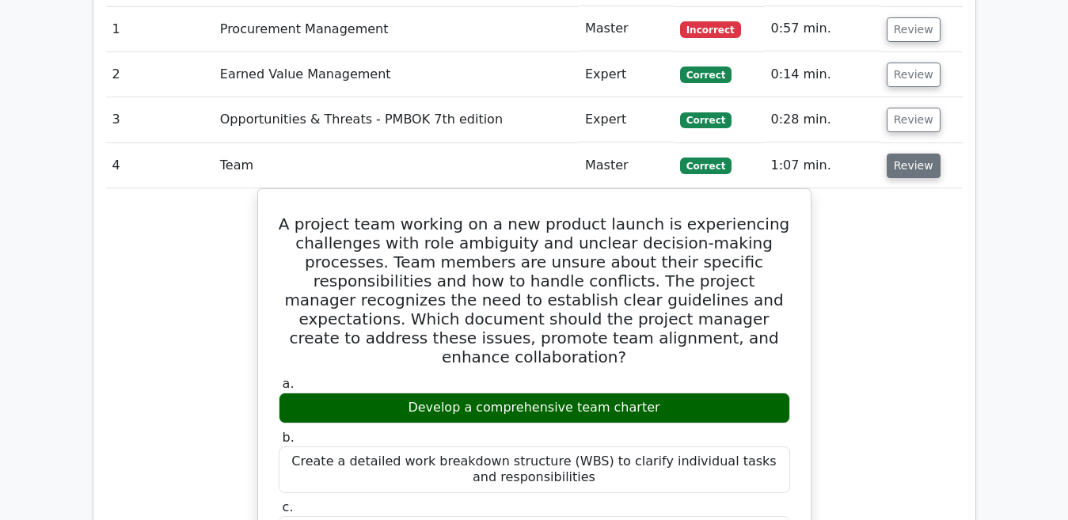
click at [902, 154] on button "Review" at bounding box center [914, 166] width 54 height 25
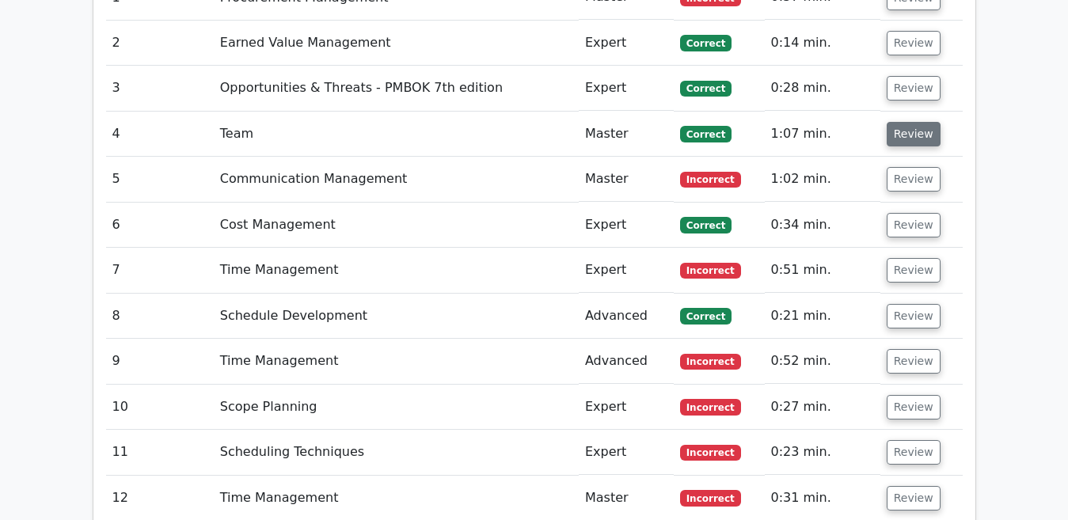
scroll to position [1900, 0]
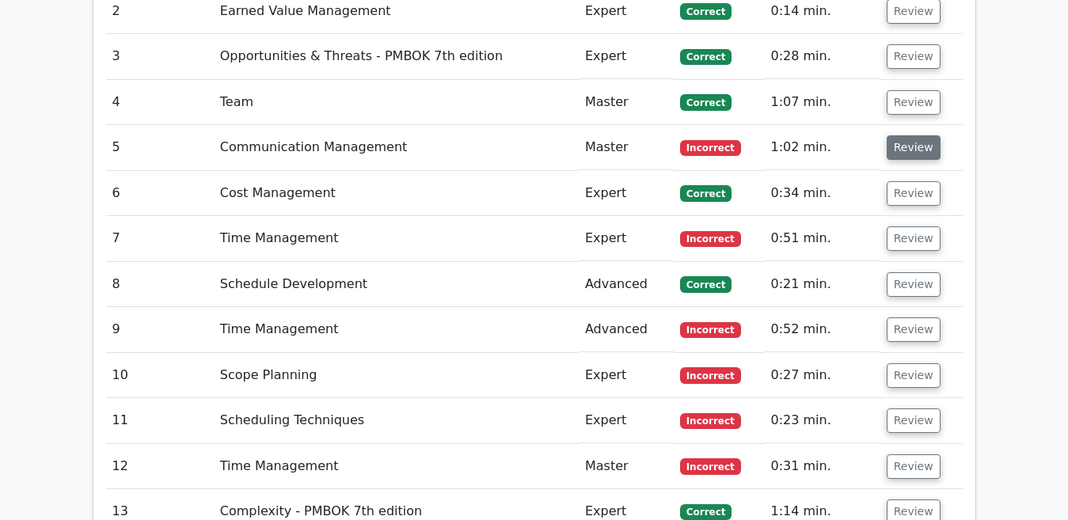
click at [902, 135] on button "Review" at bounding box center [914, 147] width 54 height 25
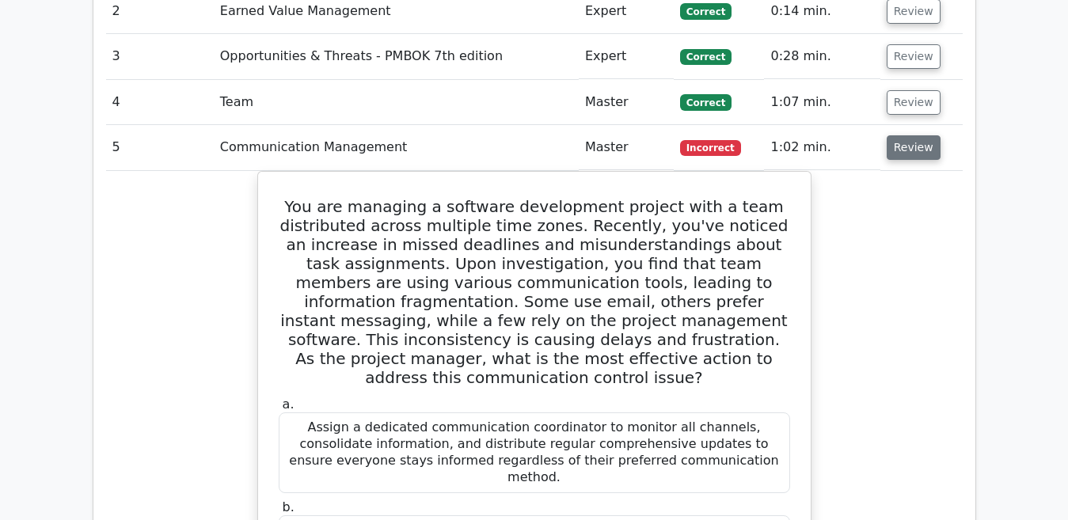
click at [902, 135] on button "Review" at bounding box center [914, 147] width 54 height 25
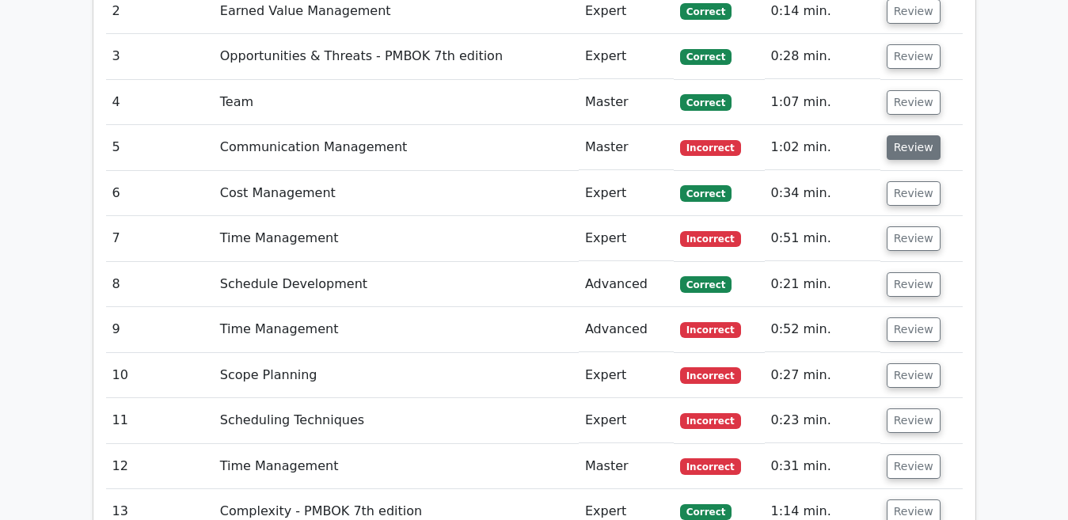
scroll to position [1932, 0]
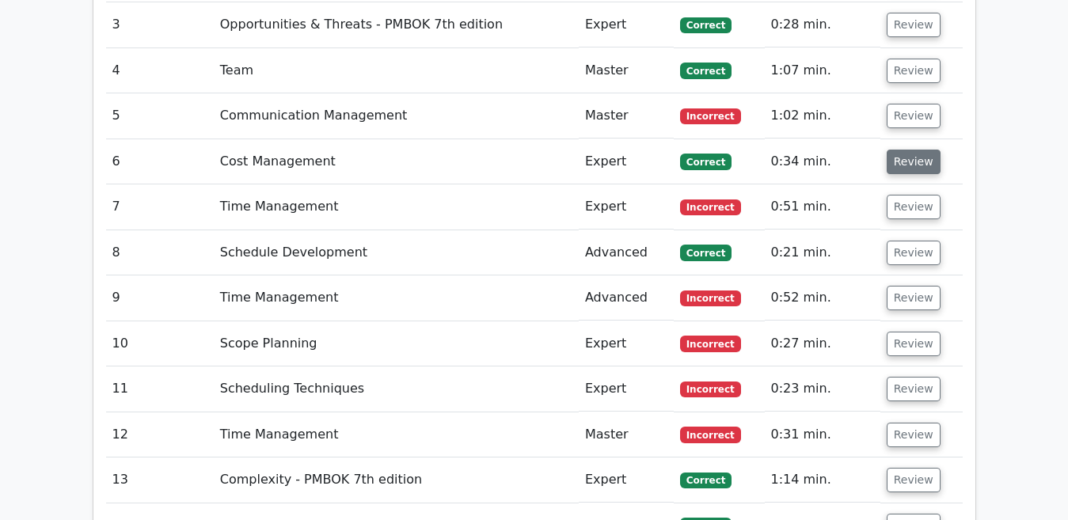
click at [902, 150] on button "Review" at bounding box center [914, 162] width 54 height 25
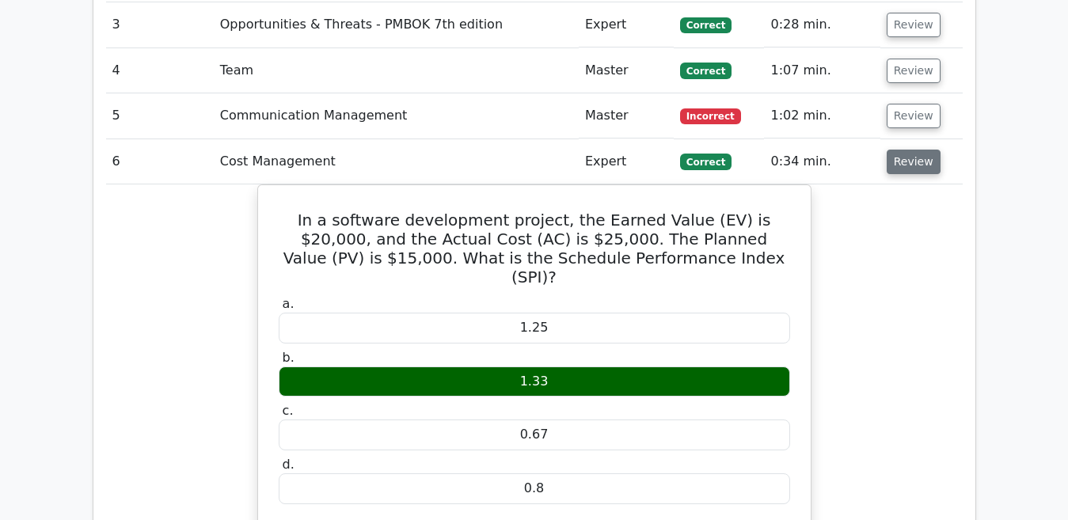
click at [902, 150] on button "Review" at bounding box center [914, 162] width 54 height 25
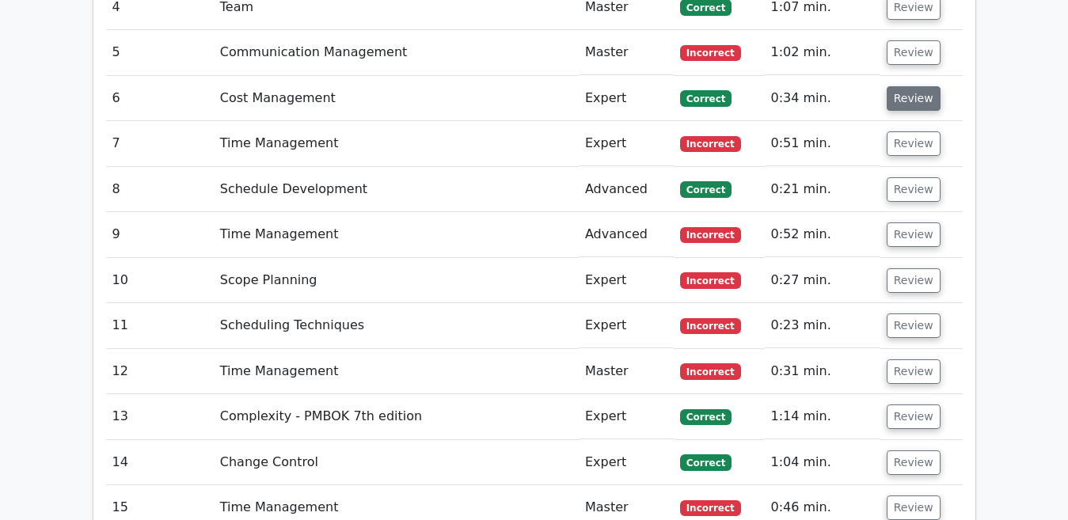
scroll to position [1963, 0]
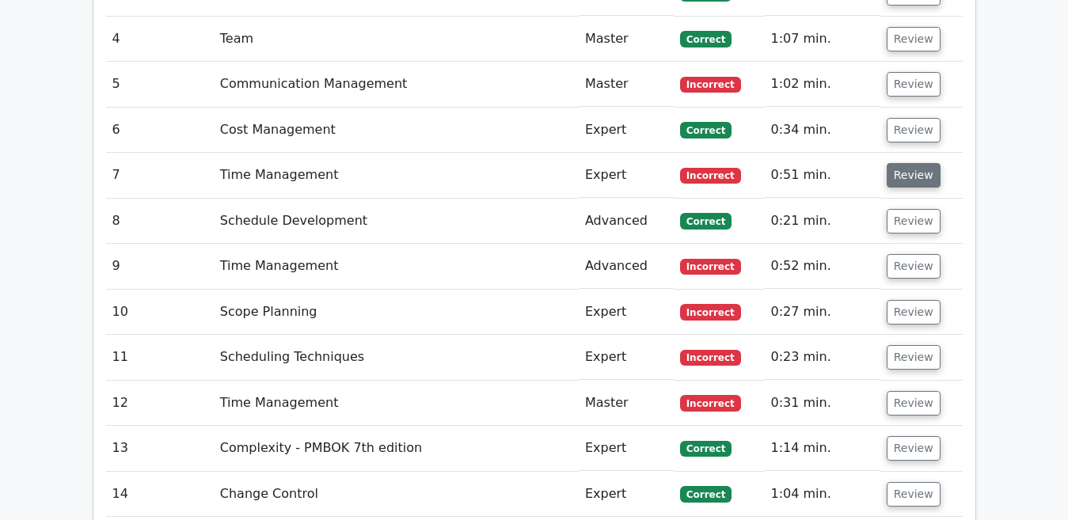
click at [902, 163] on button "Review" at bounding box center [914, 175] width 54 height 25
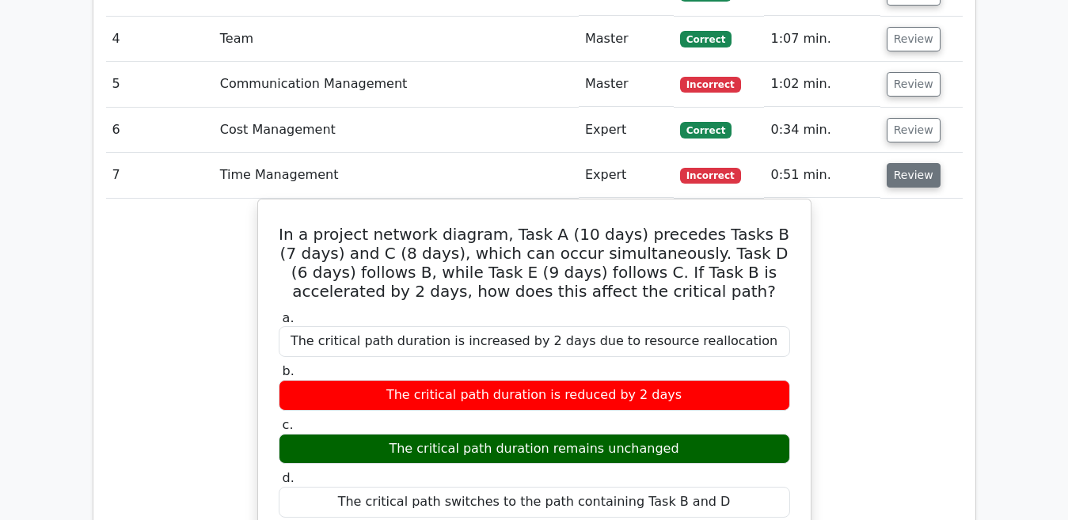
click at [892, 163] on button "Review" at bounding box center [914, 175] width 54 height 25
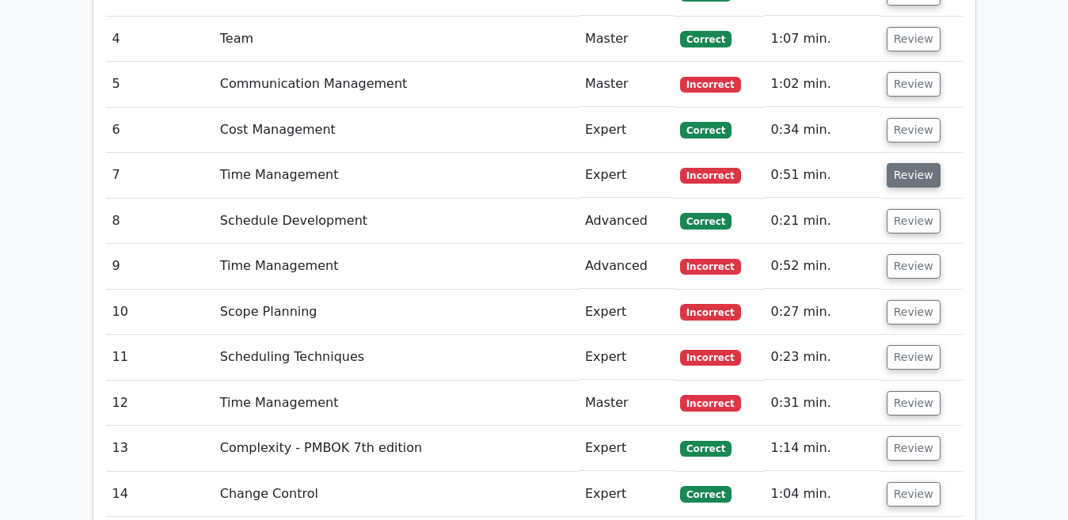
click at [906, 163] on button "Review" at bounding box center [914, 175] width 54 height 25
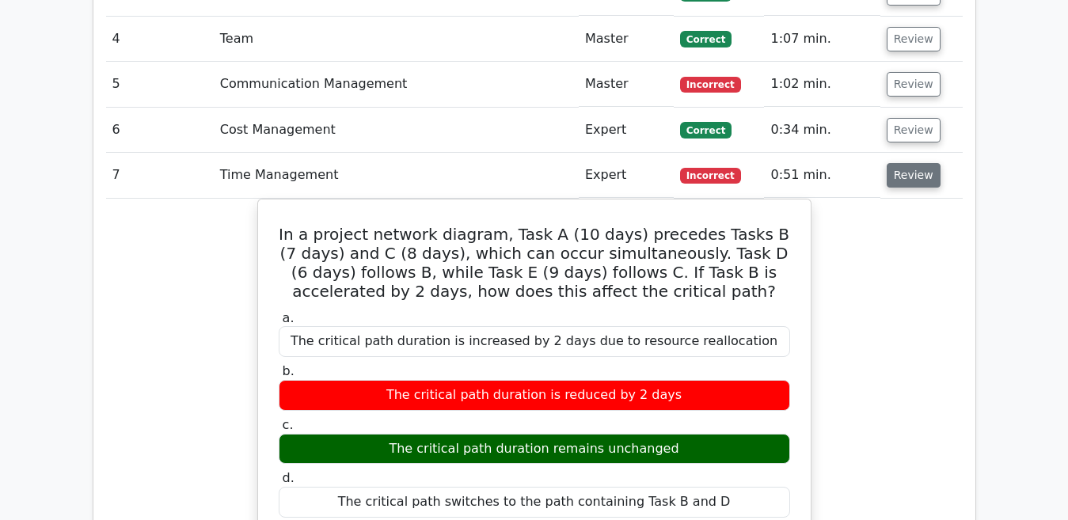
click at [906, 163] on button "Review" at bounding box center [914, 175] width 54 height 25
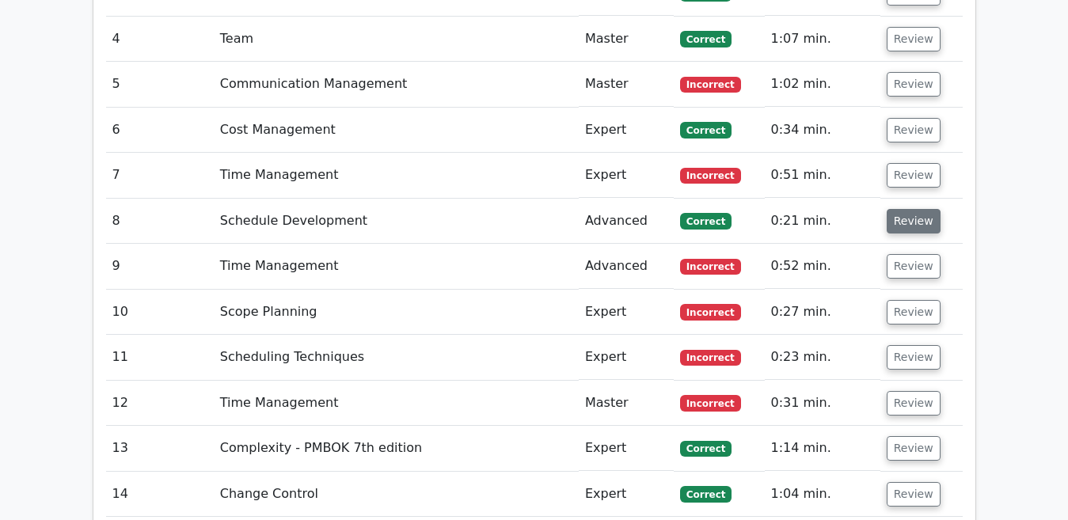
click at [907, 209] on button "Review" at bounding box center [914, 221] width 54 height 25
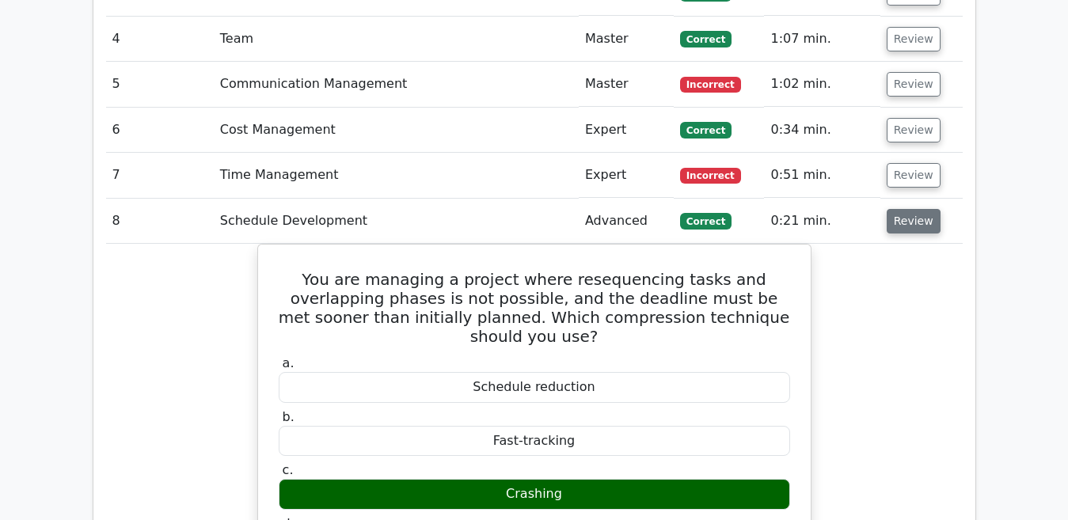
click at [907, 209] on button "Review" at bounding box center [914, 221] width 54 height 25
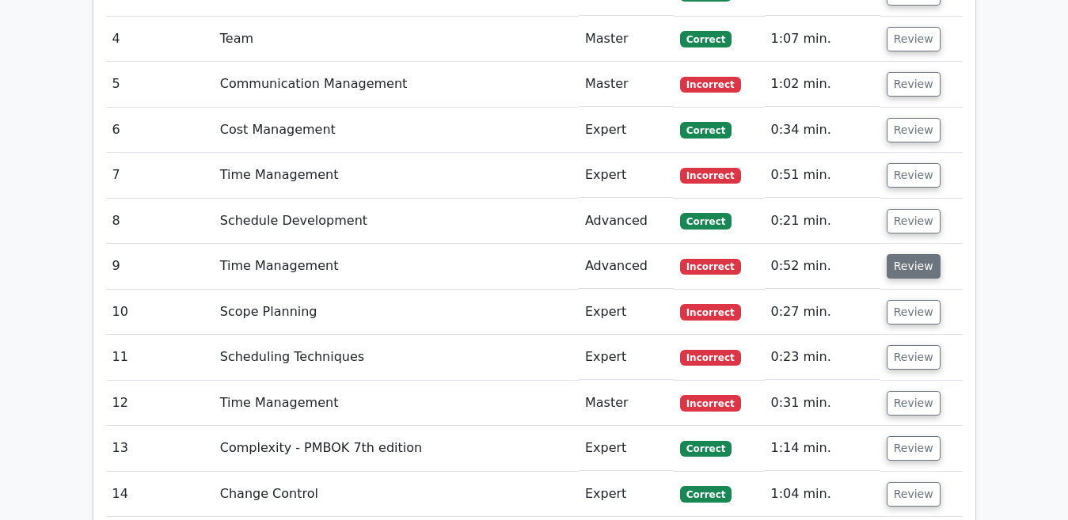
click at [909, 254] on button "Review" at bounding box center [914, 266] width 54 height 25
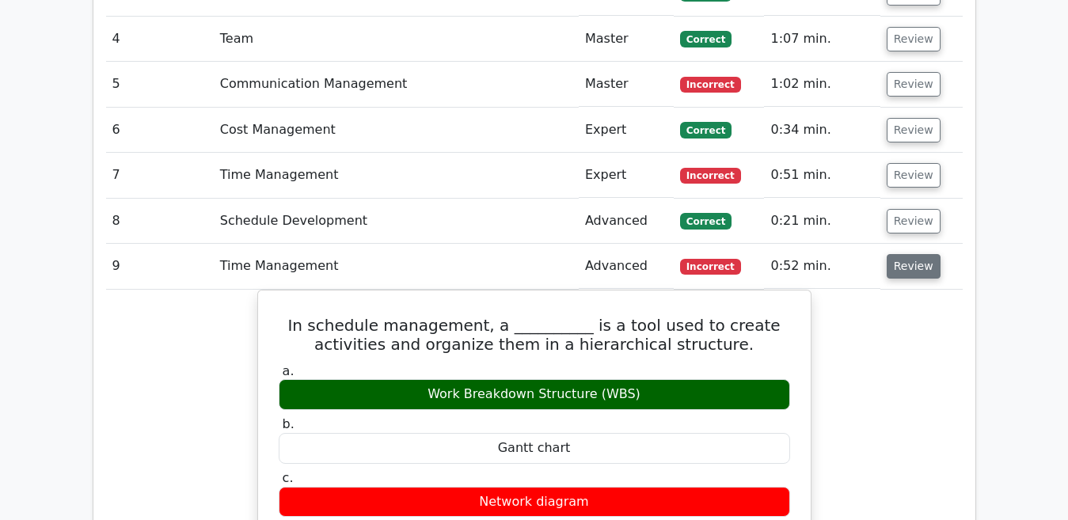
click at [909, 254] on button "Review" at bounding box center [914, 266] width 54 height 25
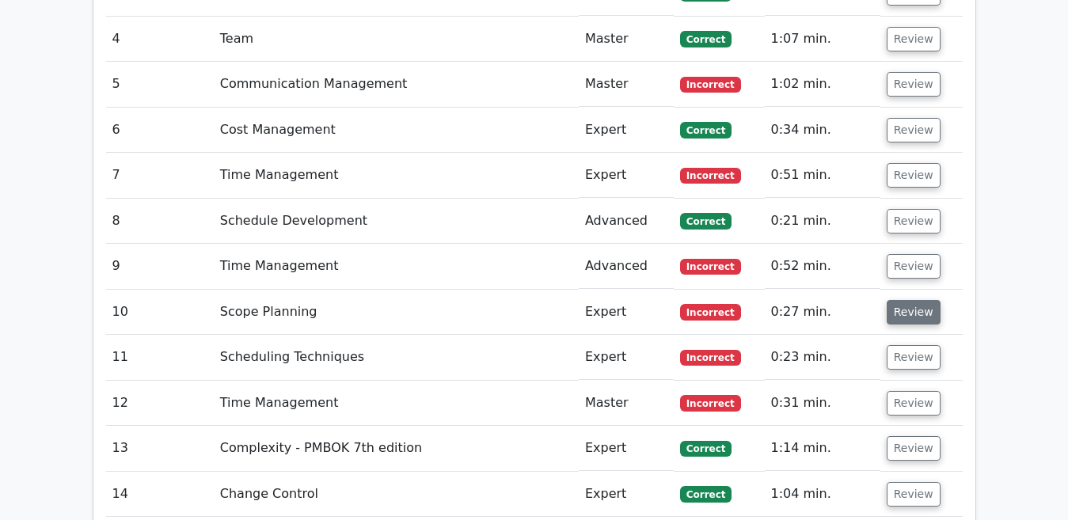
click at [910, 300] on button "Review" at bounding box center [914, 312] width 54 height 25
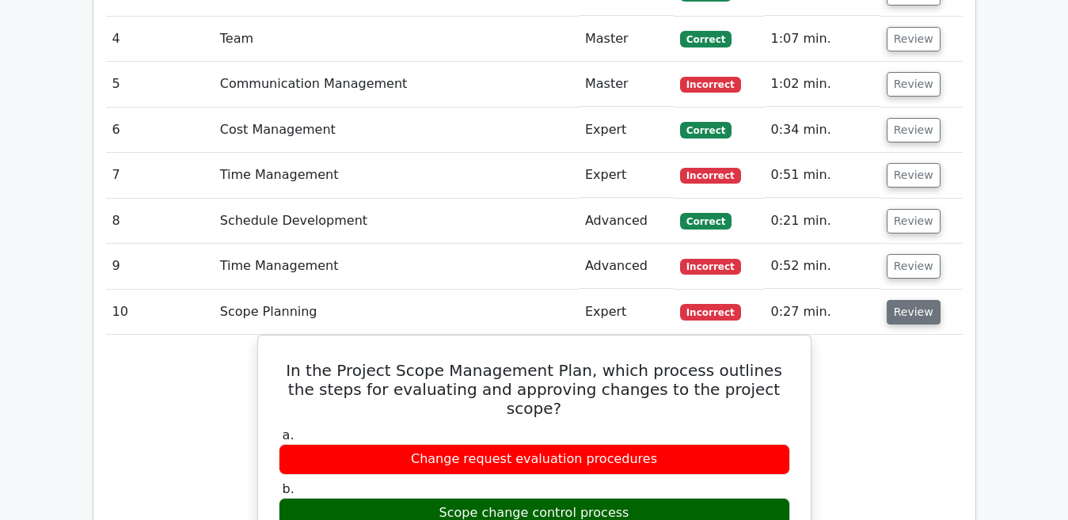
click at [910, 300] on button "Review" at bounding box center [914, 312] width 54 height 25
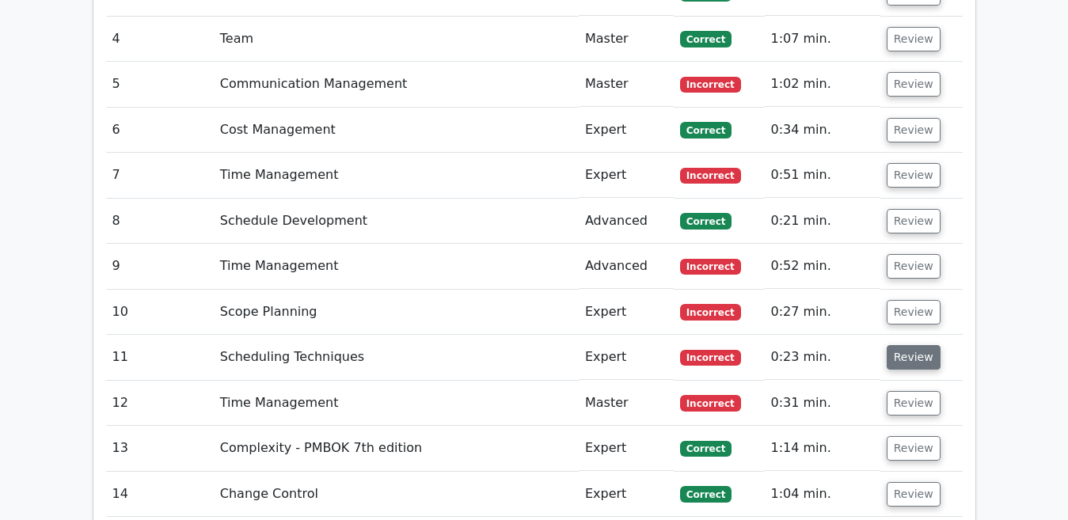
click at [911, 345] on button "Review" at bounding box center [914, 357] width 54 height 25
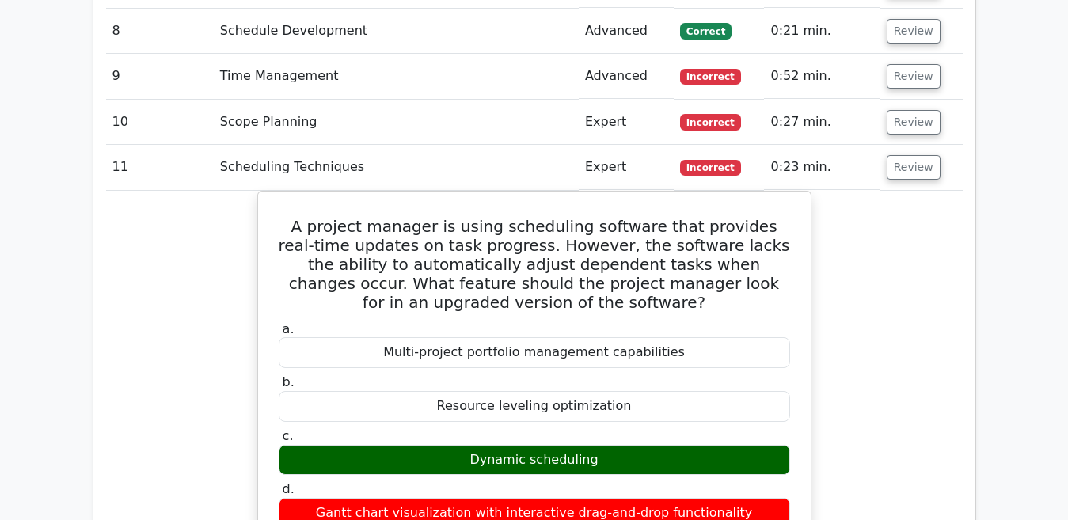
scroll to position [2122, 0]
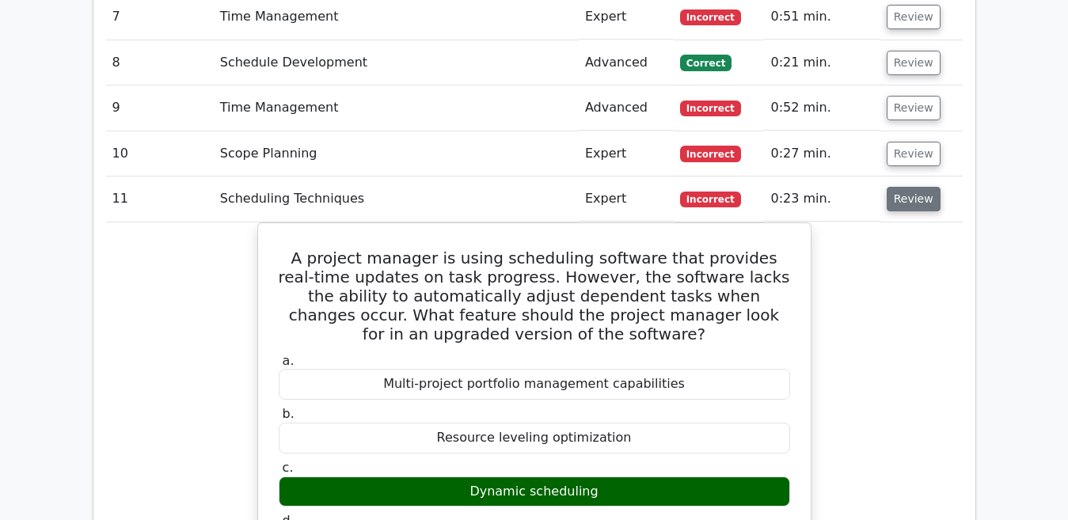
click at [895, 187] on button "Review" at bounding box center [914, 199] width 54 height 25
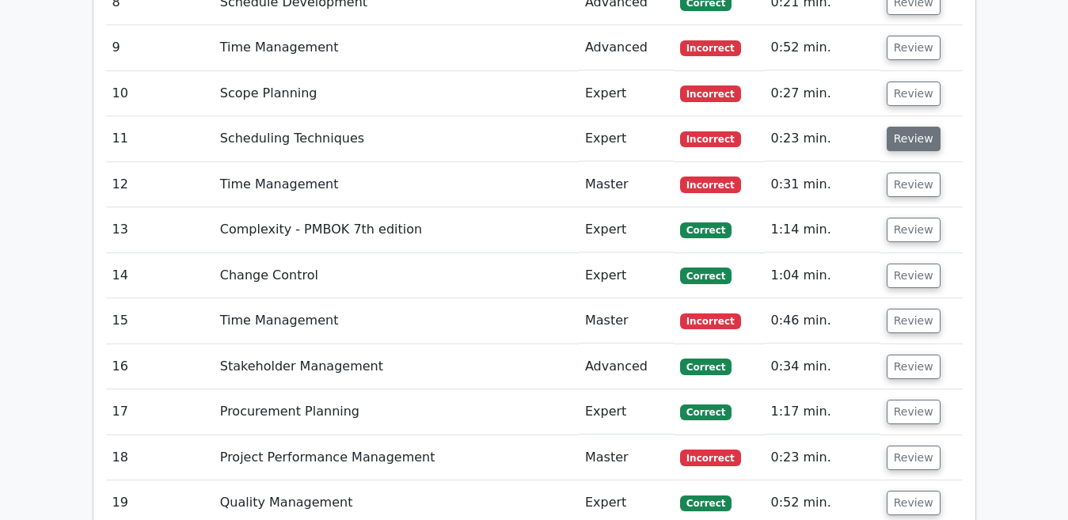
scroll to position [2185, 0]
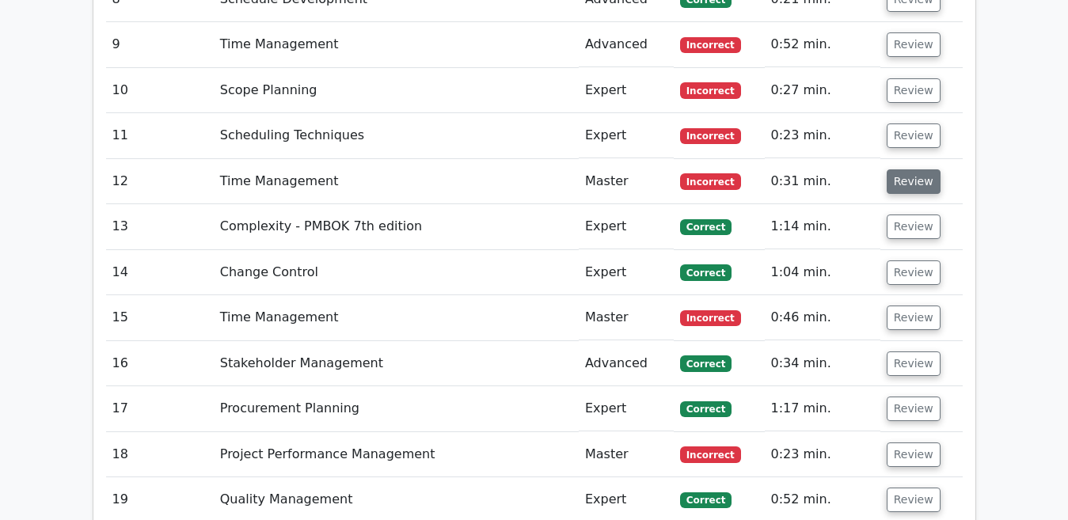
click at [895, 169] on button "Review" at bounding box center [914, 181] width 54 height 25
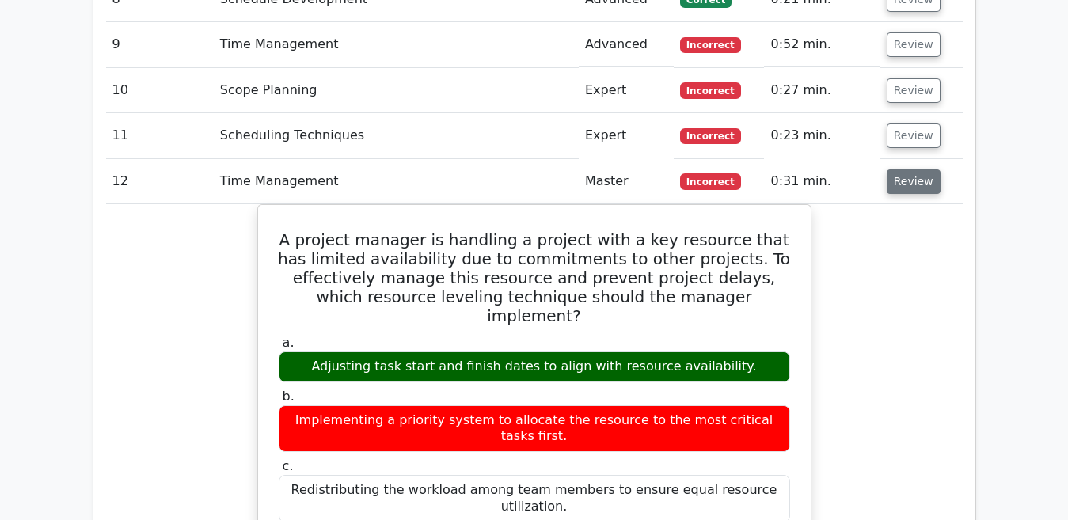
click at [898, 169] on button "Review" at bounding box center [914, 181] width 54 height 25
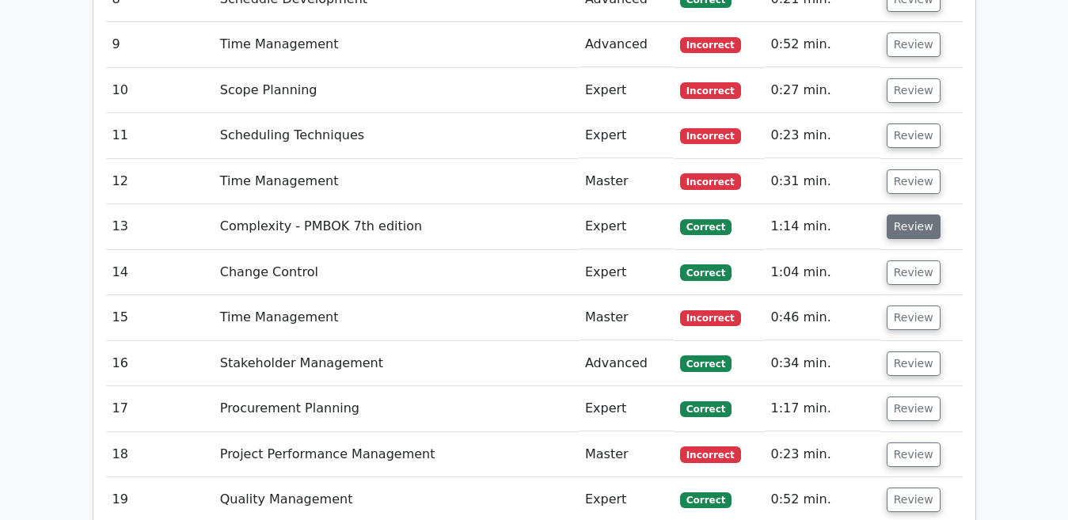
click at [904, 215] on button "Review" at bounding box center [914, 227] width 54 height 25
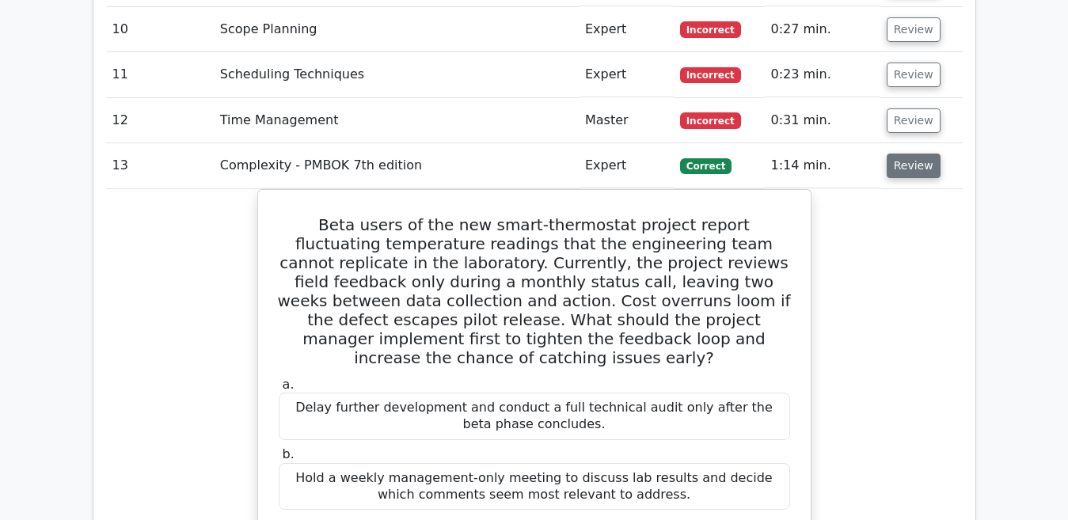
scroll to position [2248, 0]
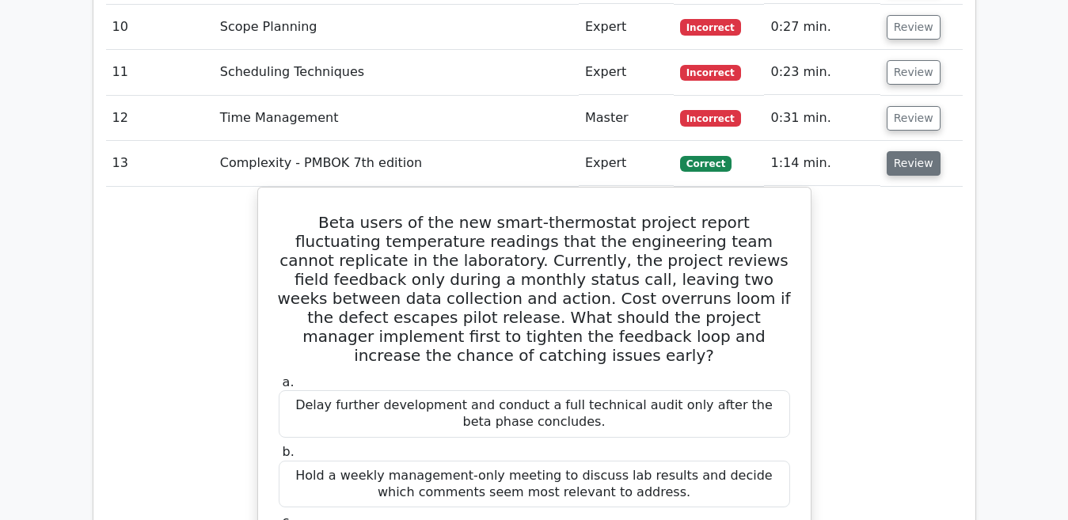
click at [903, 151] on button "Review" at bounding box center [914, 163] width 54 height 25
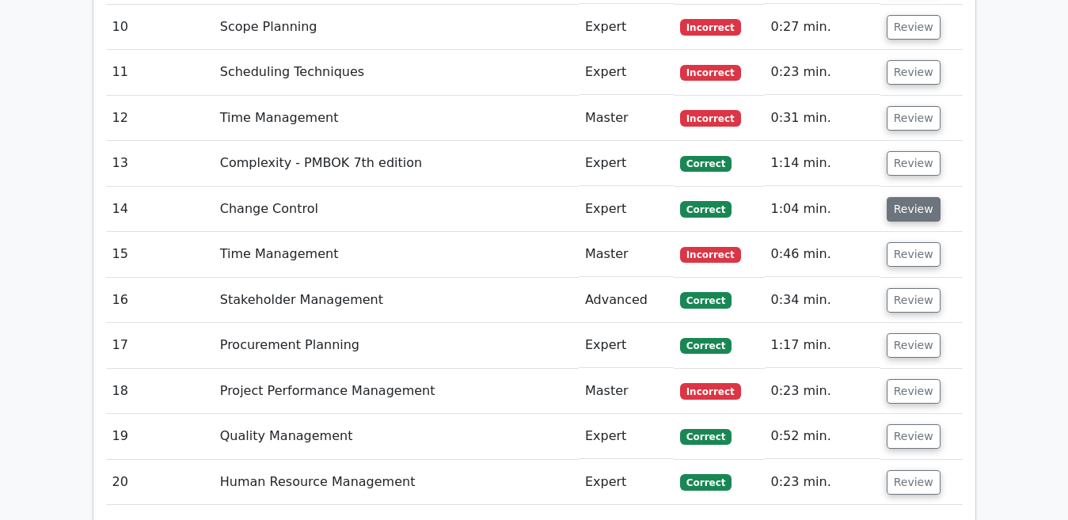
click at [908, 197] on button "Review" at bounding box center [914, 209] width 54 height 25
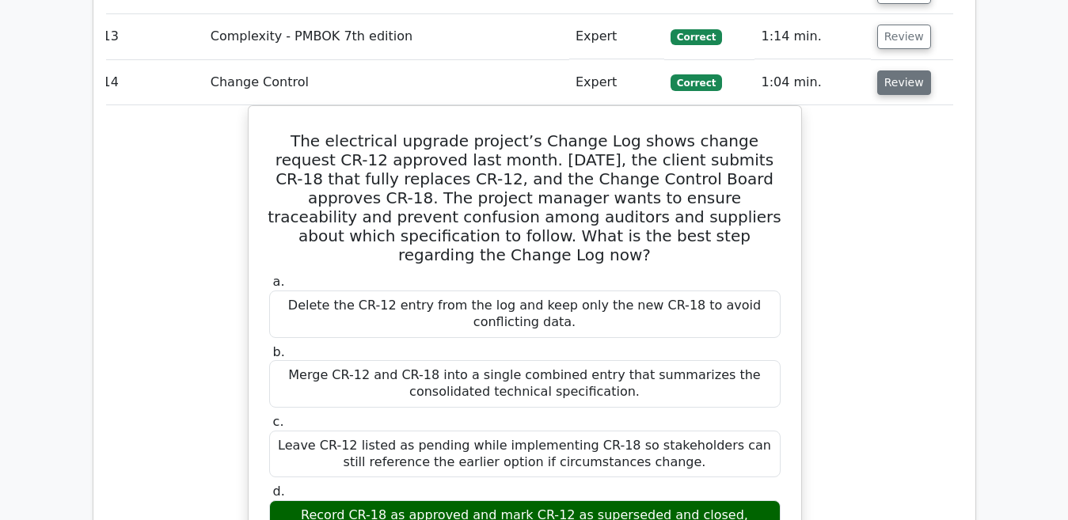
scroll to position [2343, 0]
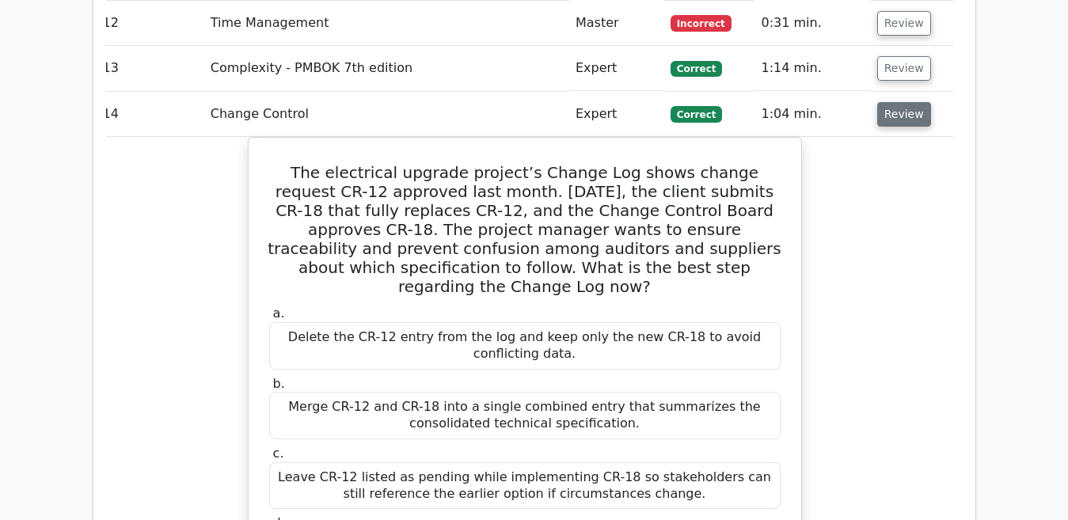
click at [888, 102] on button "Review" at bounding box center [904, 114] width 54 height 25
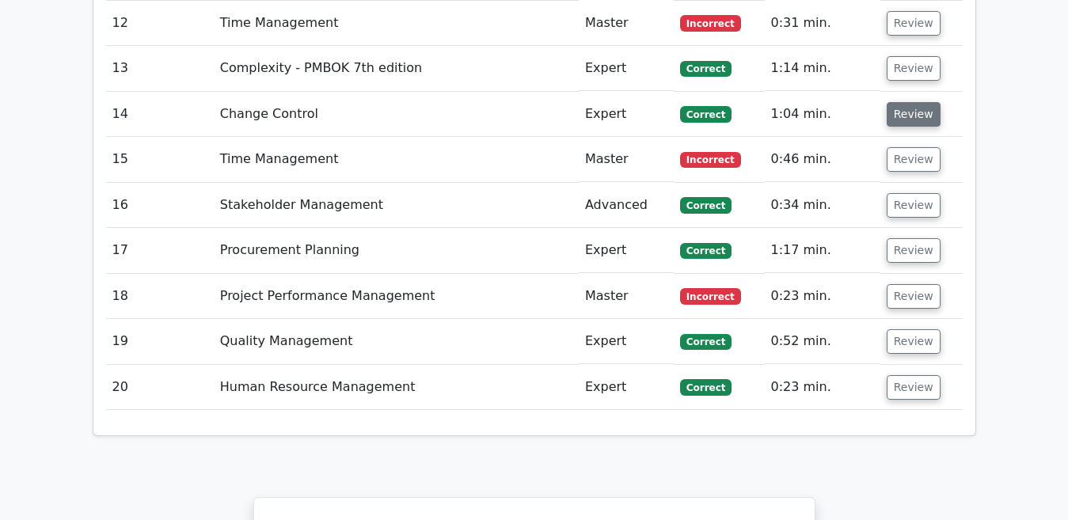
scroll to position [0, 0]
click at [904, 147] on button "Review" at bounding box center [914, 159] width 54 height 25
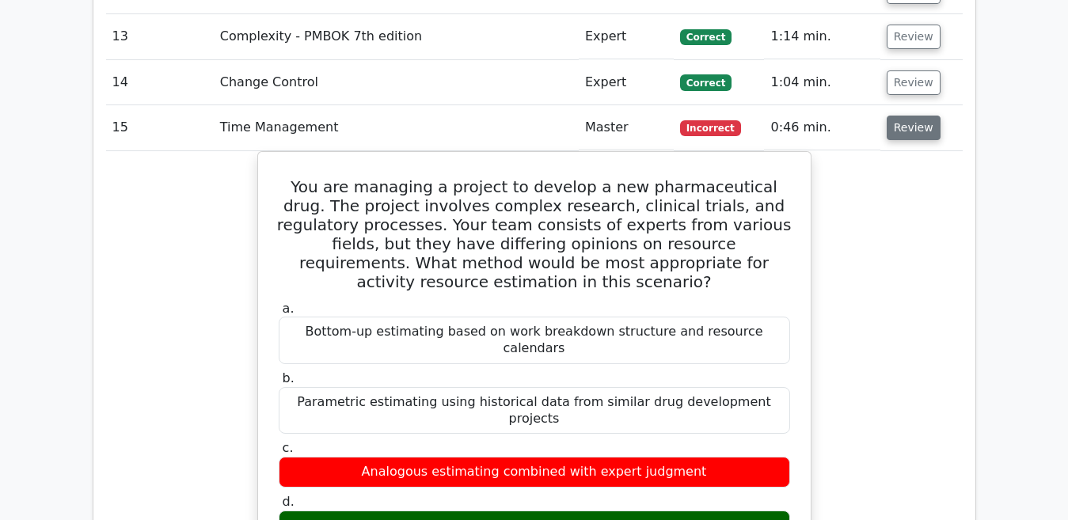
scroll to position [2406, 0]
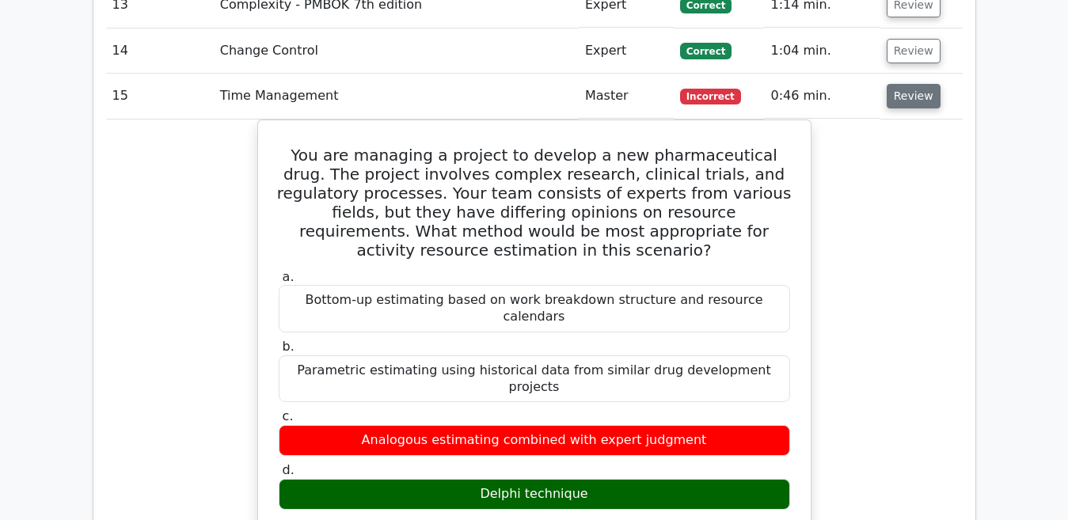
click at [905, 84] on button "Review" at bounding box center [914, 96] width 54 height 25
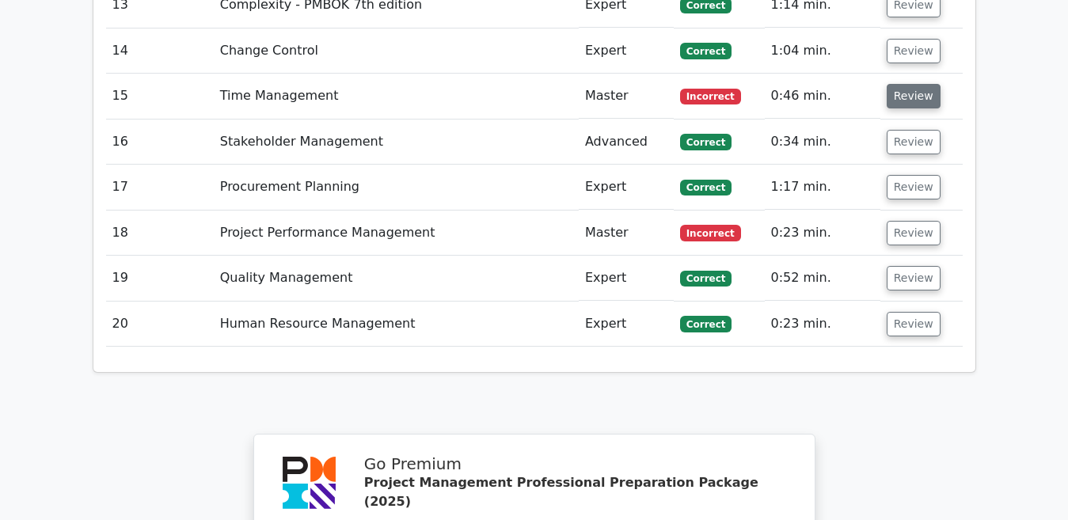
click at [898, 84] on button "Review" at bounding box center [914, 96] width 54 height 25
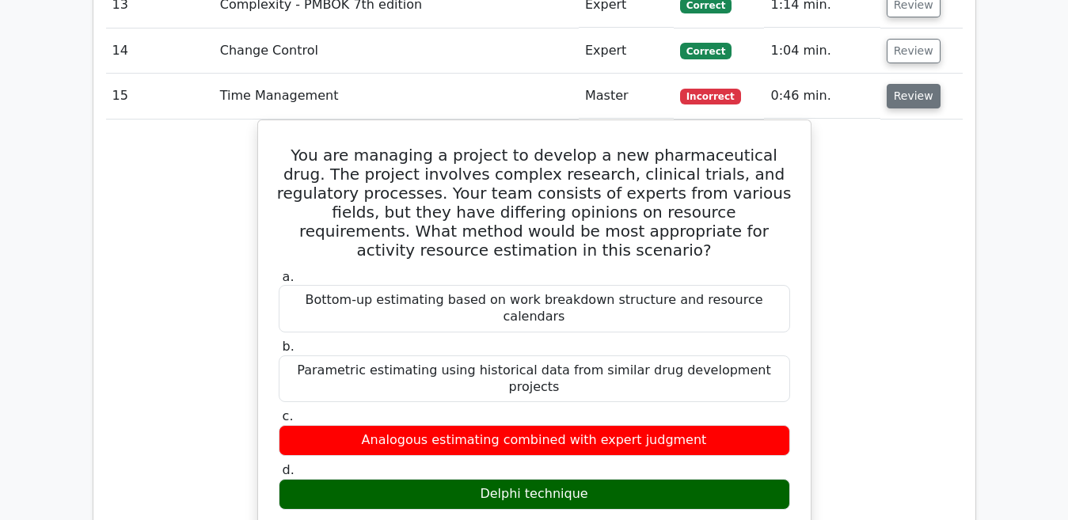
click at [902, 84] on button "Review" at bounding box center [914, 96] width 54 height 25
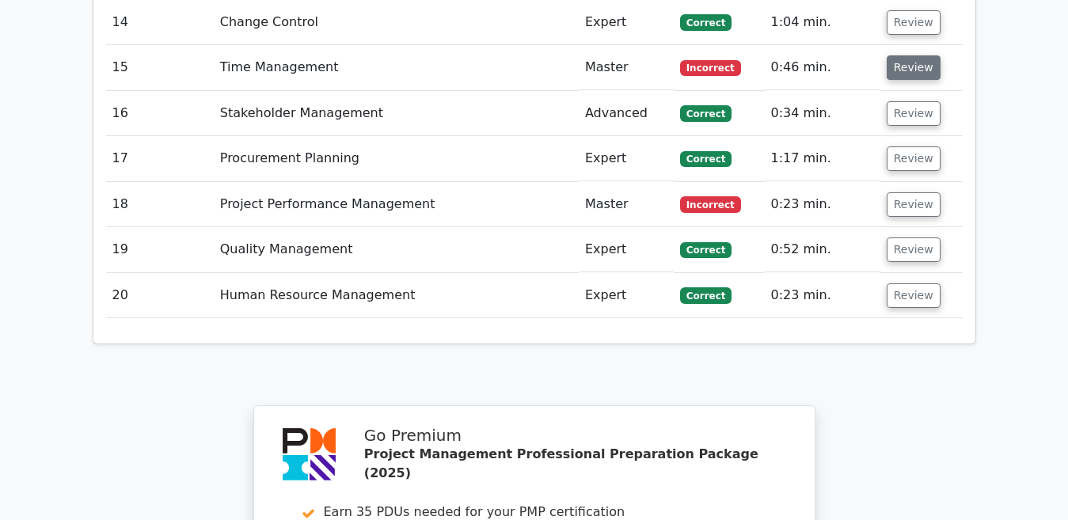
scroll to position [2438, 0]
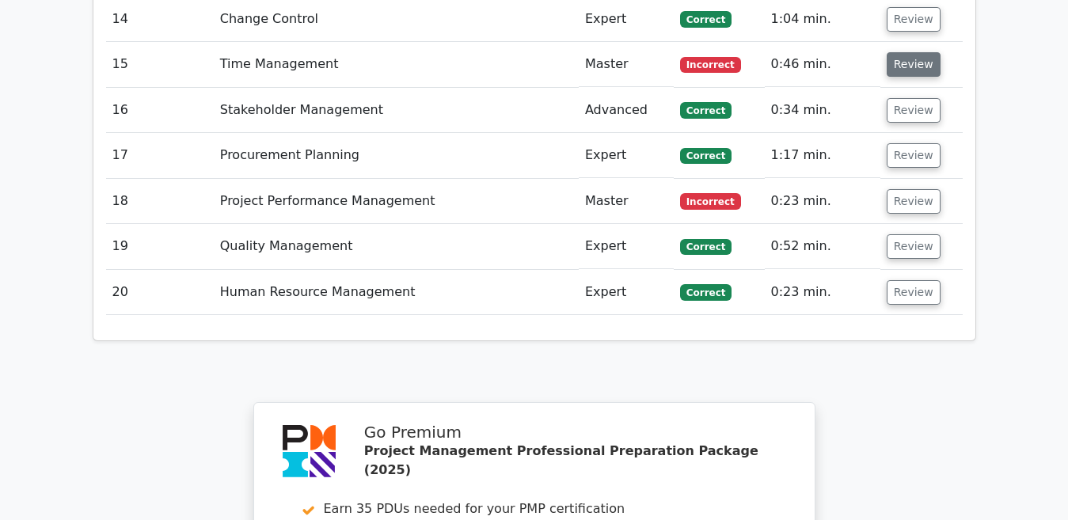
click at [902, 98] on button "Review" at bounding box center [914, 110] width 54 height 25
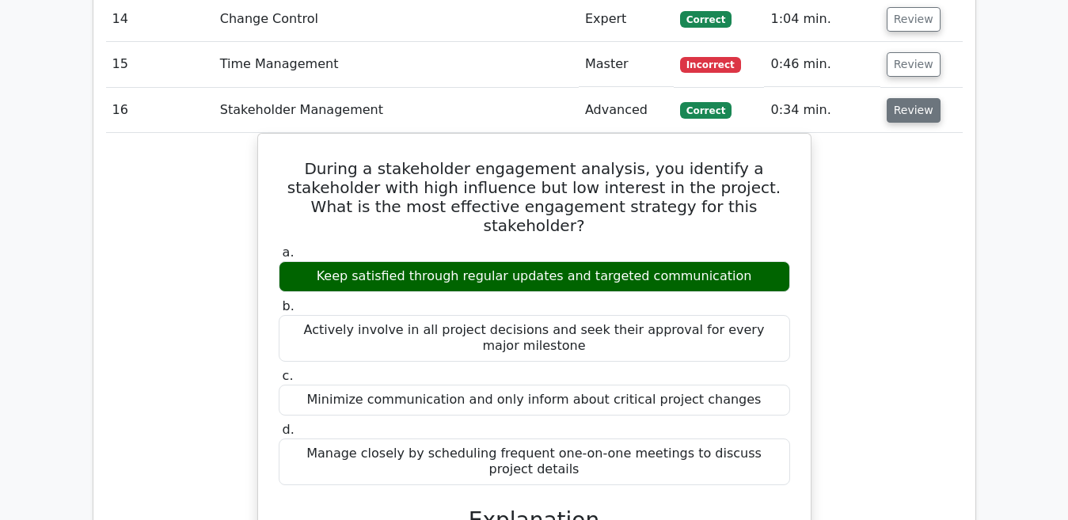
click at [902, 98] on button "Review" at bounding box center [914, 110] width 54 height 25
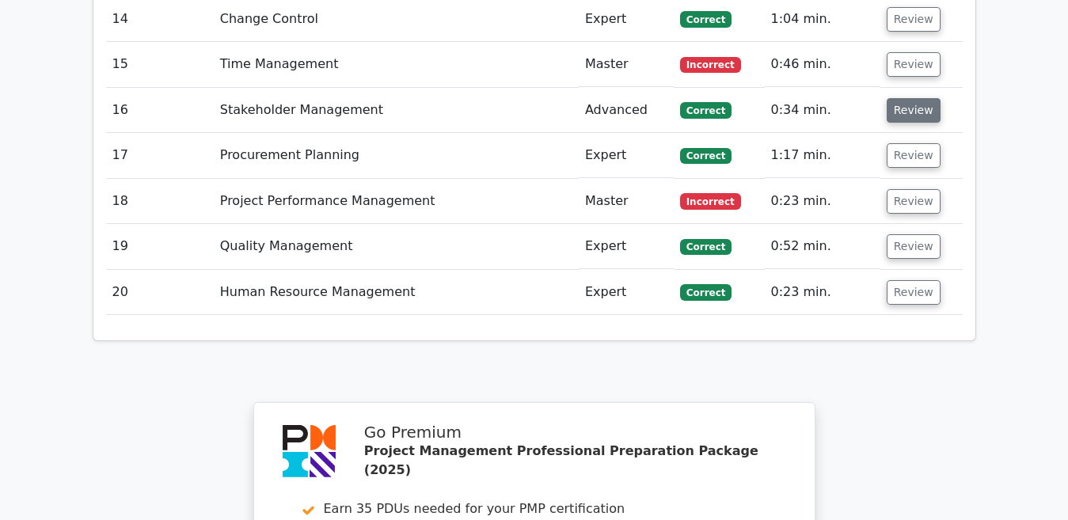
click at [902, 98] on button "Review" at bounding box center [914, 110] width 54 height 25
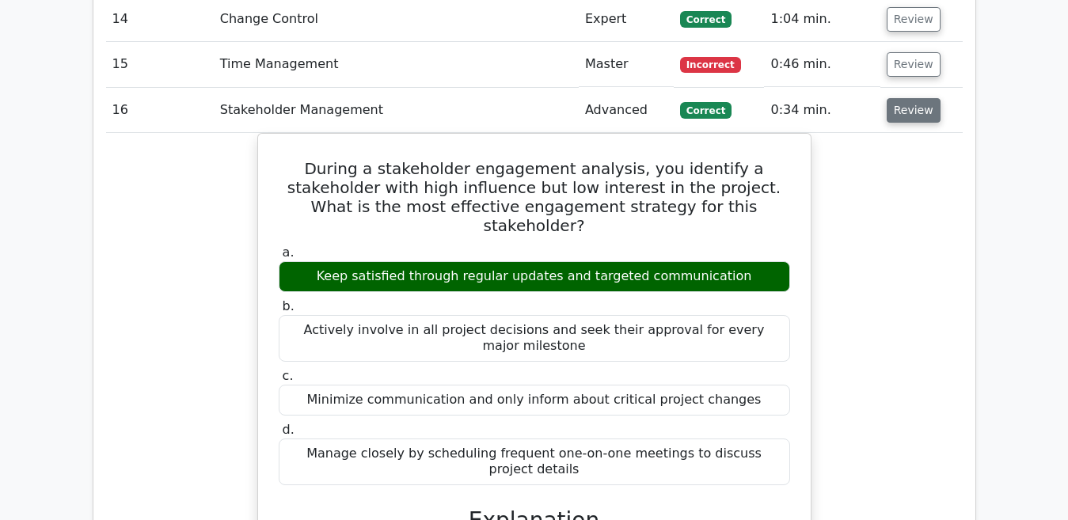
click at [902, 98] on button "Review" at bounding box center [914, 110] width 54 height 25
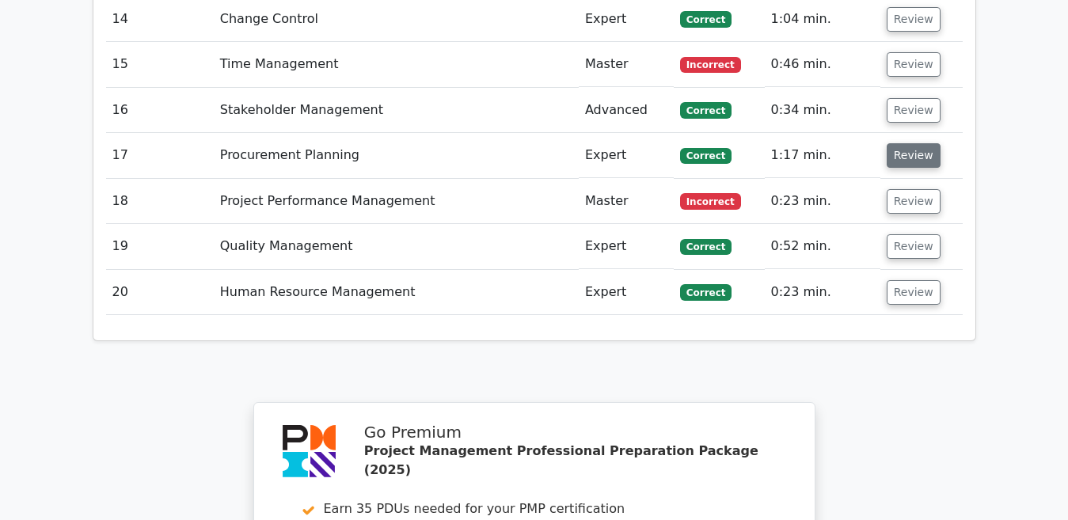
click at [906, 143] on button "Review" at bounding box center [914, 155] width 54 height 25
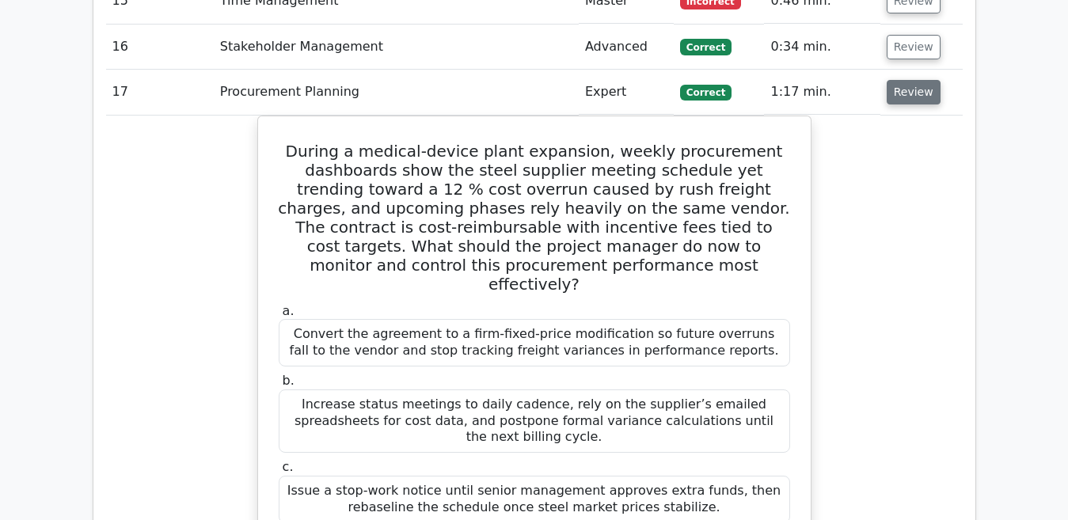
scroll to position [2470, 0]
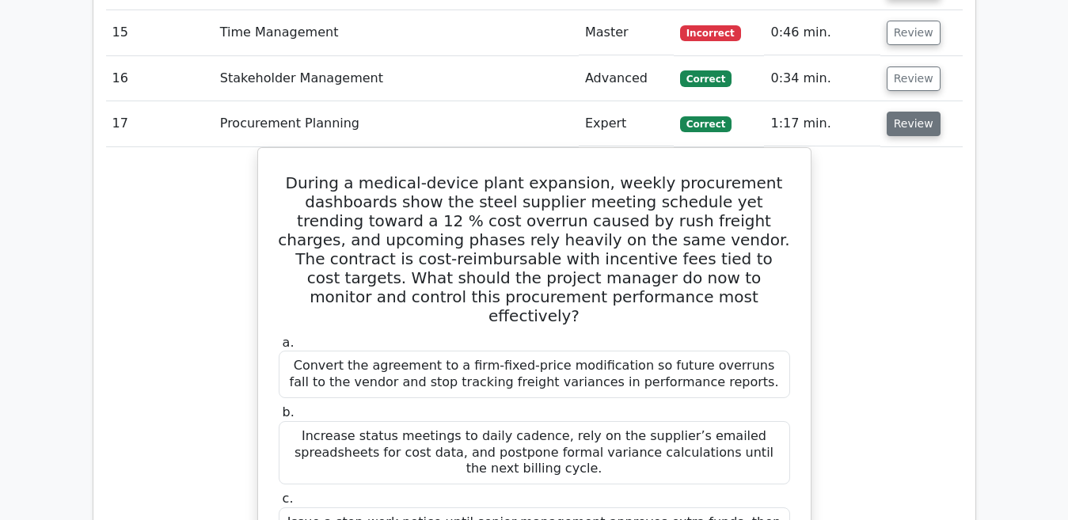
click at [903, 112] on button "Review" at bounding box center [914, 124] width 54 height 25
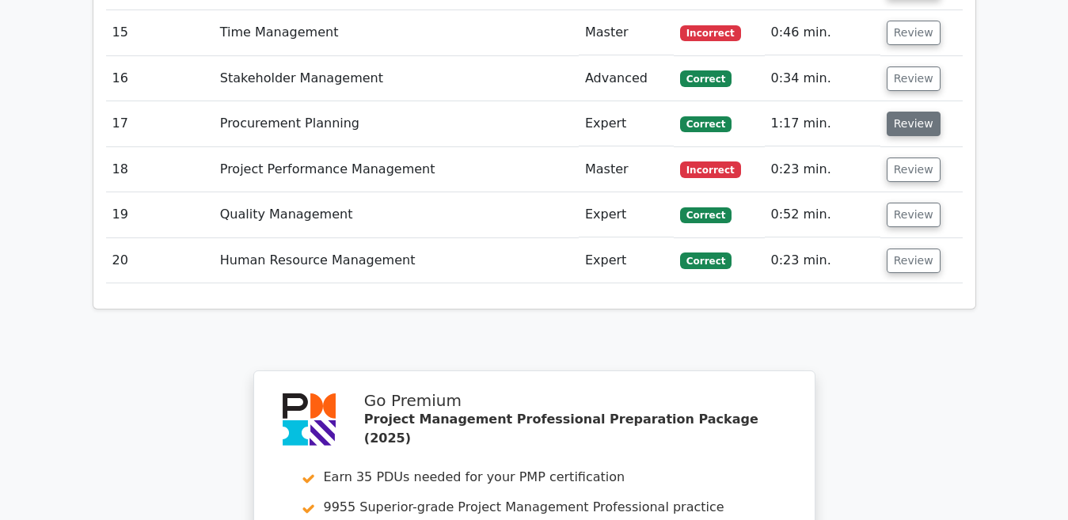
scroll to position [2501, 0]
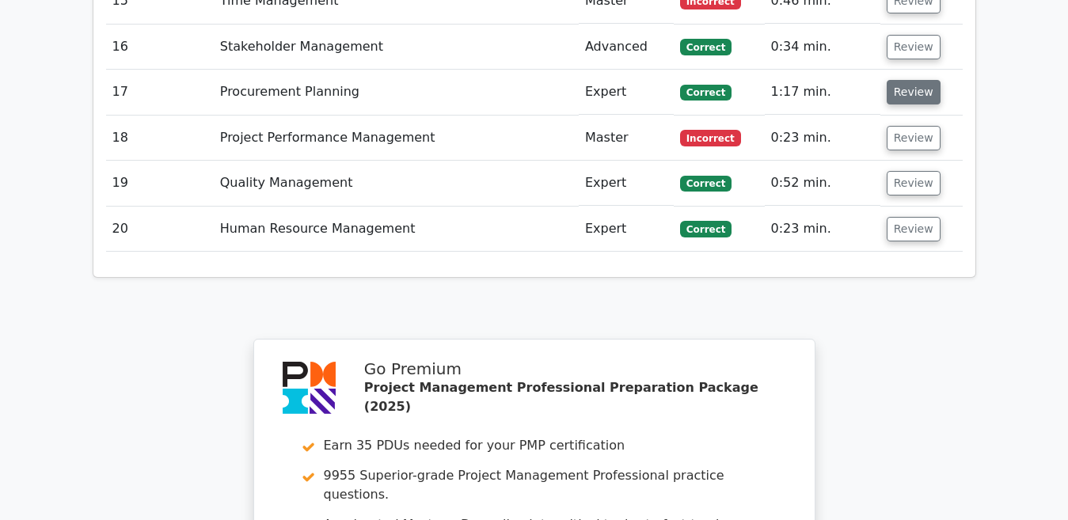
click at [903, 126] on button "Review" at bounding box center [914, 138] width 54 height 25
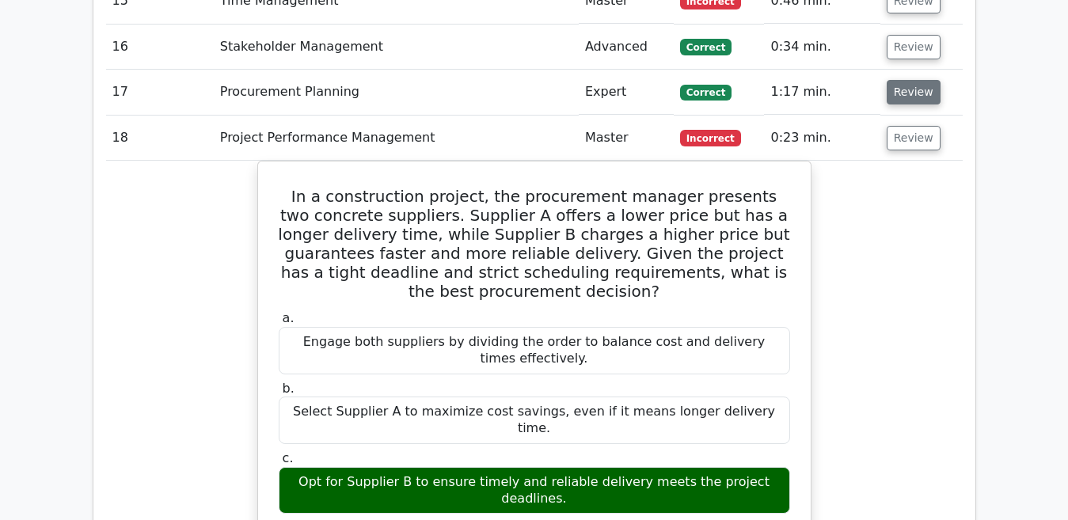
click at [903, 126] on button "Review" at bounding box center [914, 138] width 54 height 25
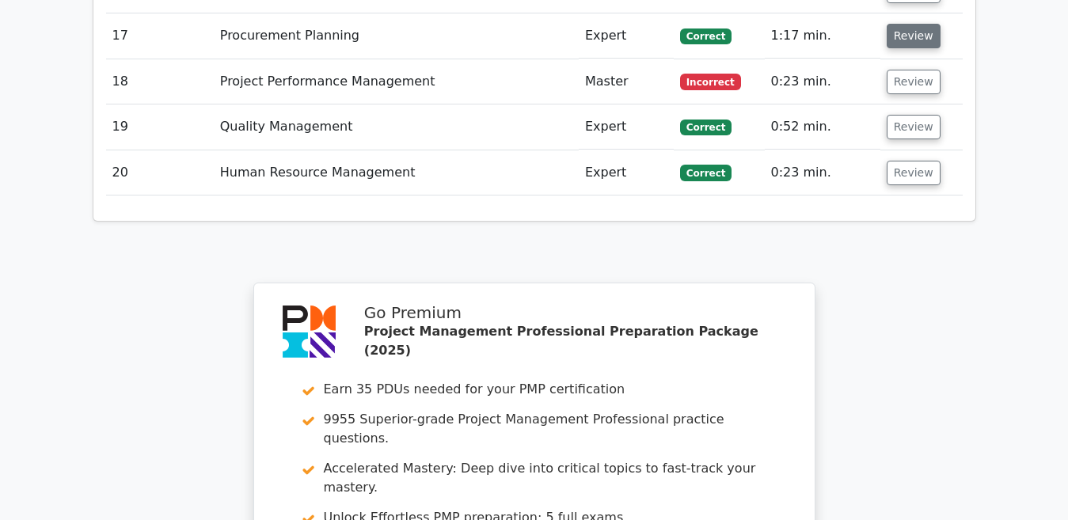
scroll to position [2565, 0]
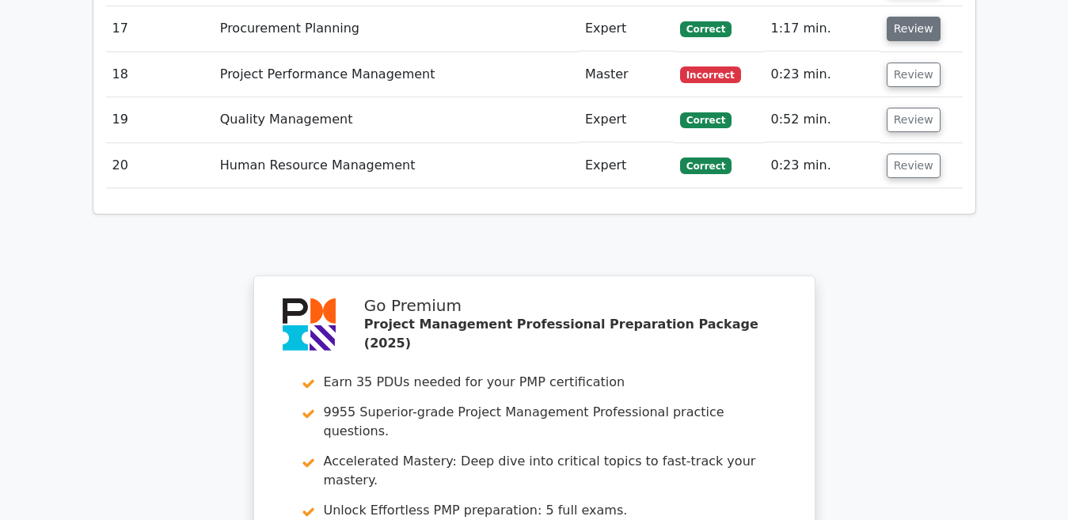
click at [903, 108] on button "Review" at bounding box center [914, 120] width 54 height 25
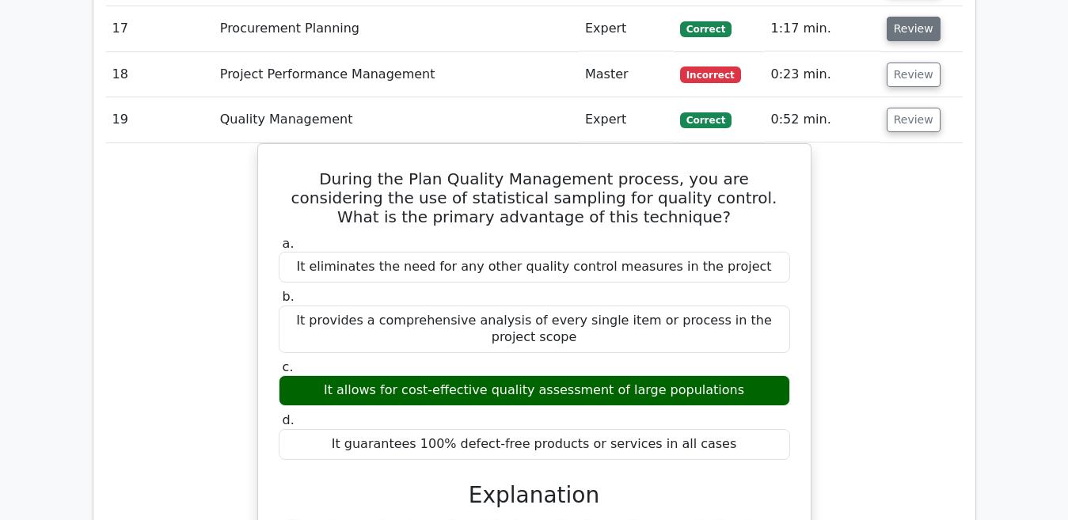
click at [903, 108] on button "Review" at bounding box center [914, 120] width 54 height 25
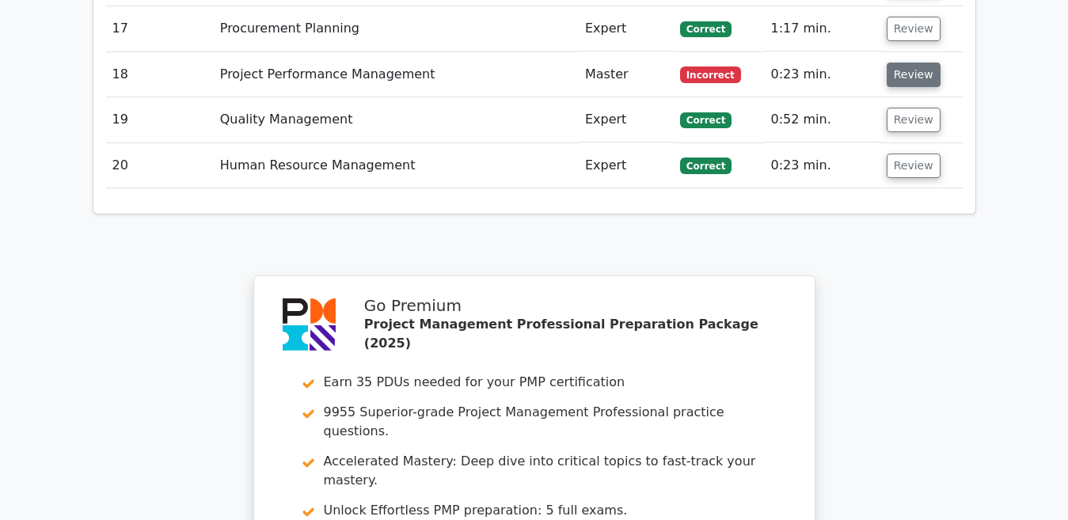
click at [900, 63] on button "Review" at bounding box center [914, 75] width 54 height 25
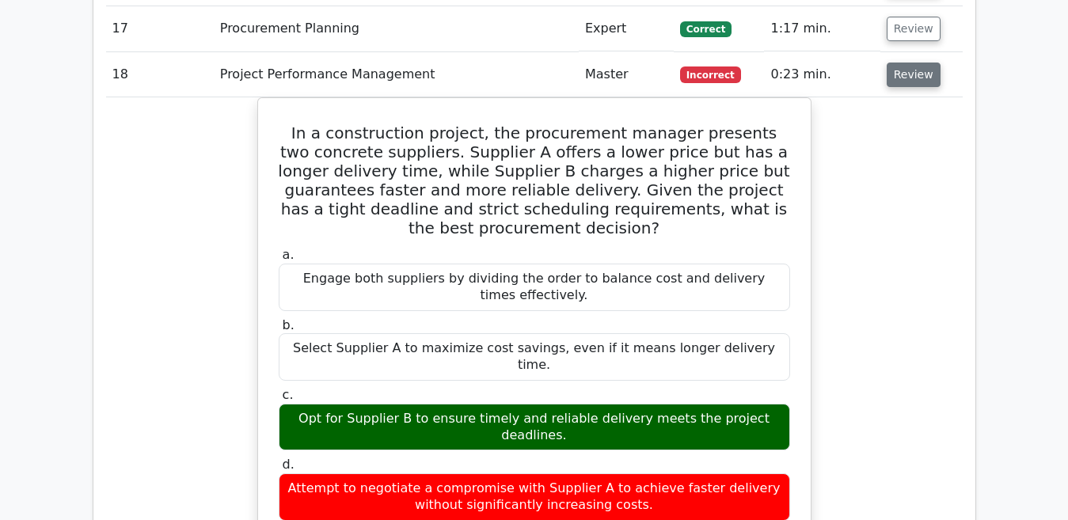
click at [900, 63] on button "Review" at bounding box center [914, 75] width 54 height 25
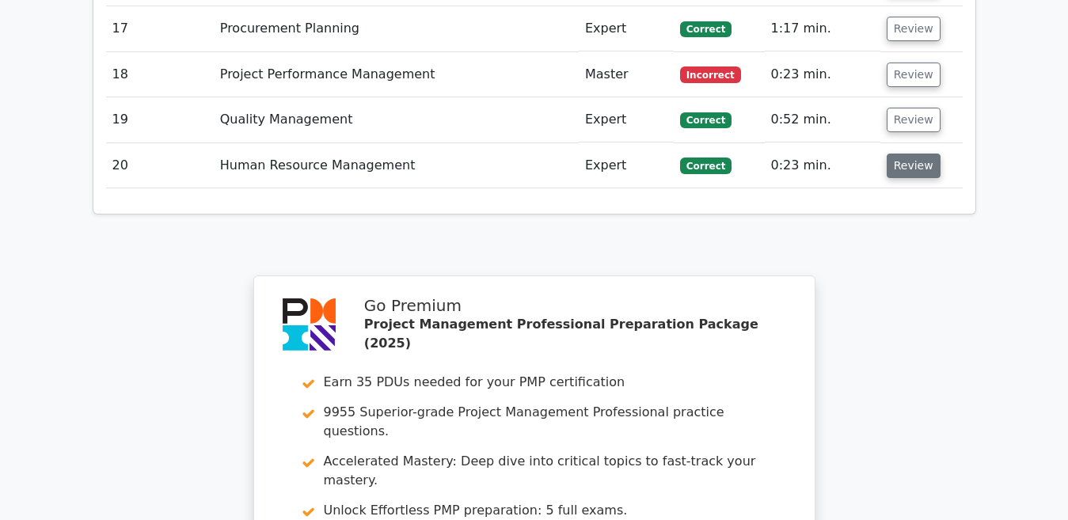
click at [899, 154] on button "Review" at bounding box center [914, 166] width 54 height 25
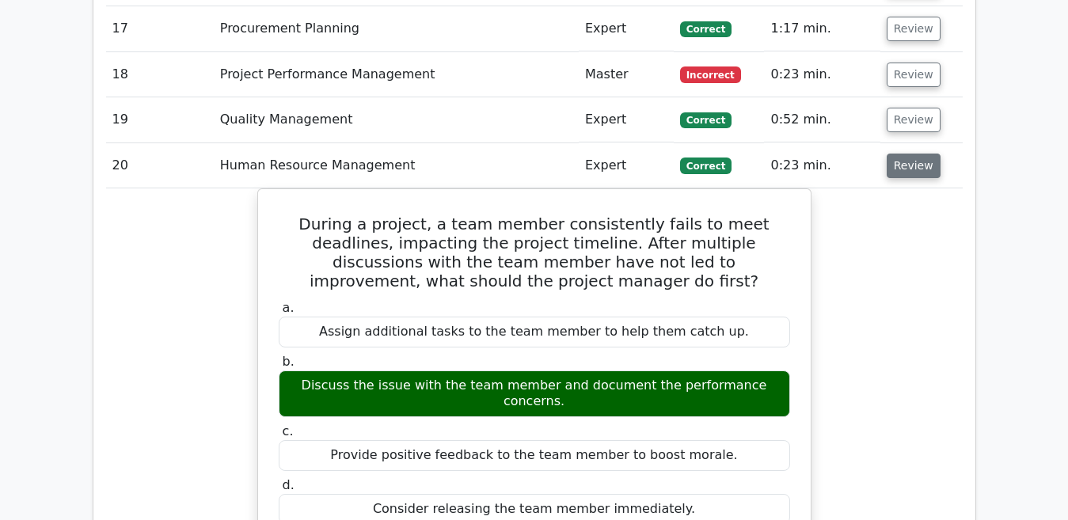
click at [899, 154] on button "Review" at bounding box center [914, 166] width 54 height 25
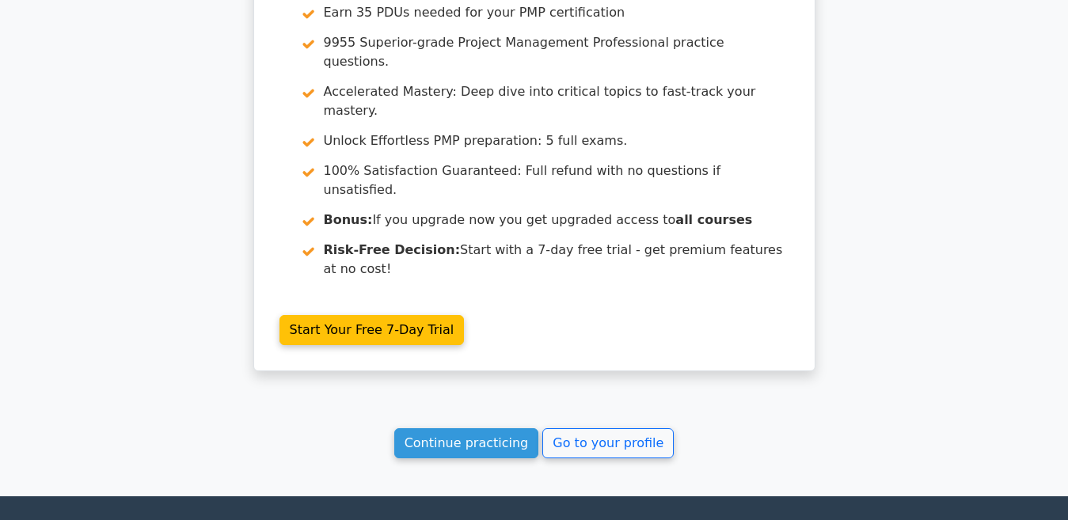
scroll to position [2946, 0]
